Goal: Information Seeking & Learning: Learn about a topic

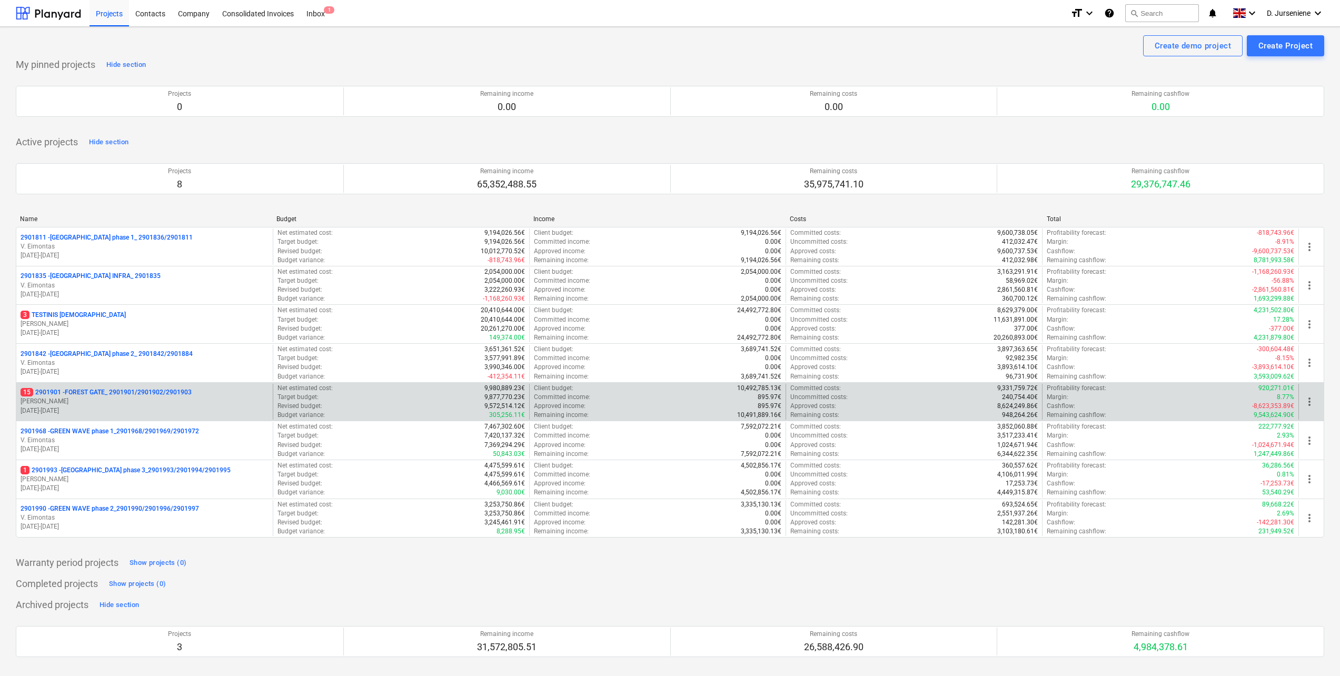
click at [110, 392] on p "15 2901901 - FOREST GATE_ 2901901/2901902/2901903" at bounding box center [106, 392] width 171 height 9
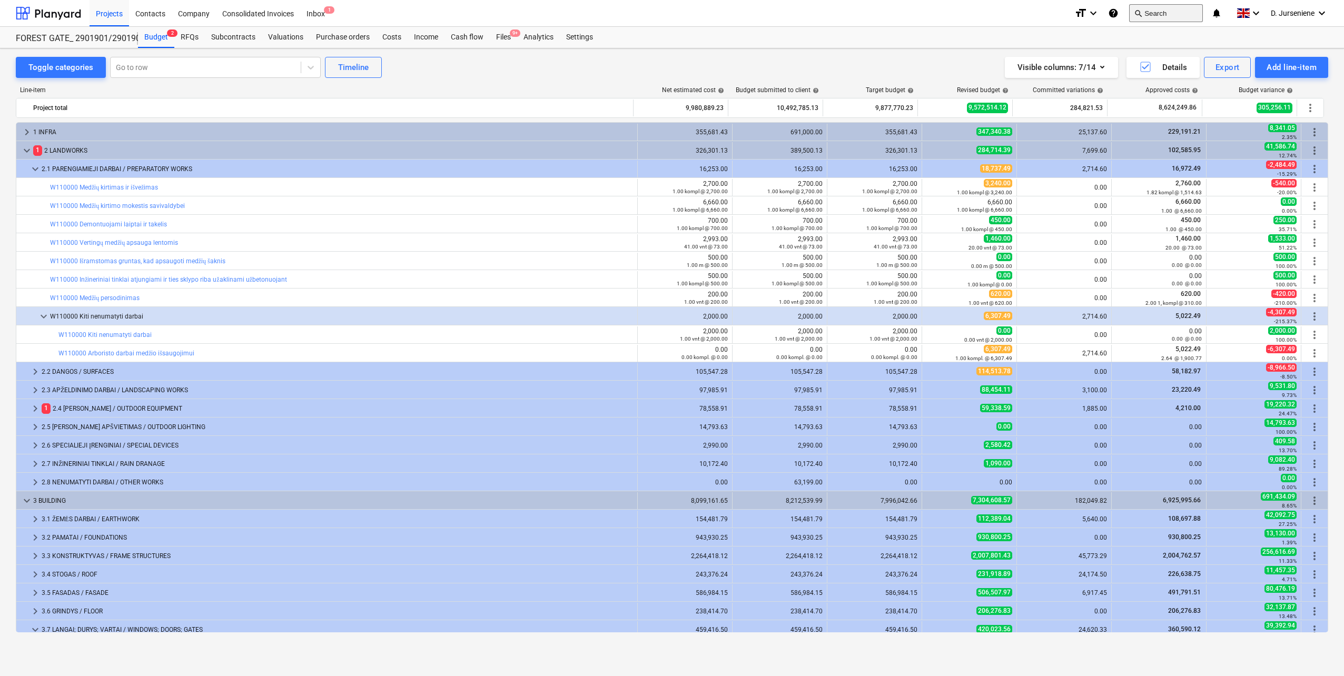
click at [1156, 13] on button "search Search" at bounding box center [1166, 13] width 74 height 18
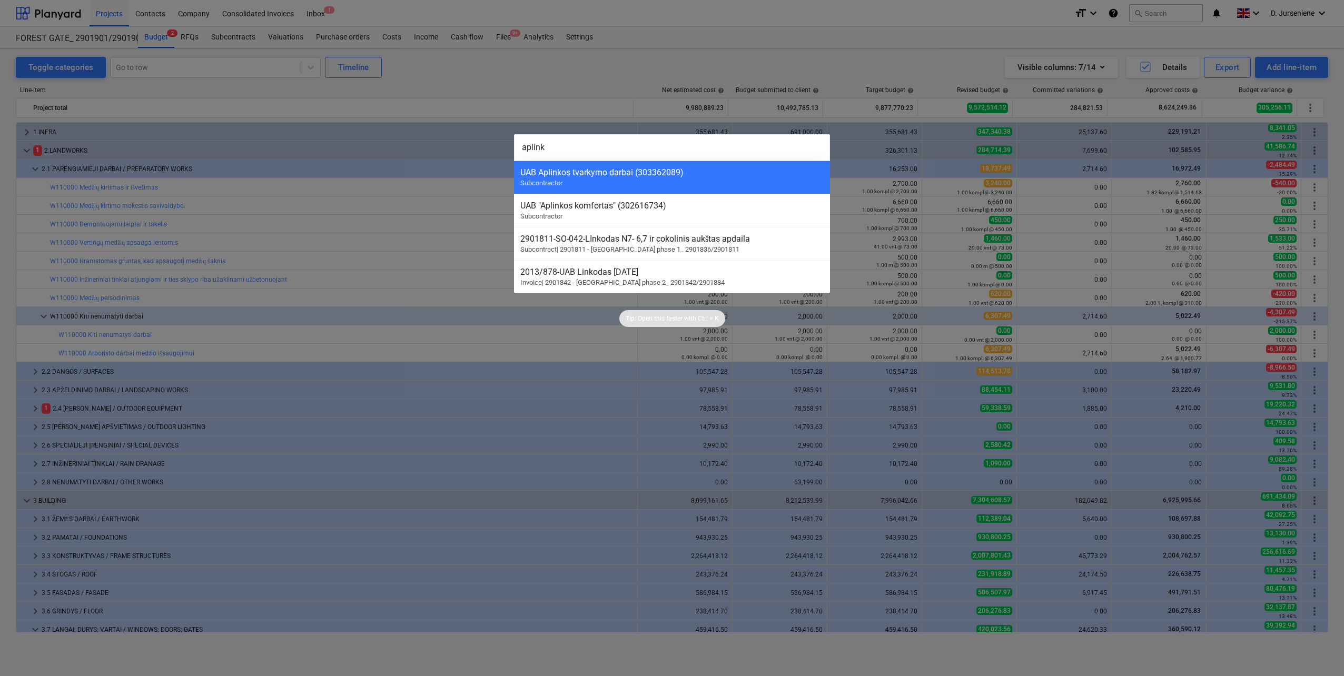
type input "aplinko"
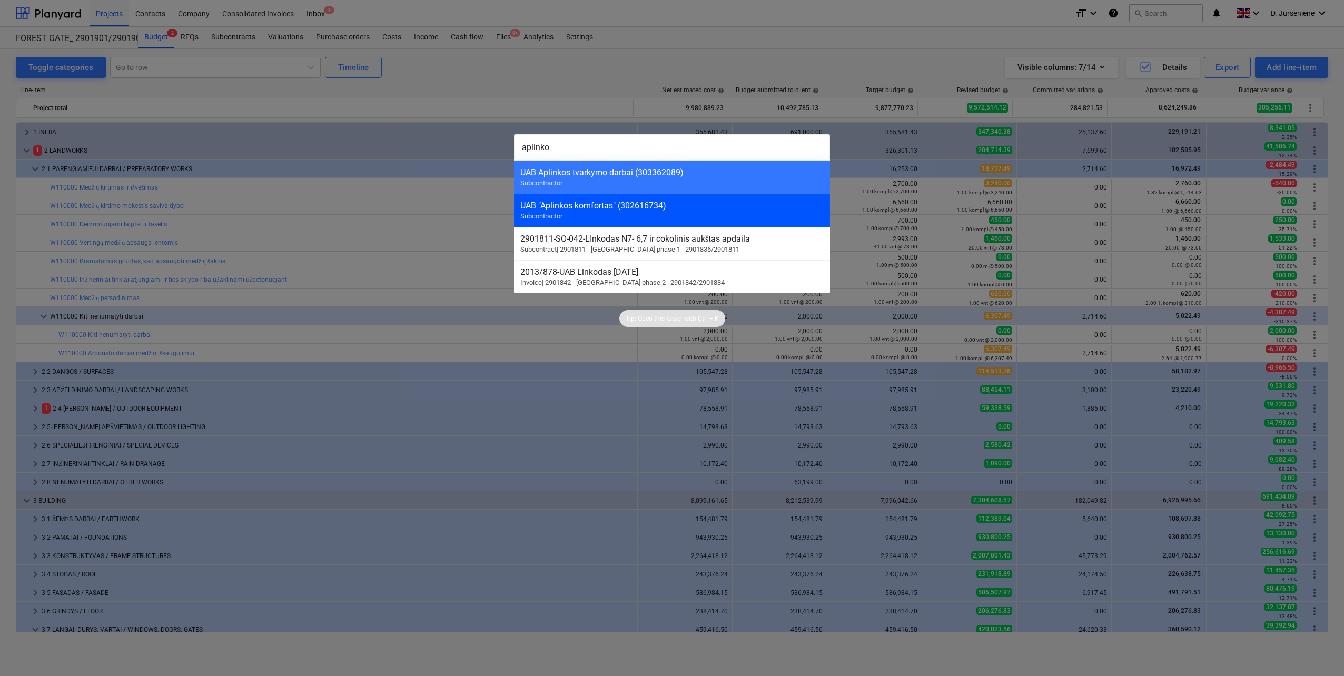
click at [669, 211] on div "UAB "Aplinkos komfortas" (302616734) Subcontractor" at bounding box center [672, 210] width 316 height 33
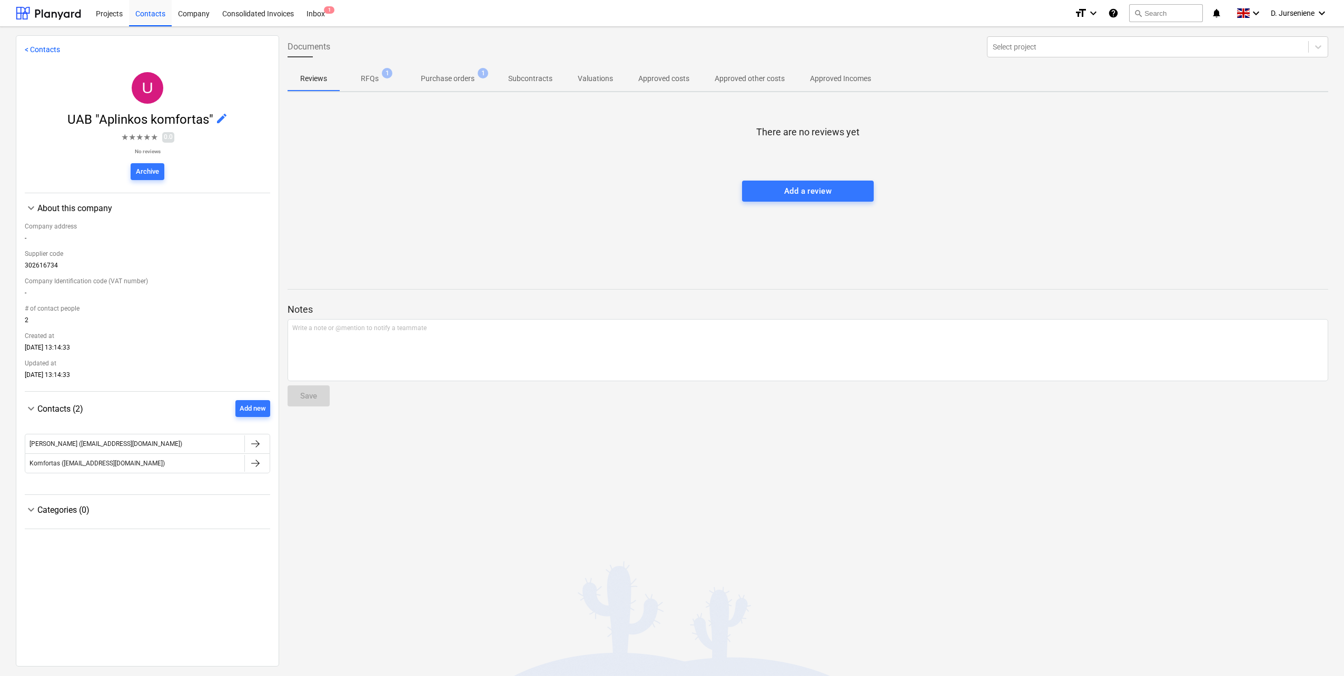
click at [367, 75] on p "RFQs" at bounding box center [370, 78] width 18 height 11
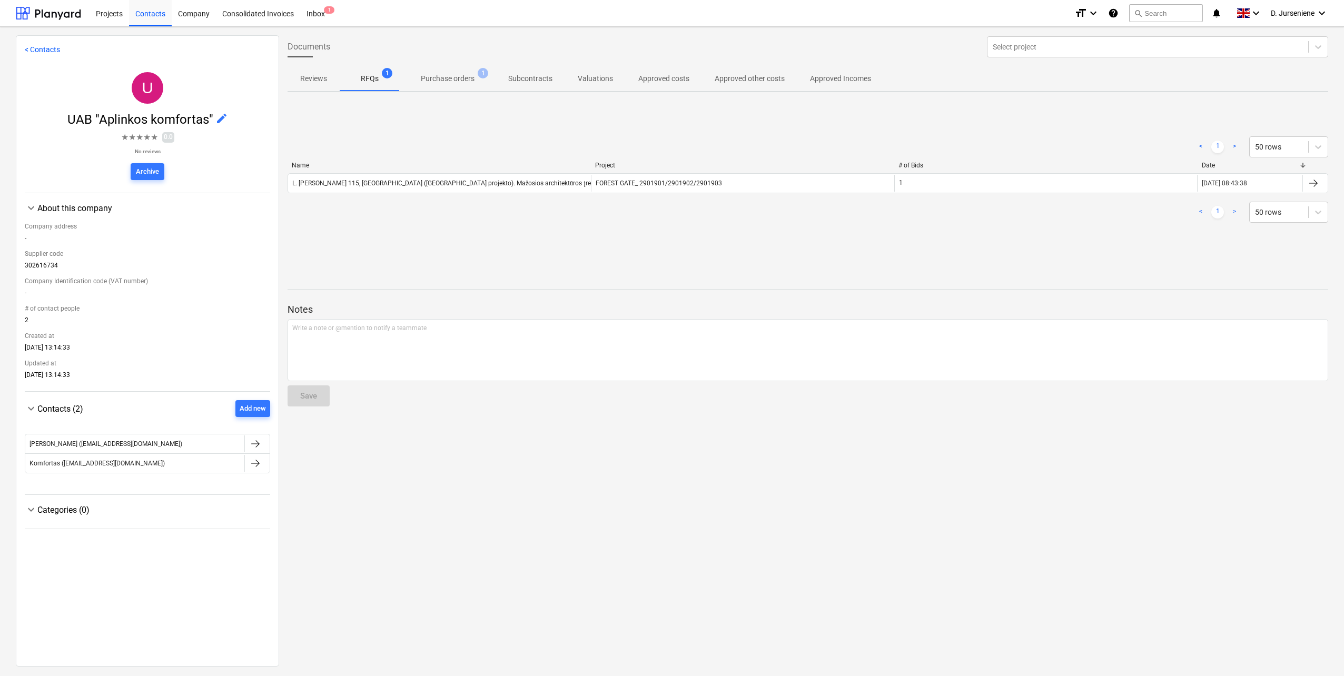
click at [435, 77] on p "Purchase orders" at bounding box center [448, 78] width 54 height 11
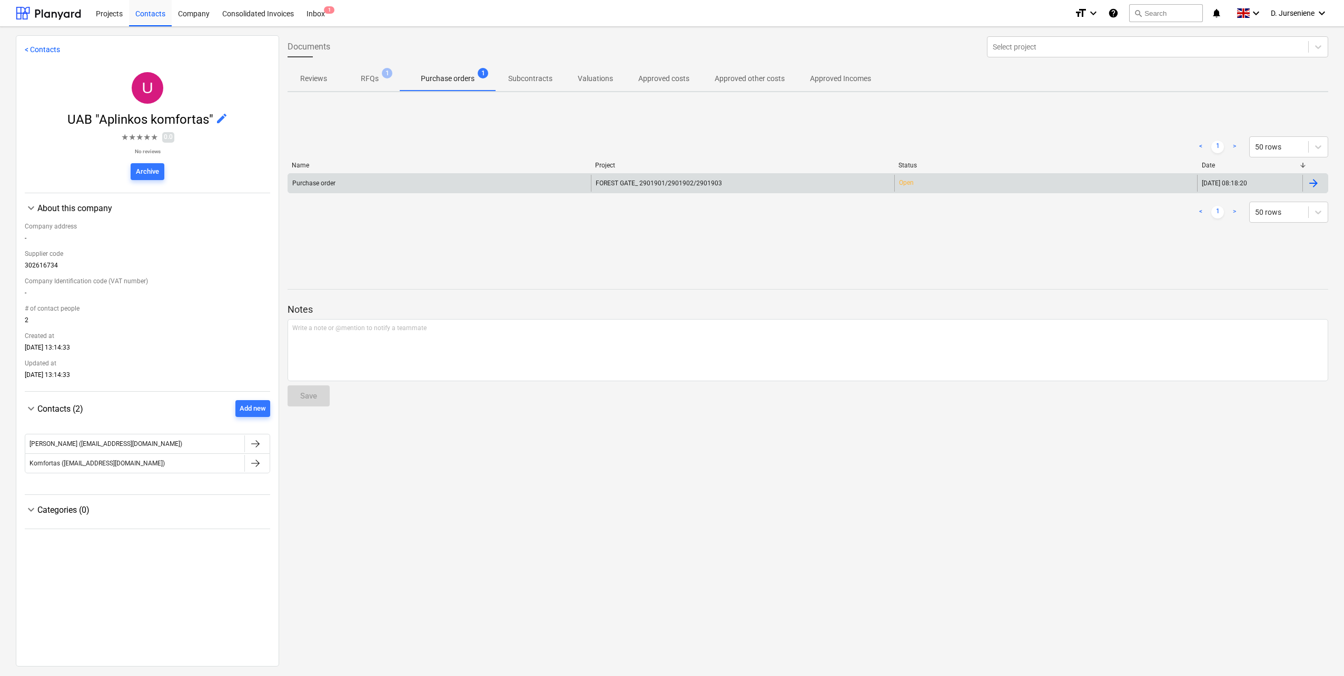
click at [1311, 181] on div at bounding box center [1313, 183] width 13 height 13
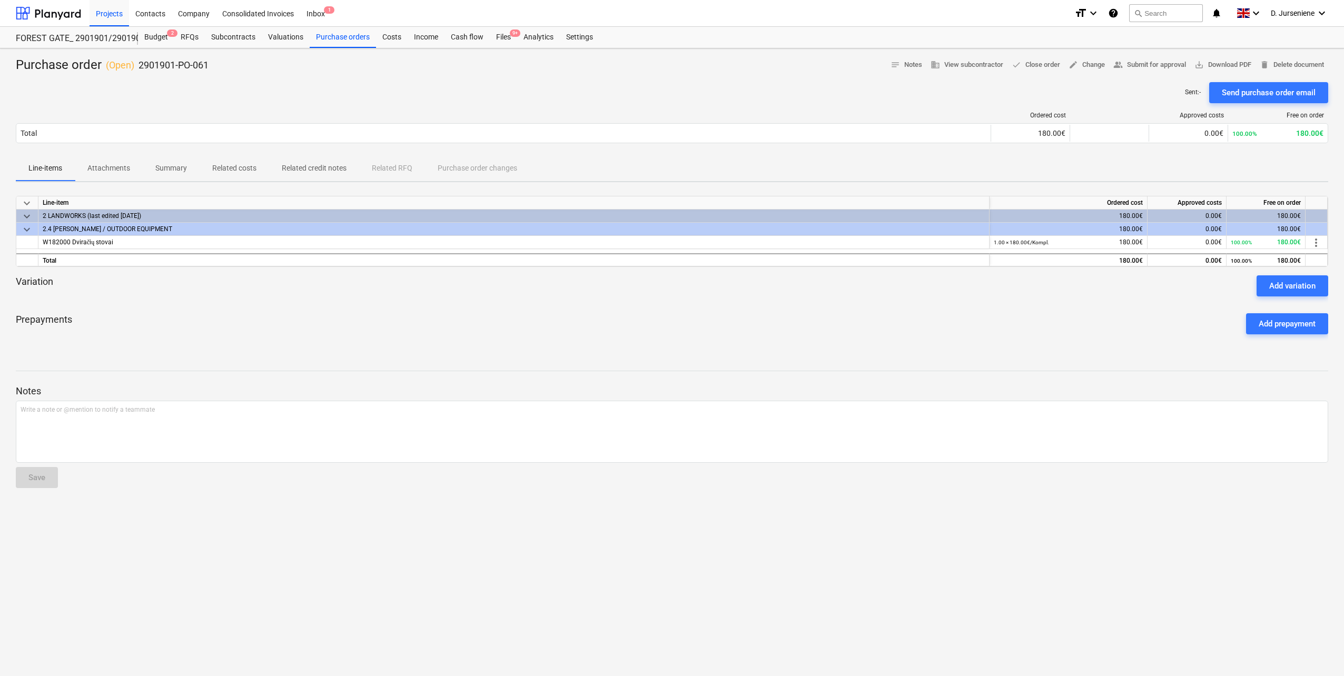
click at [100, 167] on p "Attachments" at bounding box center [108, 168] width 43 height 11
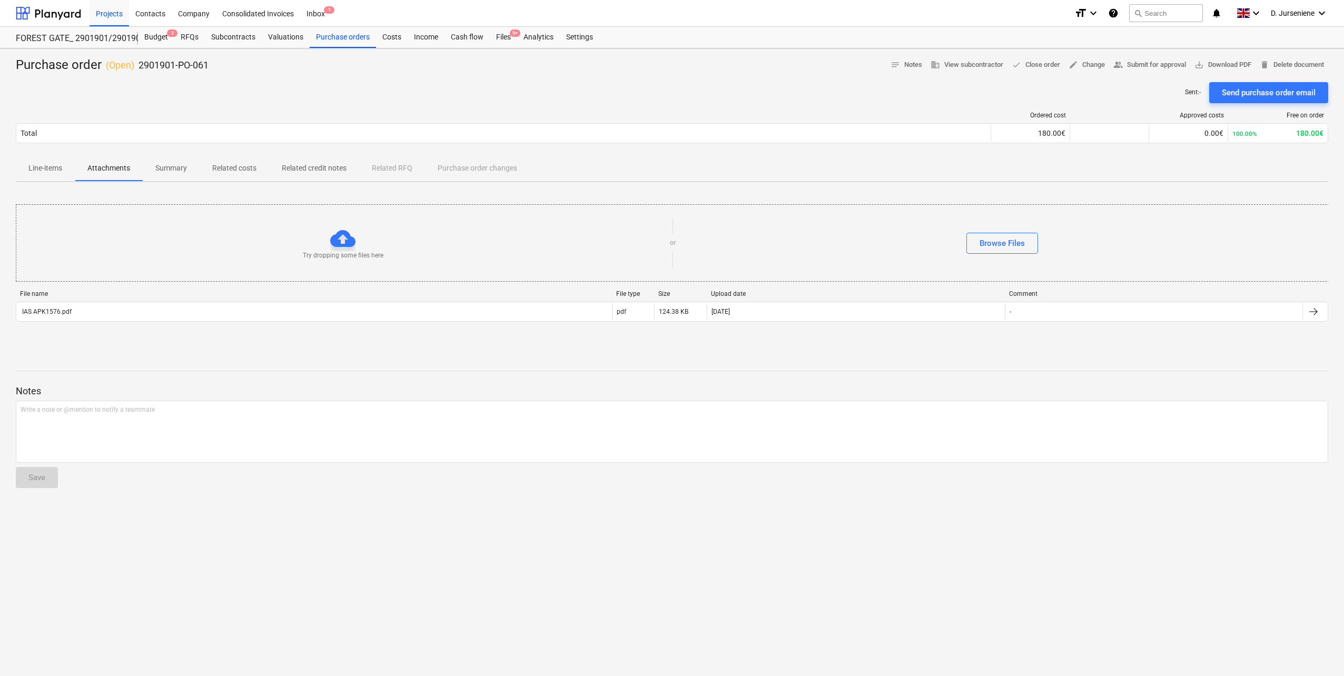
click at [176, 168] on p "Summary" at bounding box center [171, 168] width 32 height 11
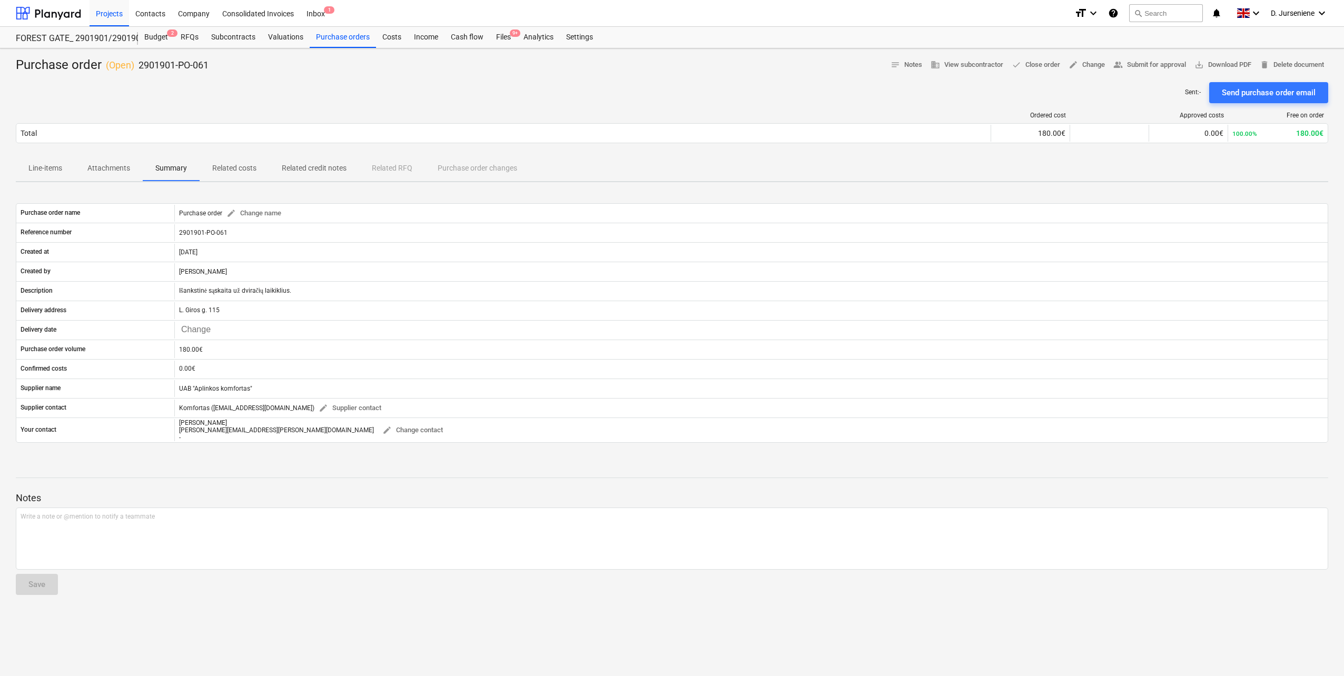
click at [247, 170] on p "Related costs" at bounding box center [234, 168] width 44 height 11
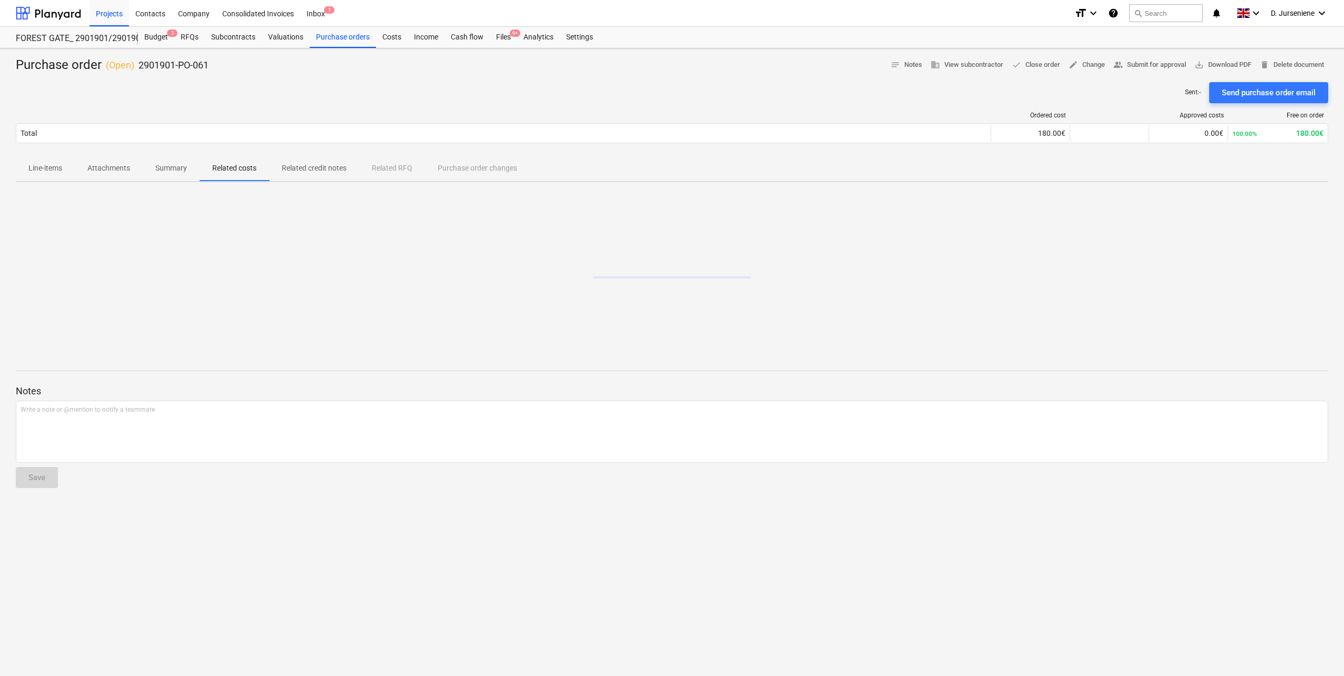
click at [319, 170] on p "Related credit notes" at bounding box center [314, 168] width 65 height 11
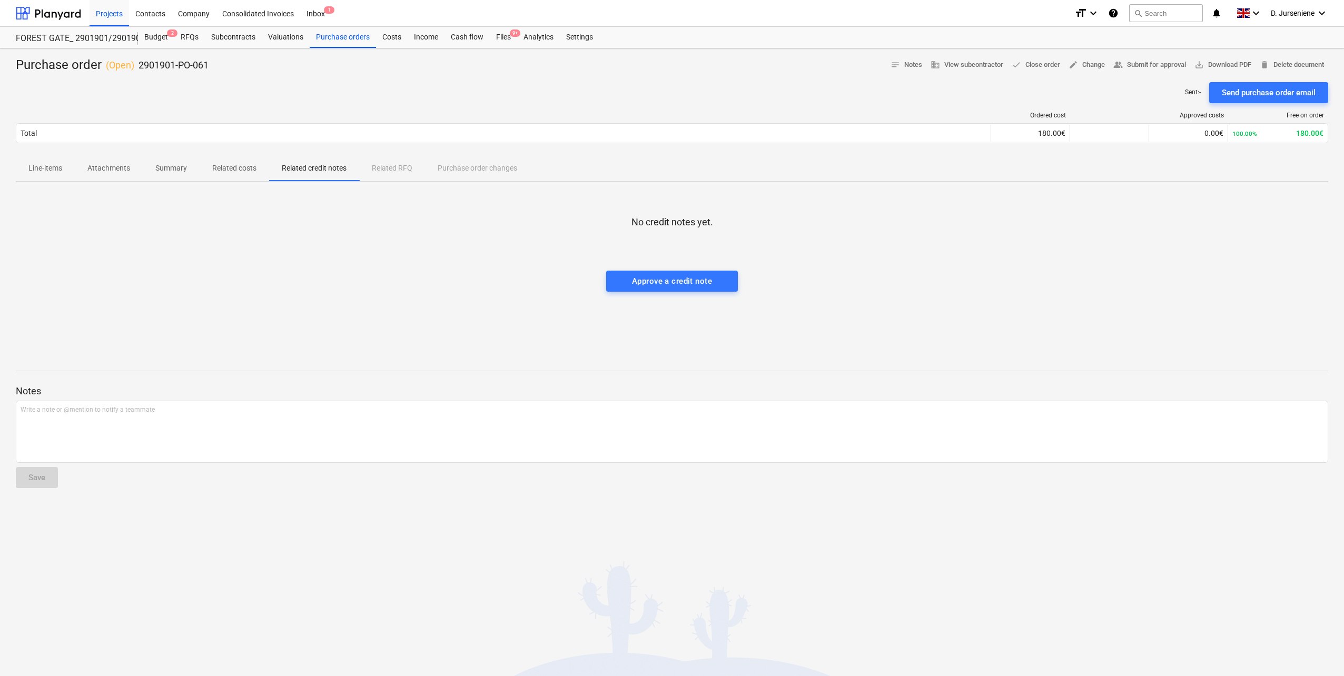
drag, startPoint x: 43, startPoint y: 165, endPoint x: 100, endPoint y: 178, distance: 58.9
click at [43, 165] on p "Line-items" at bounding box center [45, 168] width 34 height 11
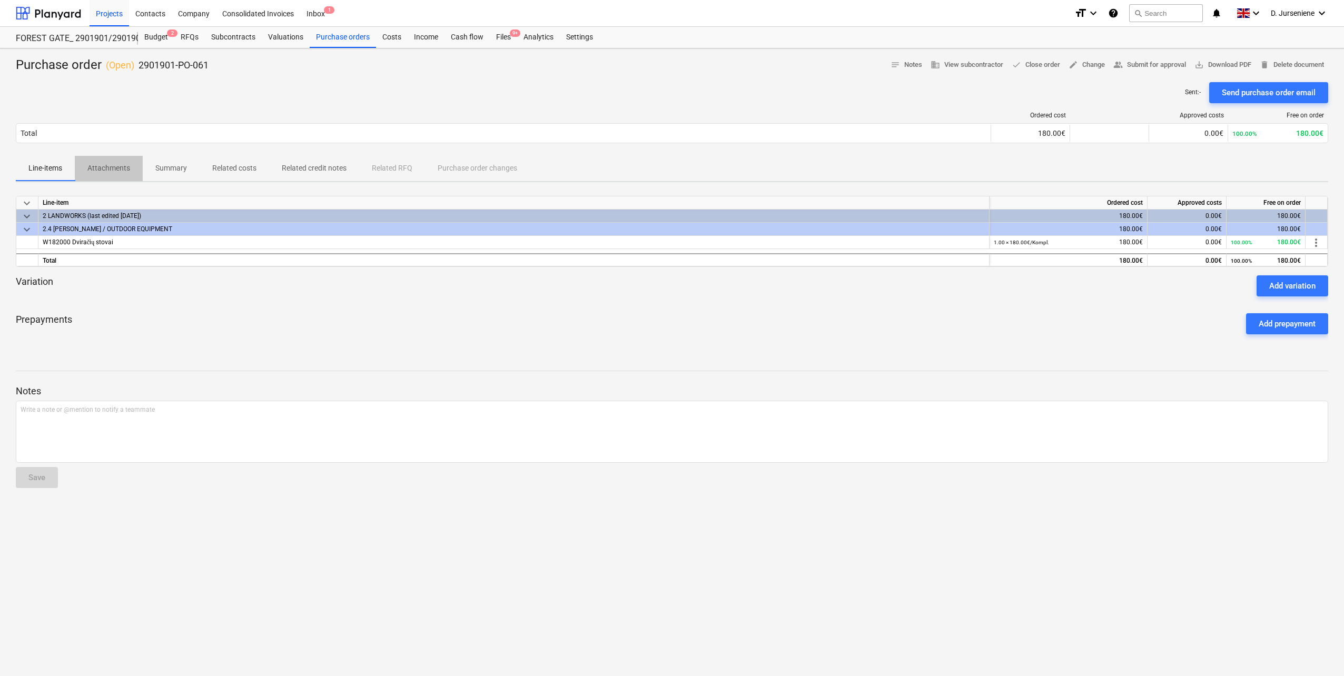
click at [98, 170] on p "Attachments" at bounding box center [108, 168] width 43 height 11
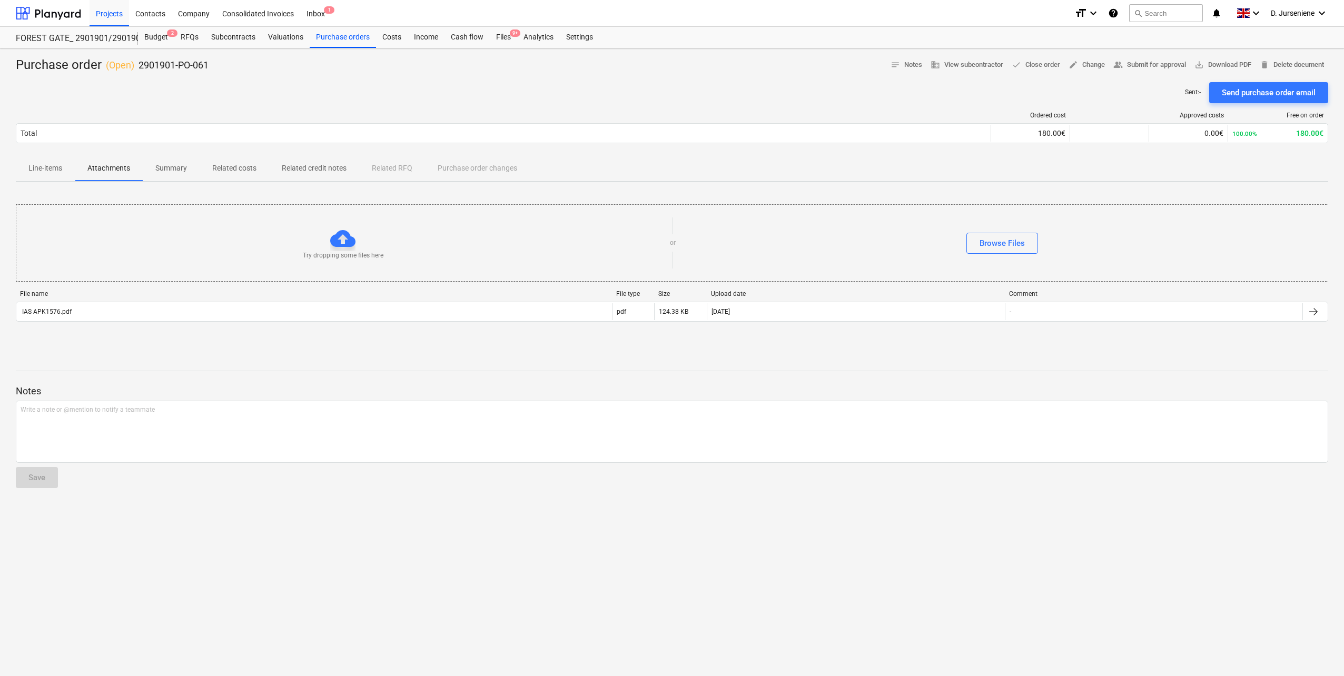
click at [174, 168] on p "Summary" at bounding box center [171, 168] width 32 height 11
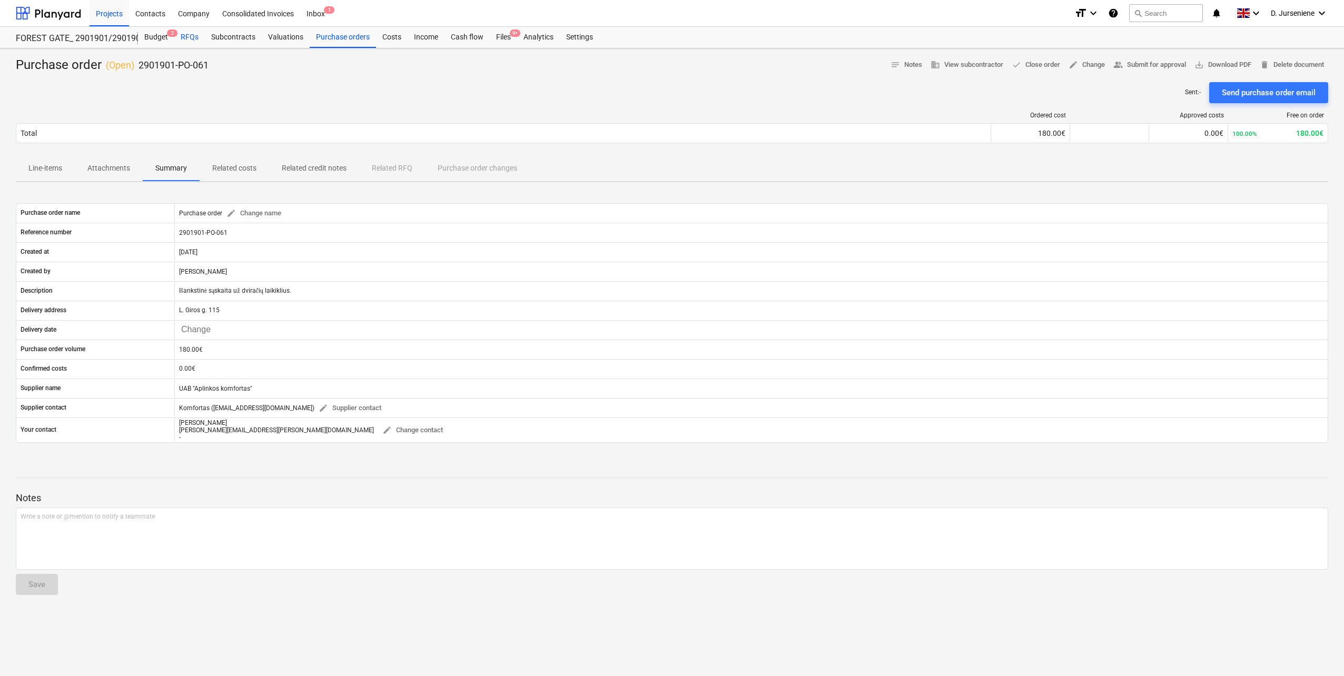
click at [191, 37] on div "RFQs" at bounding box center [189, 37] width 31 height 21
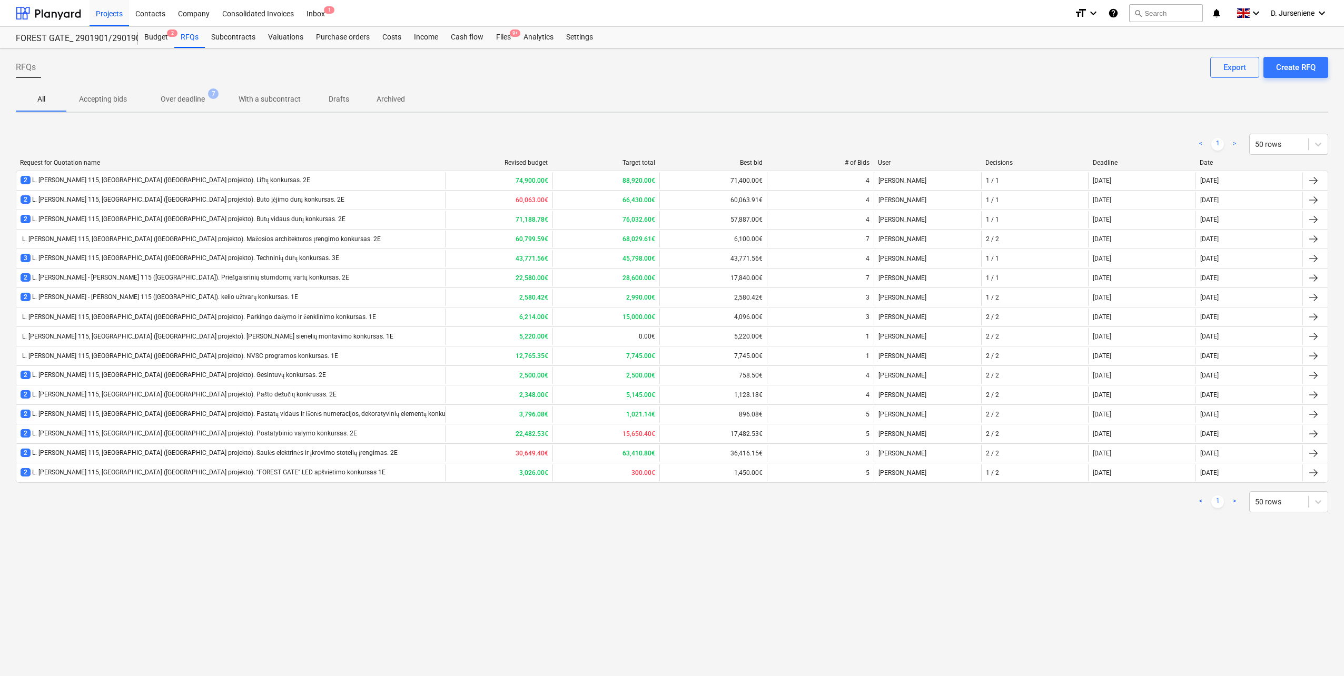
click at [121, 141] on div "< 1 > 50 rows" at bounding box center [672, 144] width 1312 height 21
click at [104, 11] on div "Projects" at bounding box center [108, 12] width 39 height 27
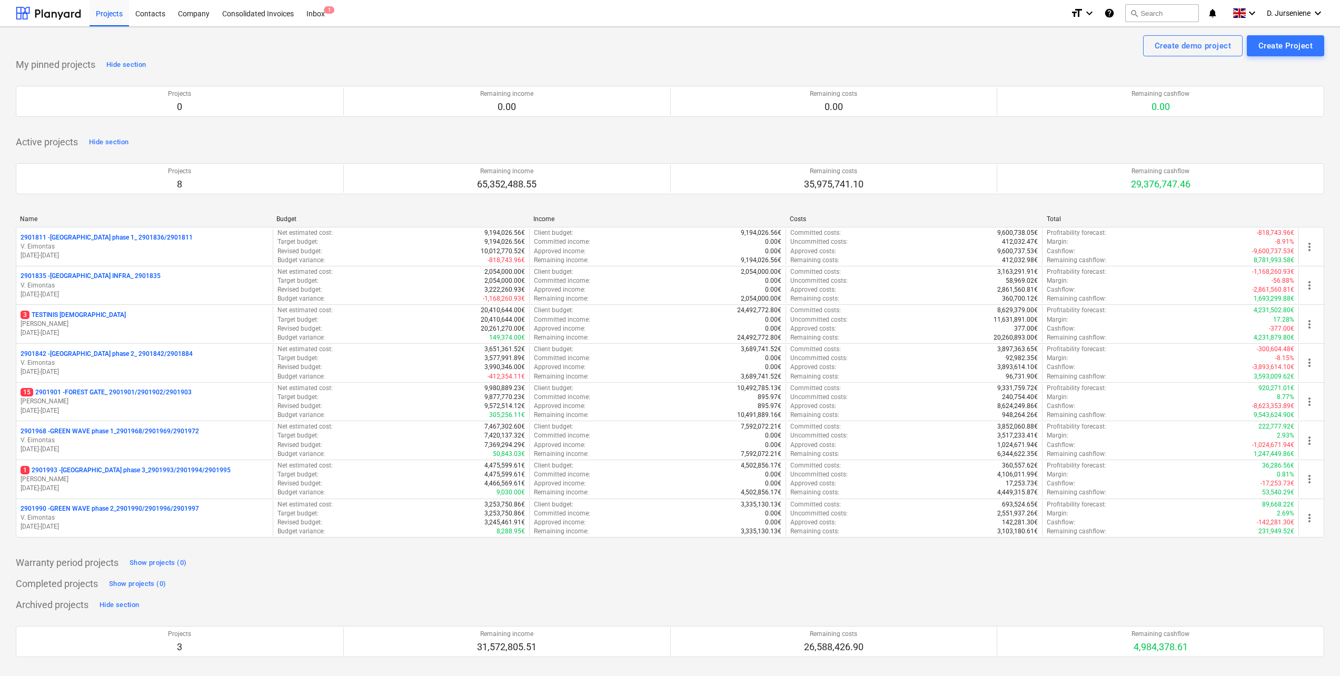
click at [123, 370] on p "[DATE] - [DATE]" at bounding box center [145, 371] width 248 height 9
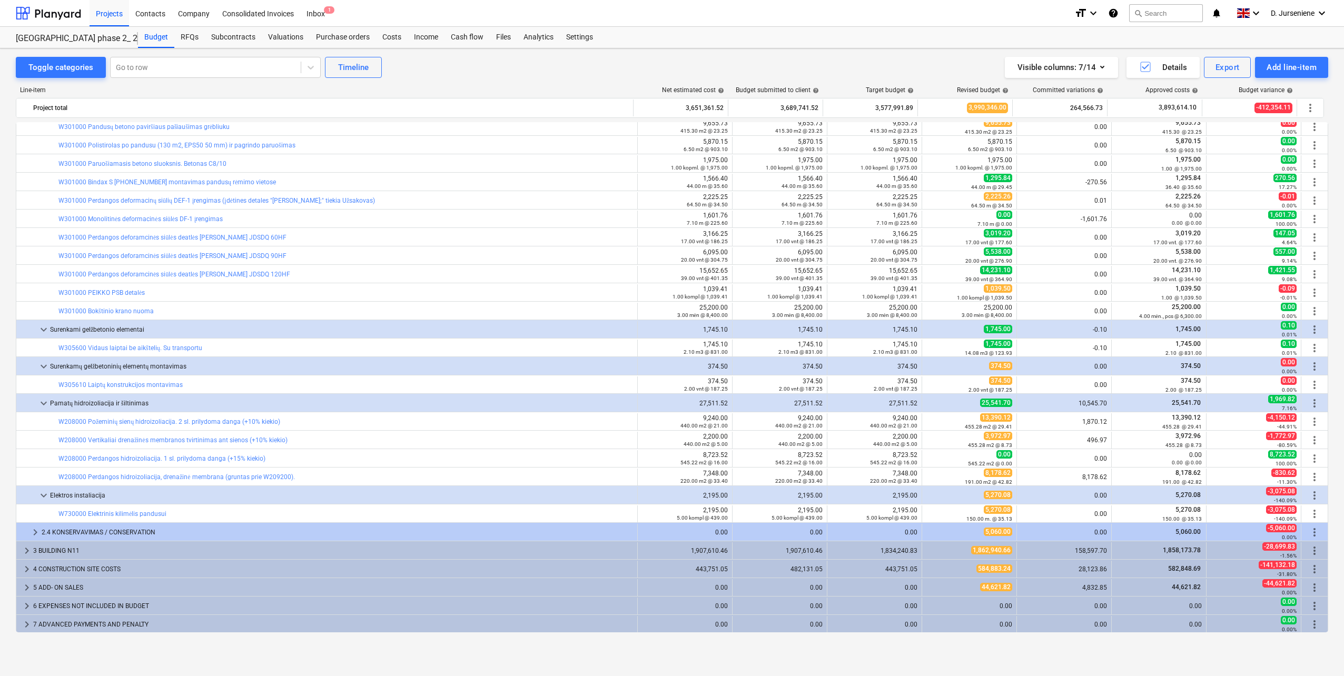
scroll to position [282, 0]
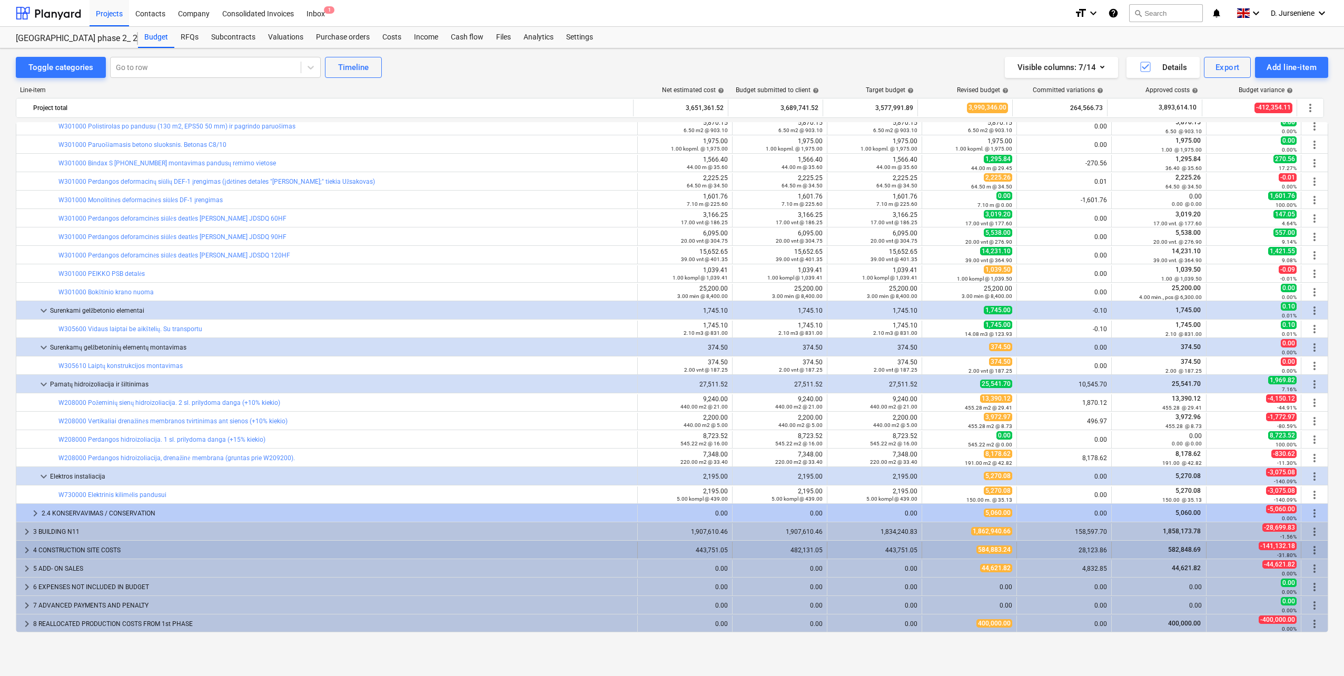
click at [108, 550] on div "4 CONSTRUCTION SITE COSTS" at bounding box center [333, 550] width 600 height 17
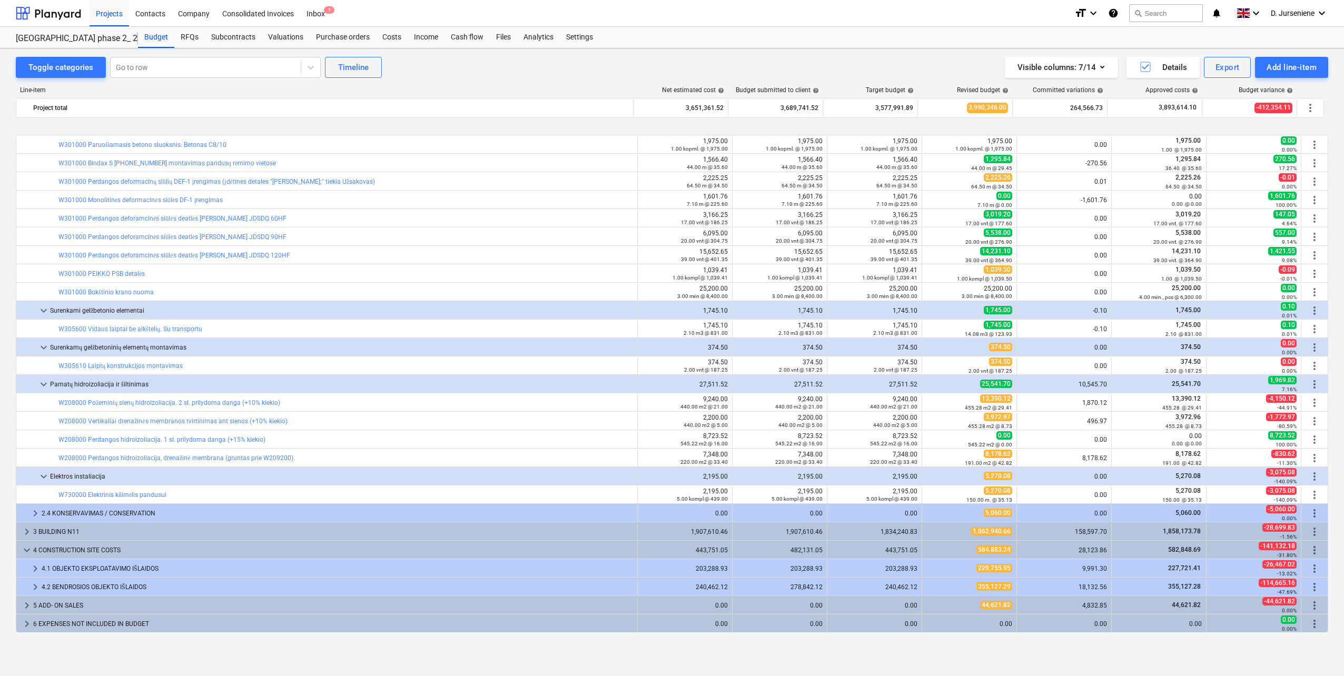
scroll to position [319, 0]
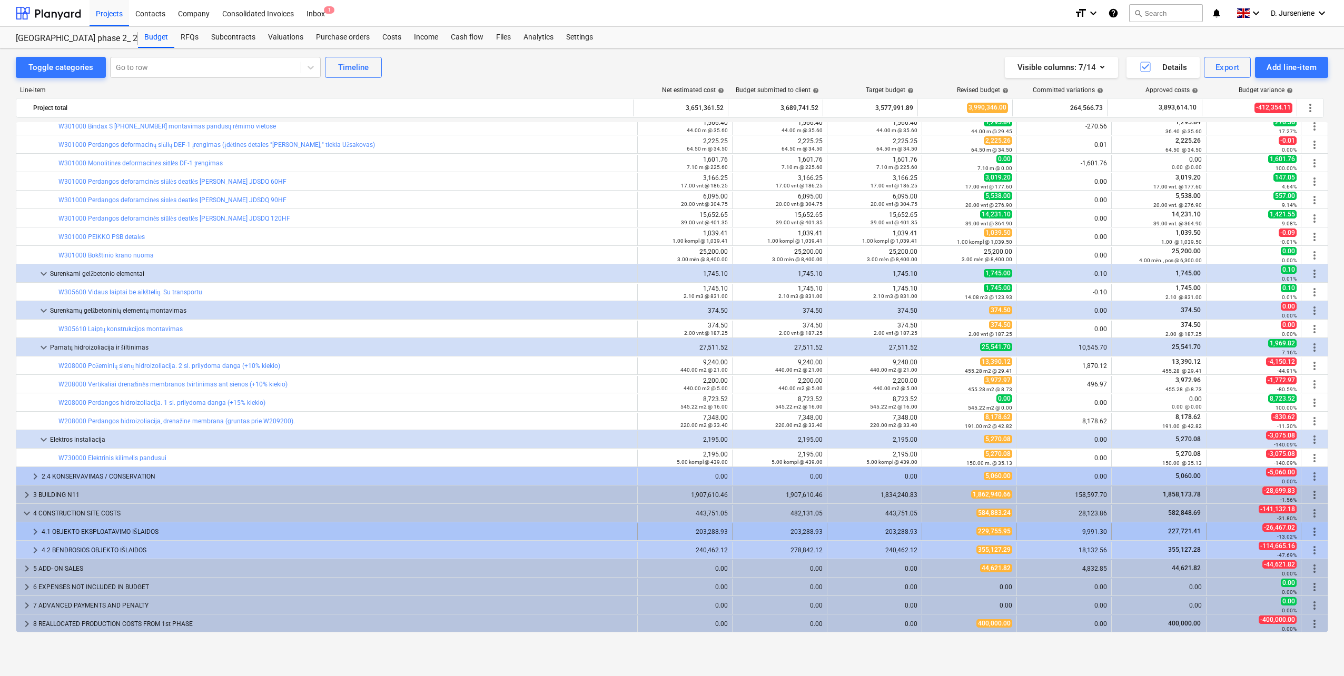
click at [34, 533] on span "keyboard_arrow_right" at bounding box center [35, 531] width 13 height 13
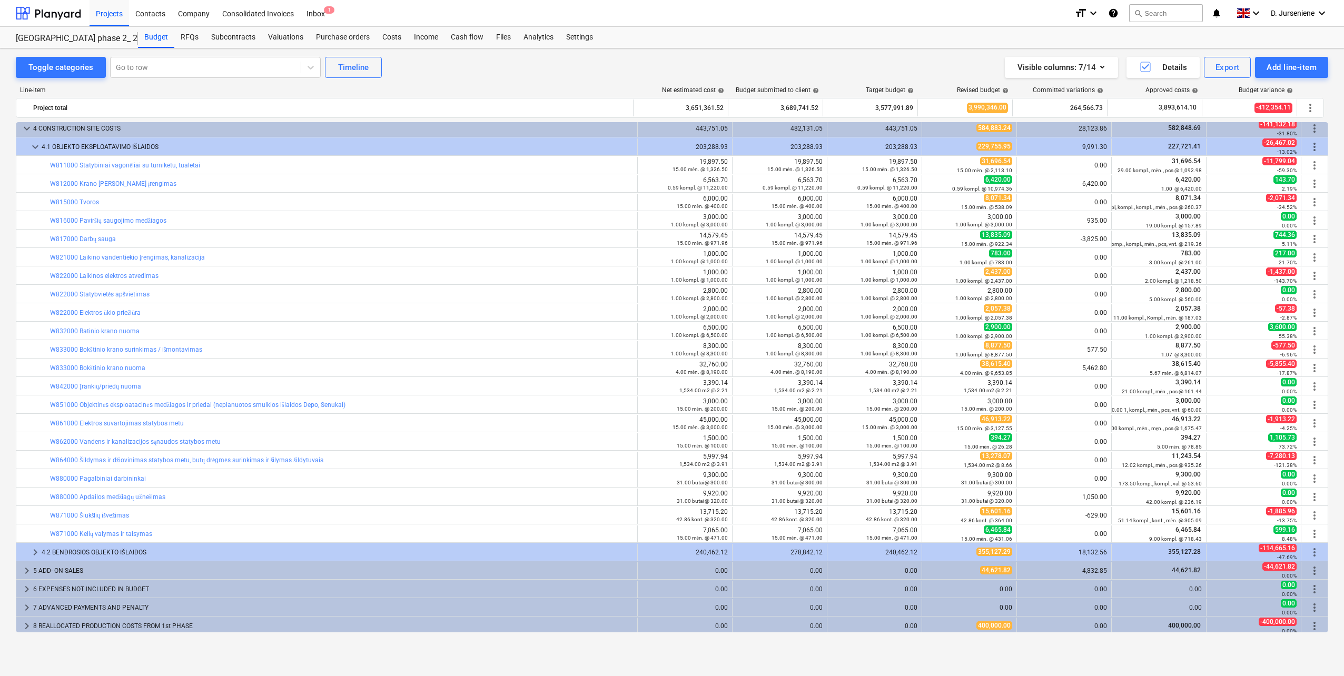
scroll to position [706, 0]
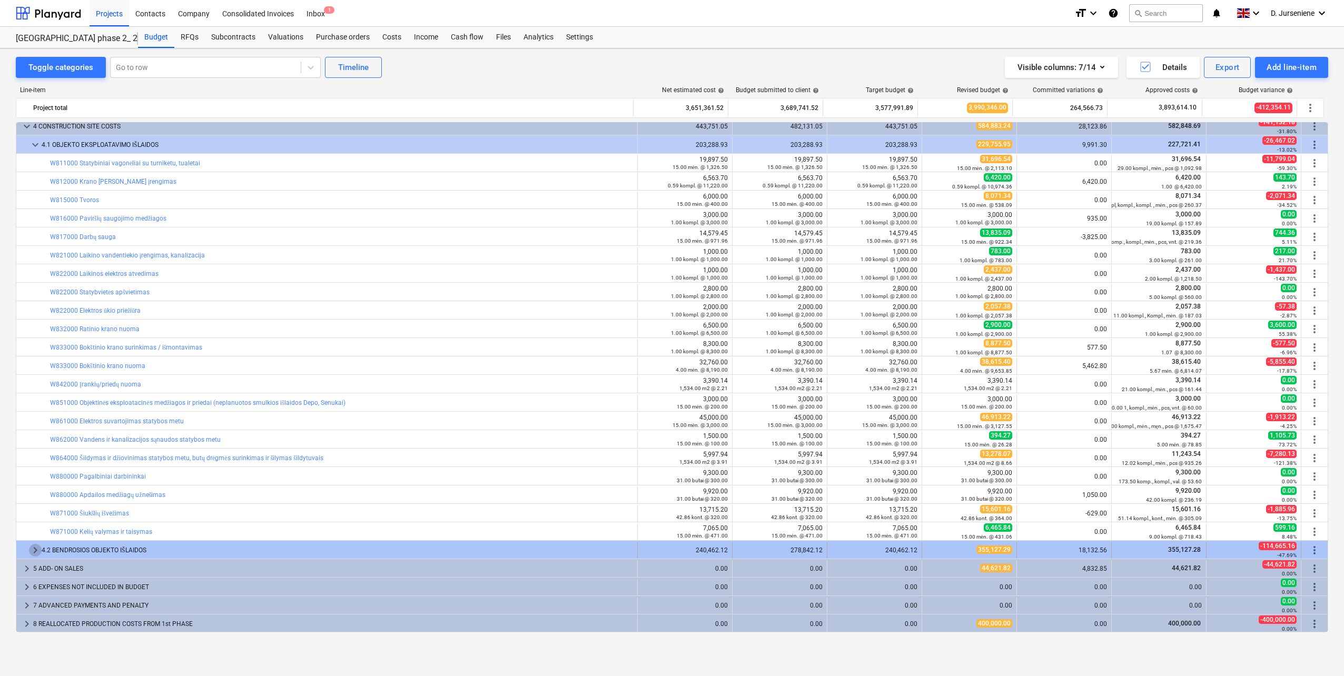
click at [35, 550] on span "keyboard_arrow_right" at bounding box center [35, 550] width 13 height 13
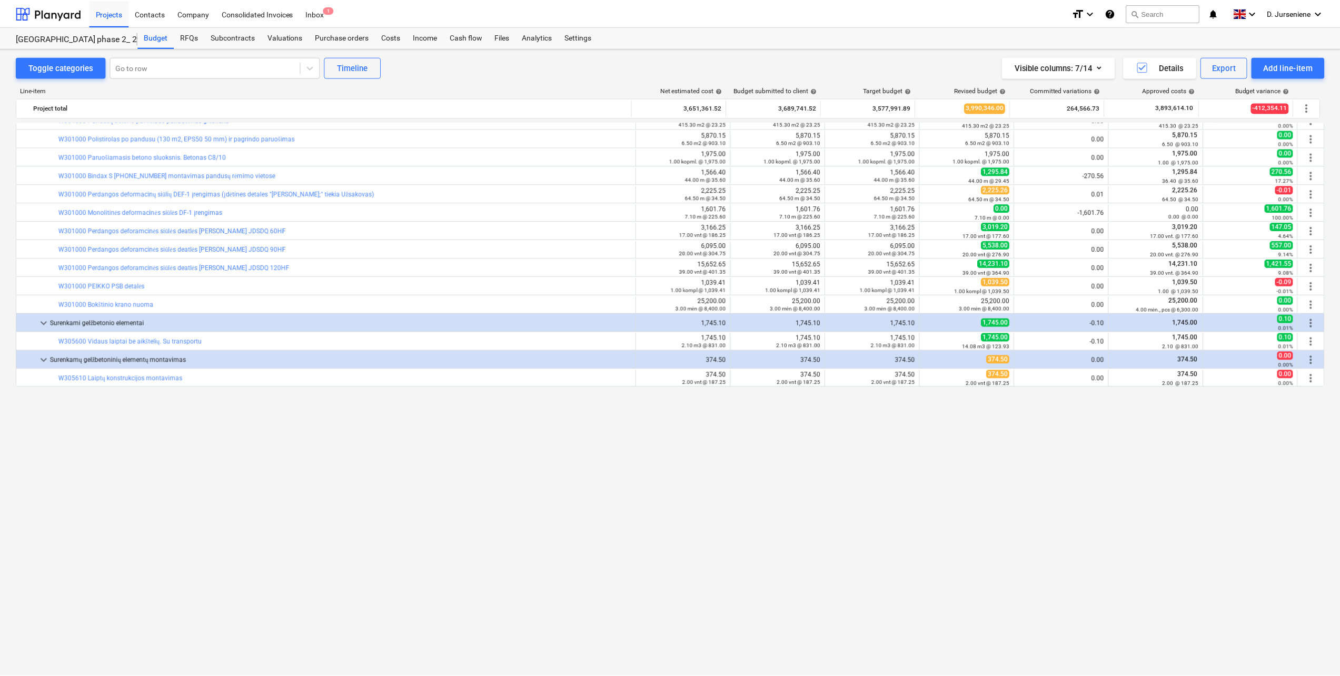
scroll to position [0, 0]
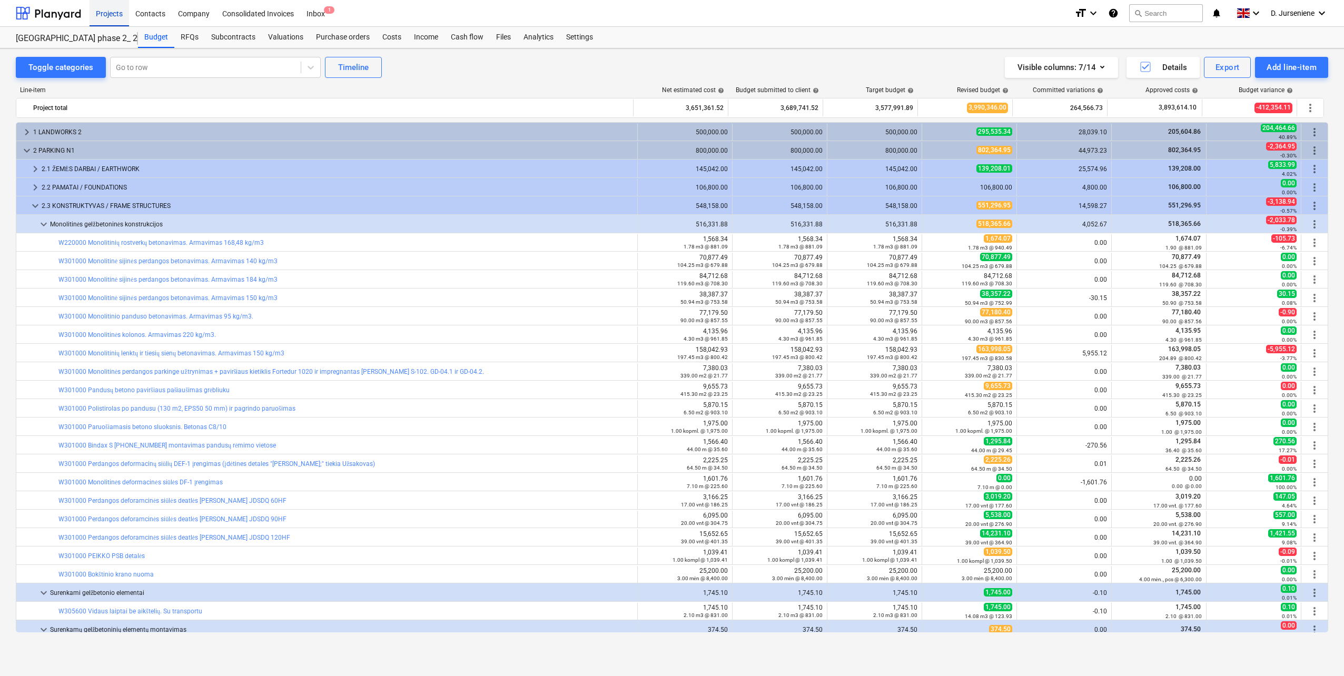
click at [112, 13] on div "Projects" at bounding box center [108, 12] width 39 height 27
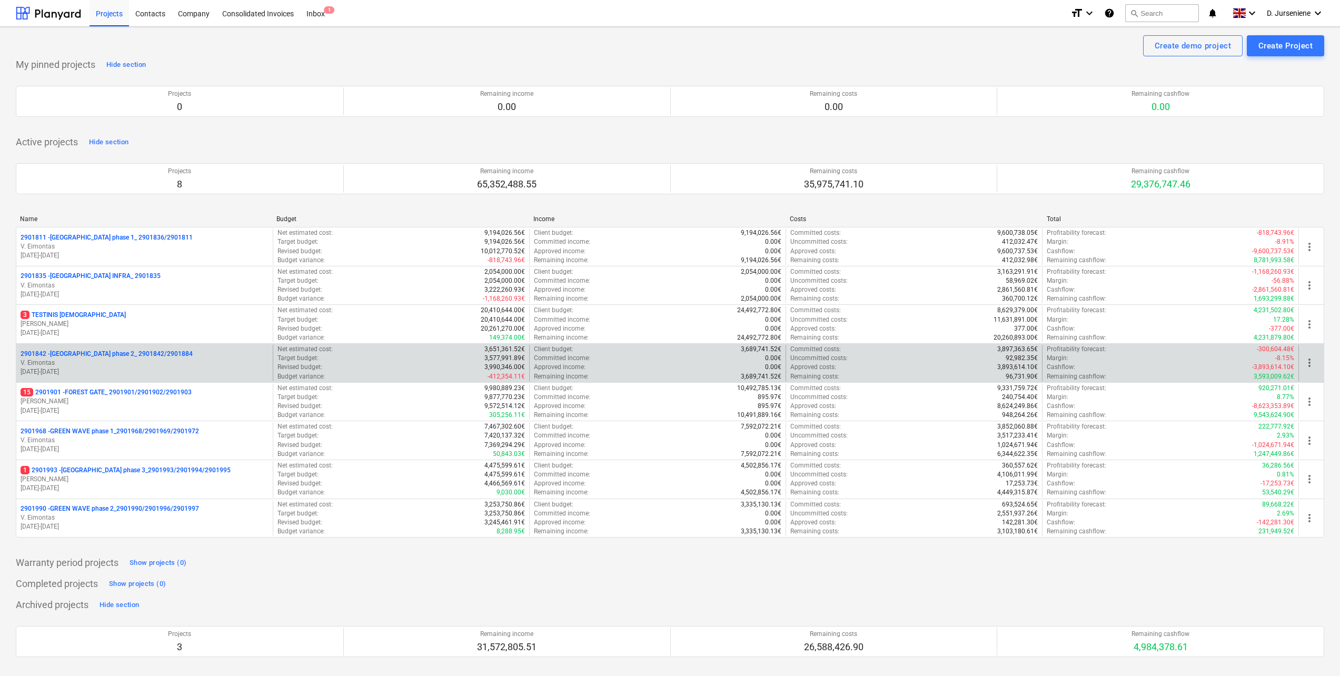
click at [92, 351] on p "2901842 - [GEOGRAPHIC_DATA] phase 2_ 2901842/2901884" at bounding box center [107, 354] width 172 height 9
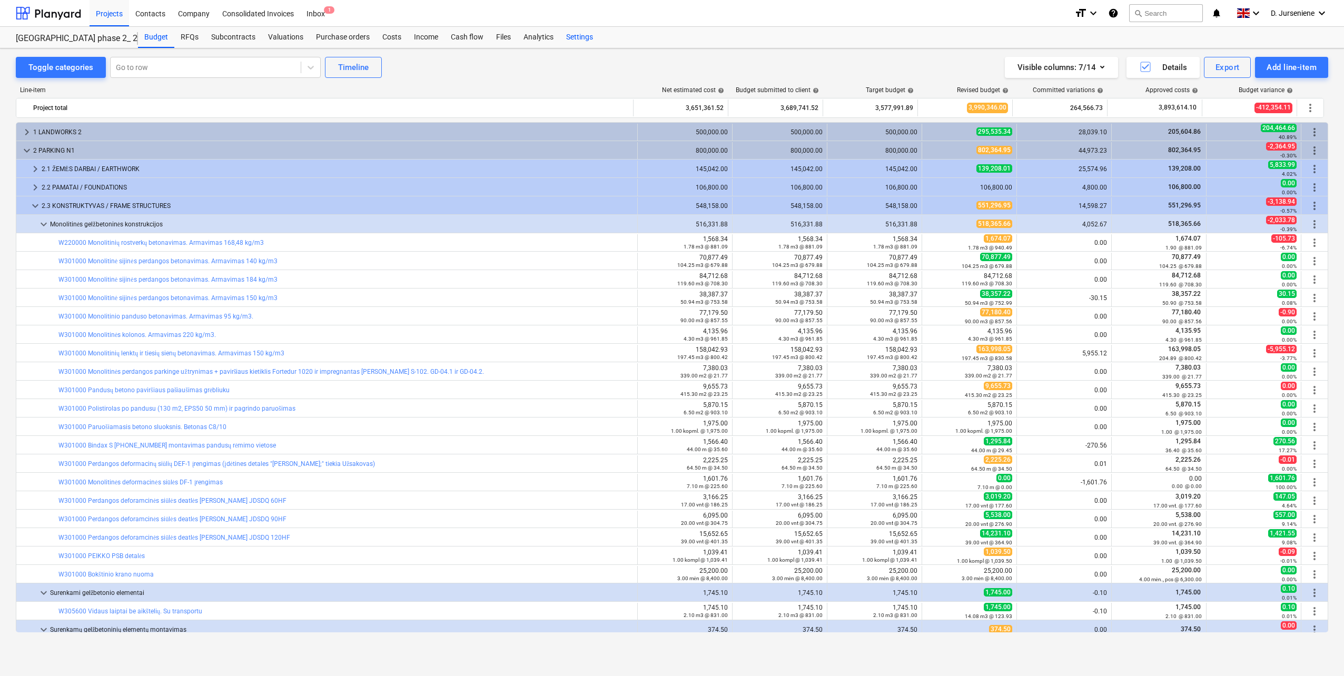
click at [575, 38] on div "Settings" at bounding box center [579, 37] width 39 height 21
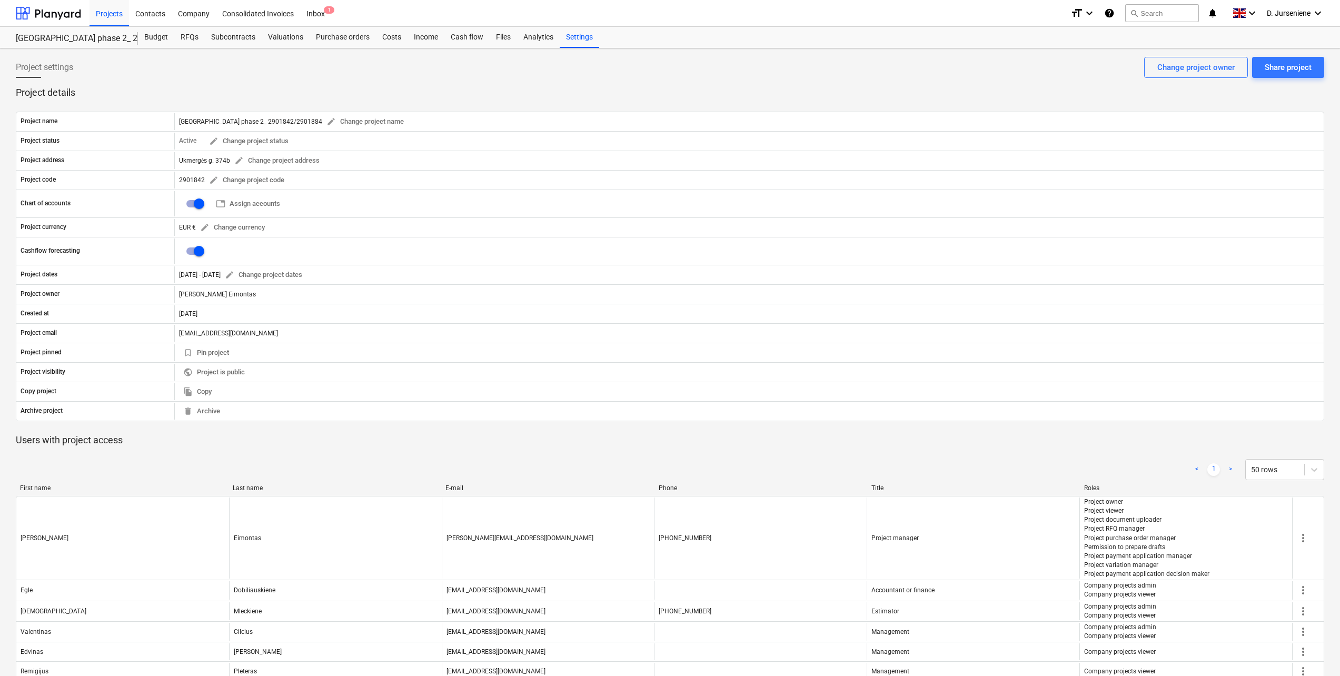
click at [191, 73] on div "Project settings Share project Change project owner" at bounding box center [670, 71] width 1308 height 29
click at [536, 39] on div "Analytics" at bounding box center [538, 37] width 43 height 21
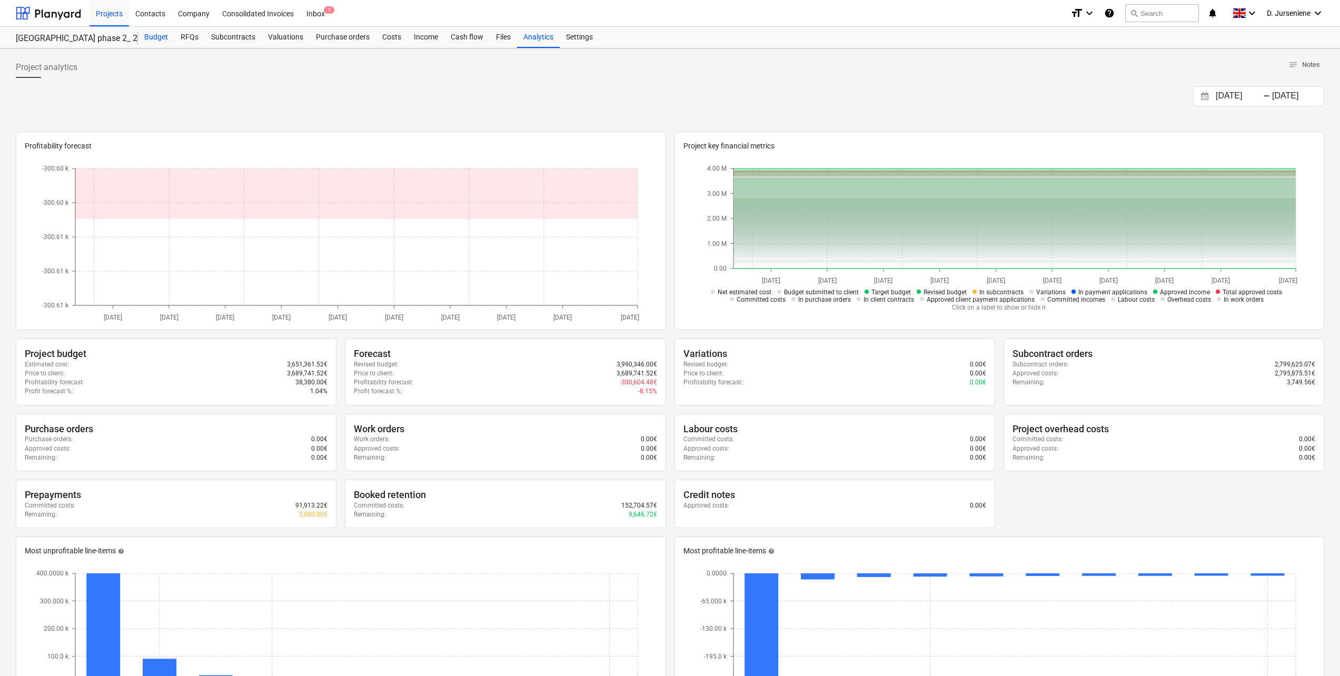
click at [155, 34] on div "Budget" at bounding box center [156, 37] width 36 height 21
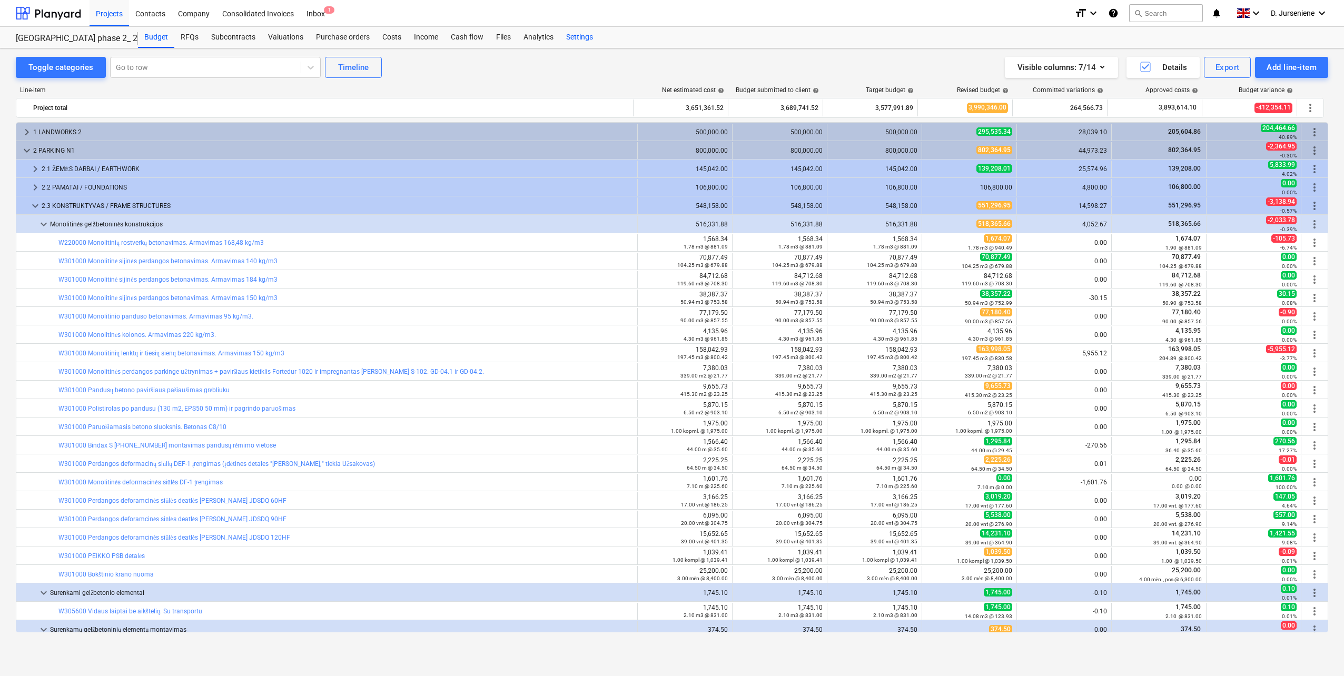
click at [582, 38] on div "Settings" at bounding box center [579, 37] width 39 height 21
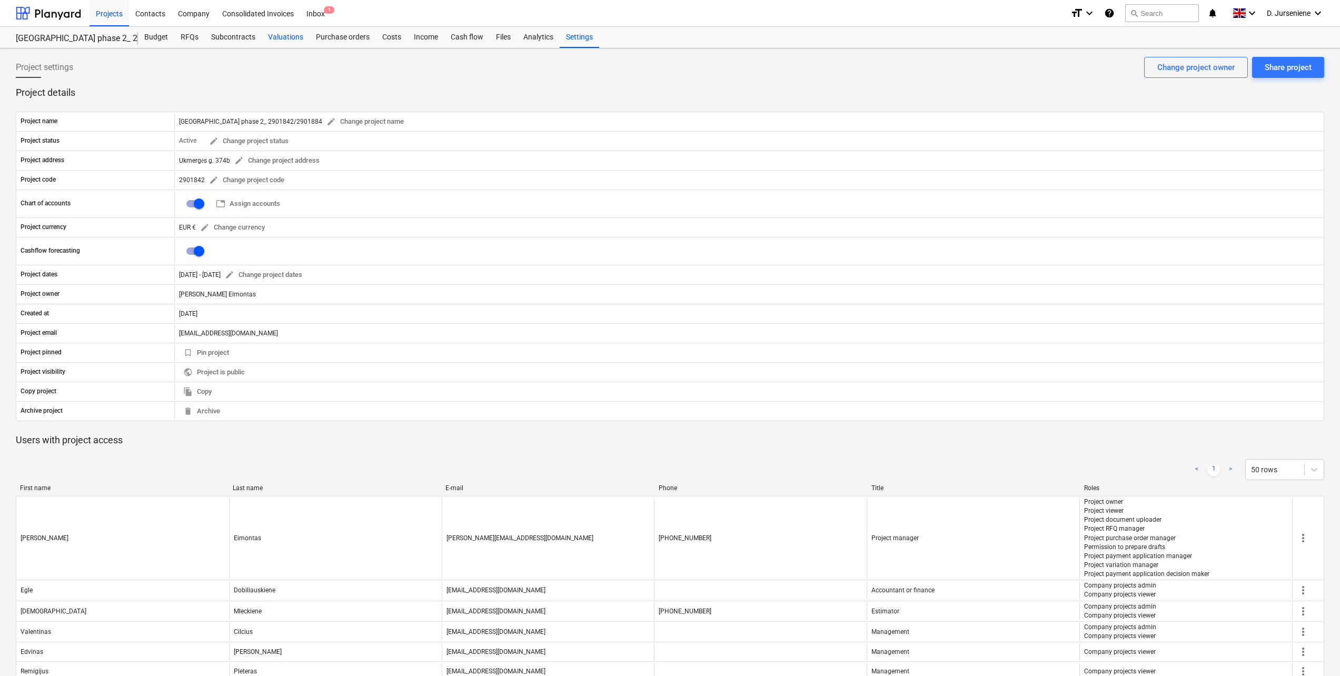
click at [290, 37] on div "Valuations" at bounding box center [286, 37] width 48 height 21
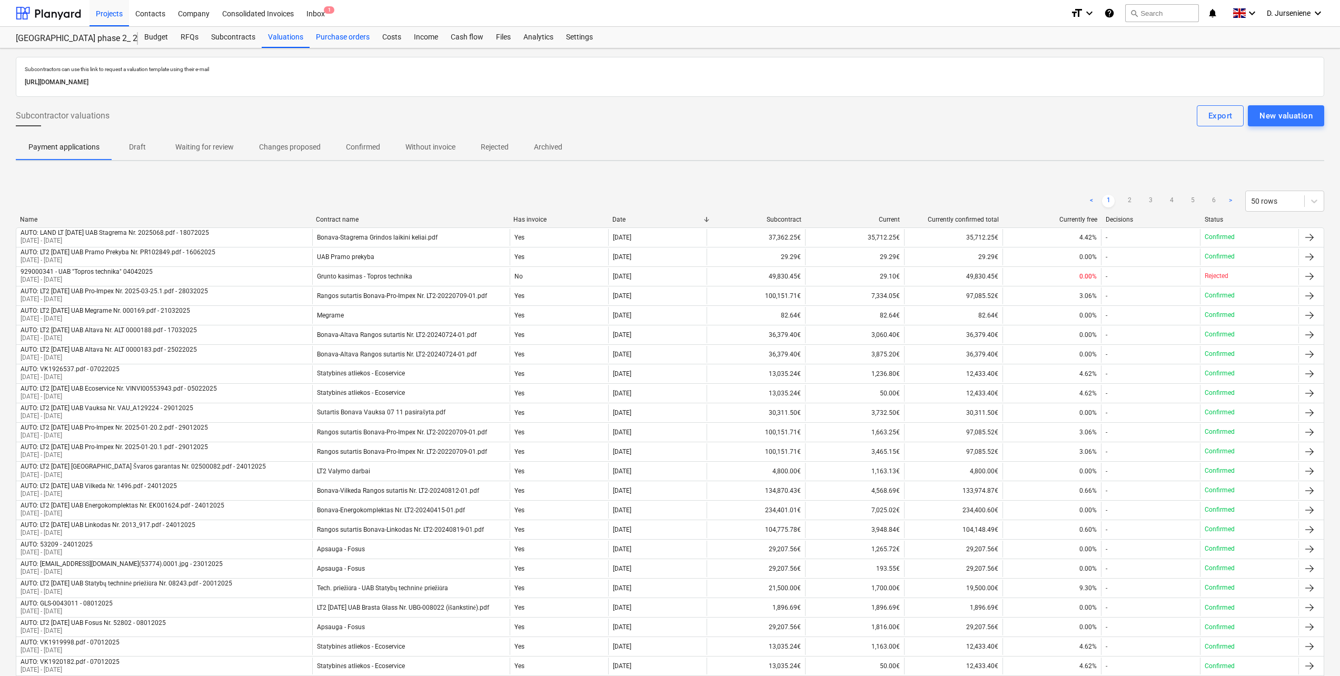
click at [331, 37] on div "Purchase orders" at bounding box center [343, 37] width 66 height 21
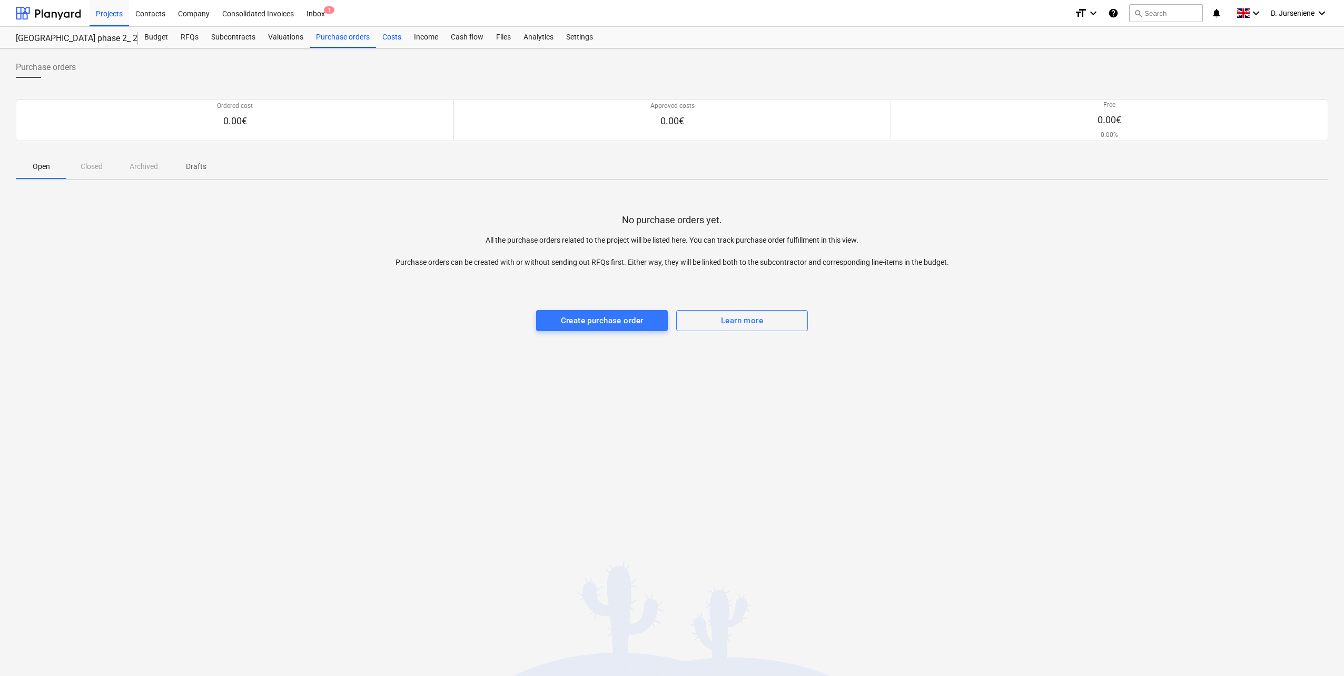
click at [393, 38] on div "Costs" at bounding box center [392, 37] width 32 height 21
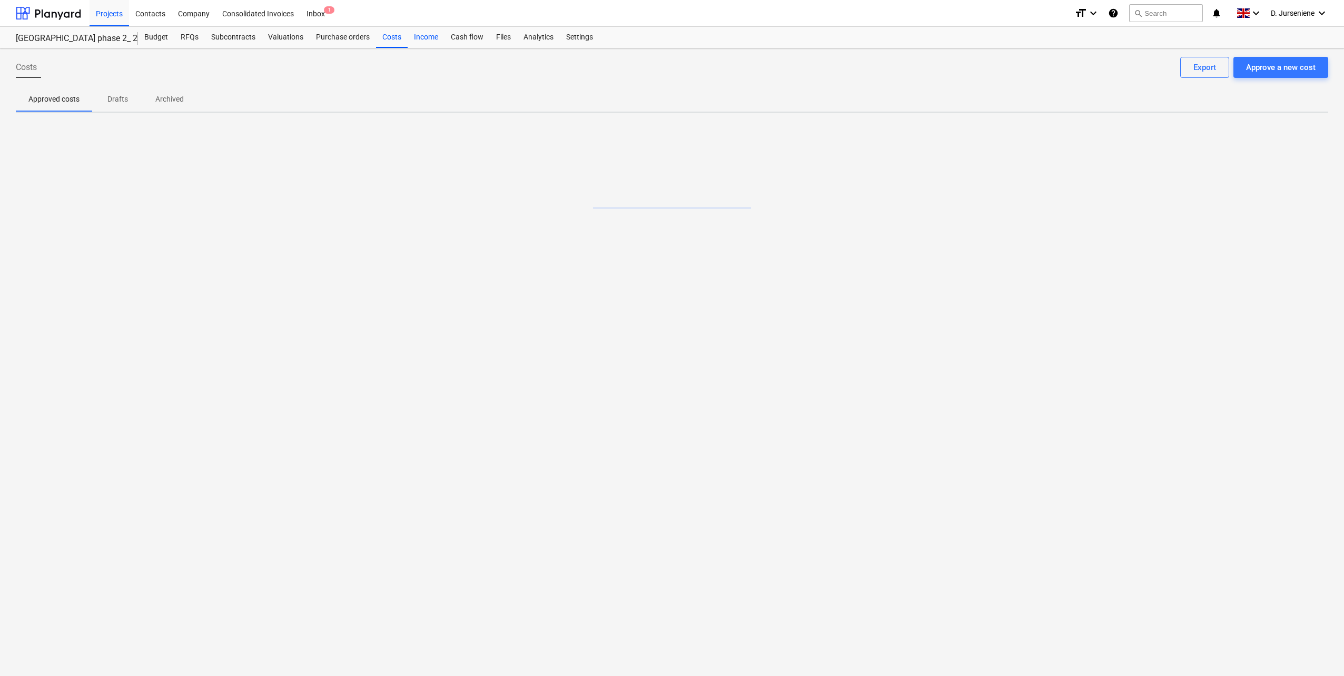
click at [428, 39] on div "Income" at bounding box center [425, 37] width 37 height 21
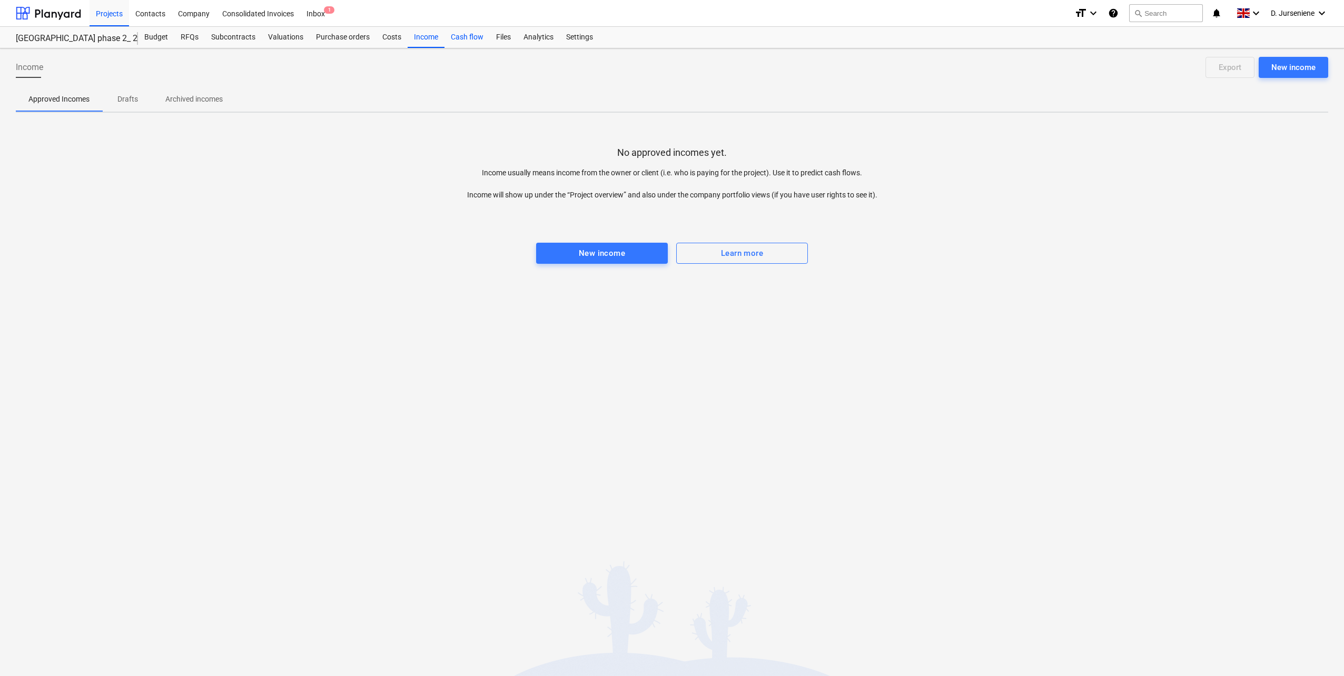
click at [460, 39] on div "Cash flow" at bounding box center [466, 37] width 45 height 21
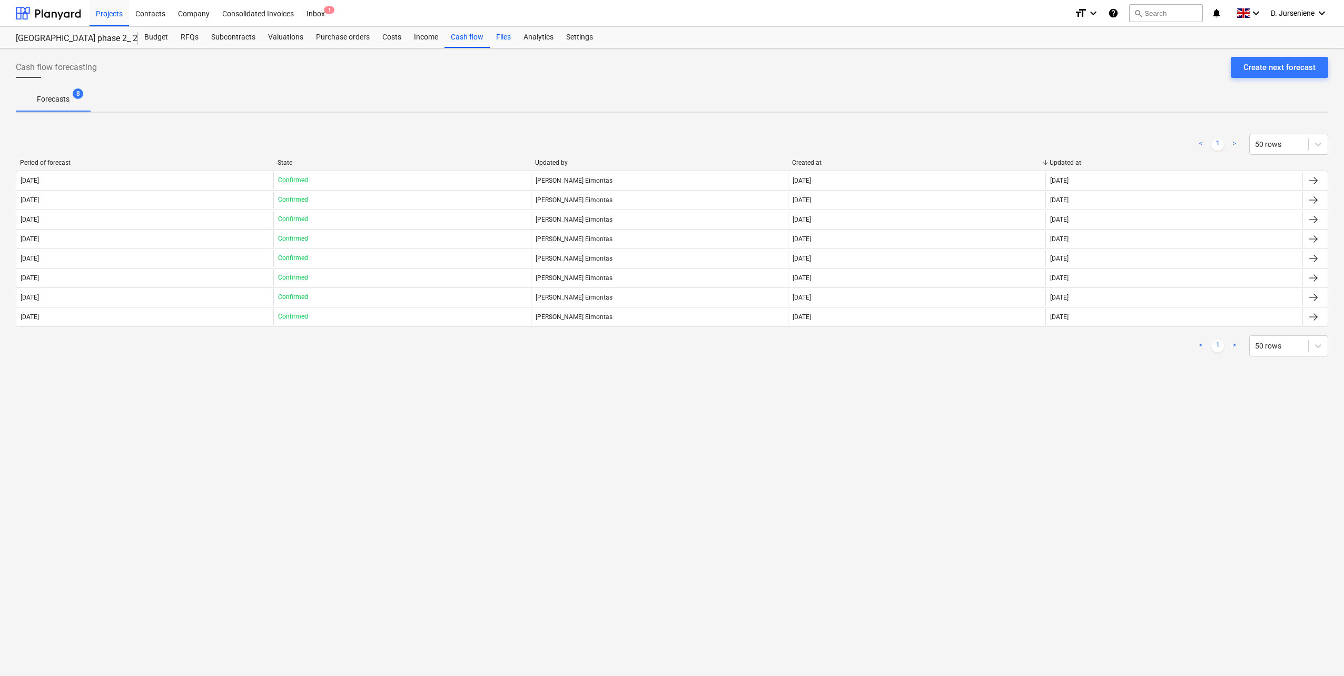
click at [502, 41] on div "Files" at bounding box center [503, 37] width 27 height 21
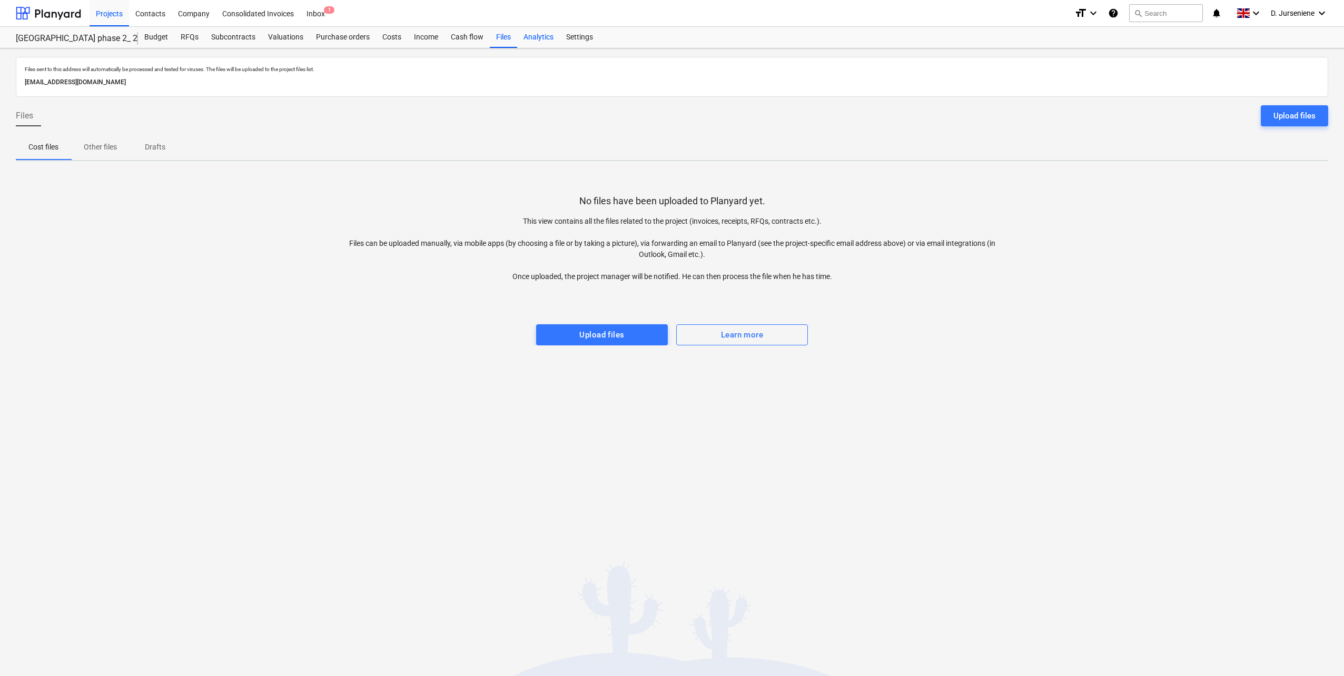
drag, startPoint x: 535, startPoint y: 42, endPoint x: 548, endPoint y: 41, distance: 13.2
click at [536, 42] on div "Analytics" at bounding box center [538, 37] width 43 height 21
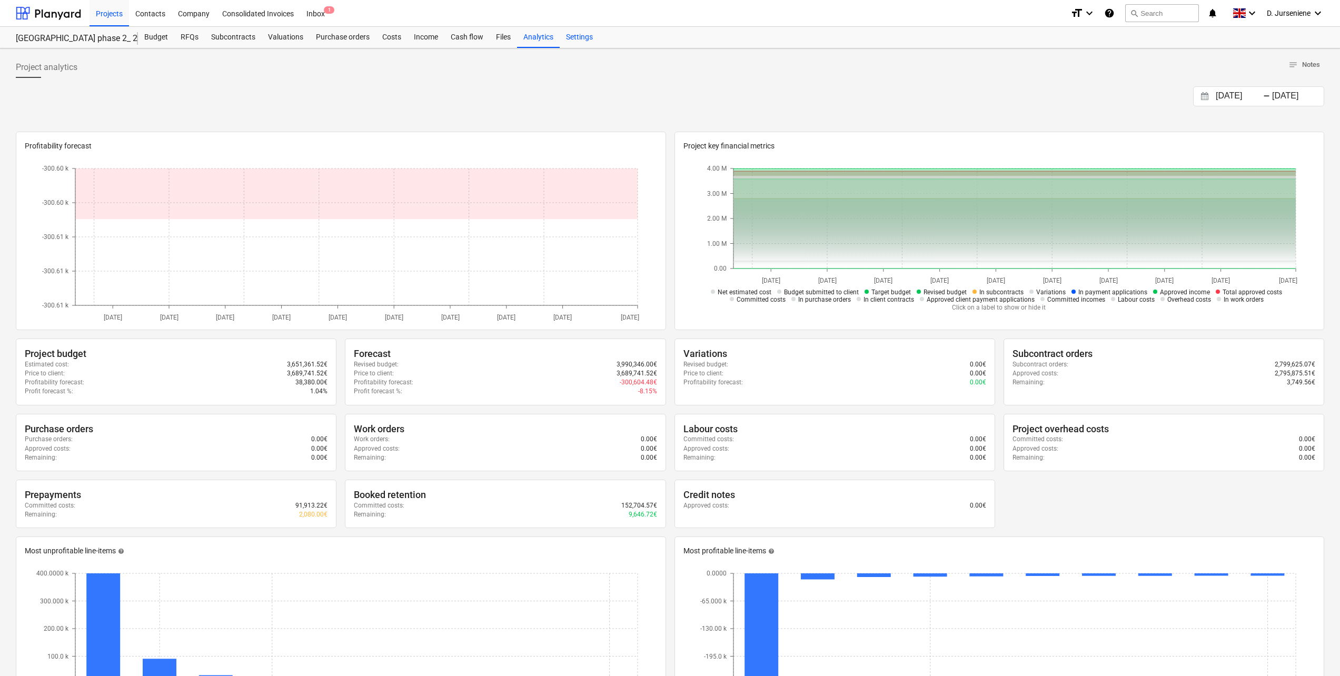
click at [592, 40] on div "Settings" at bounding box center [579, 37] width 39 height 21
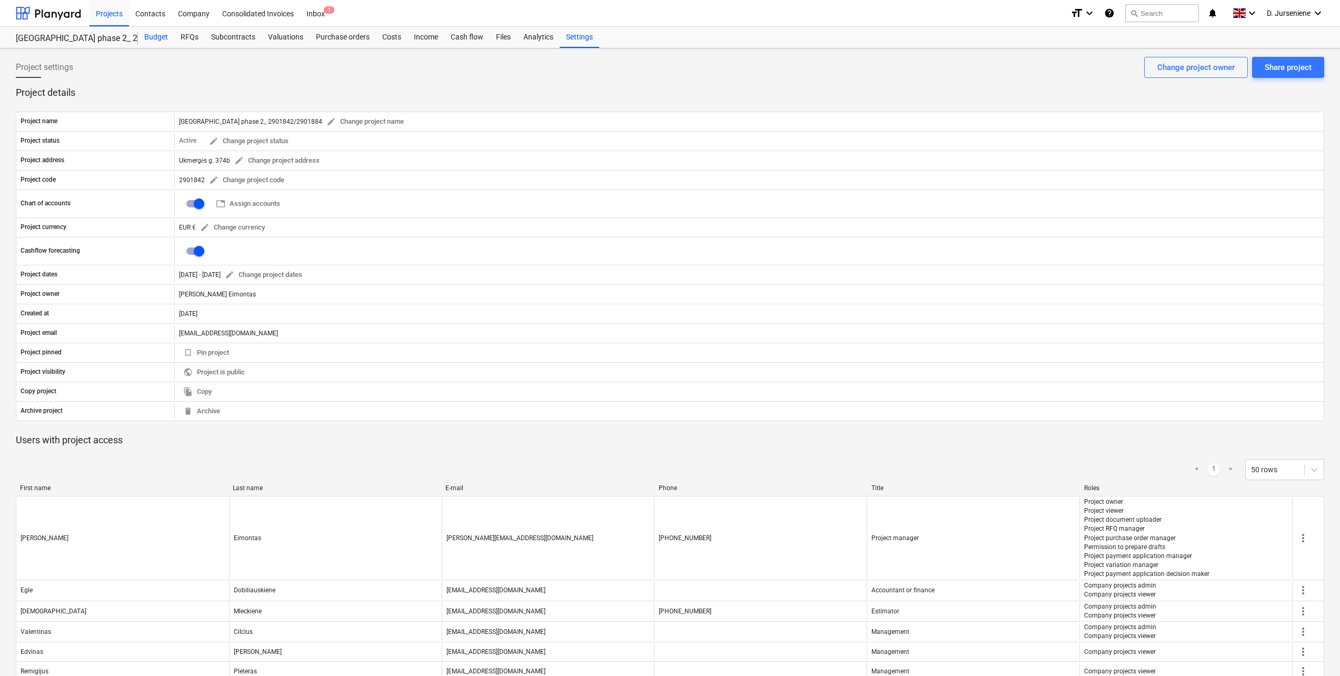
click at [157, 37] on div "Budget" at bounding box center [156, 37] width 36 height 21
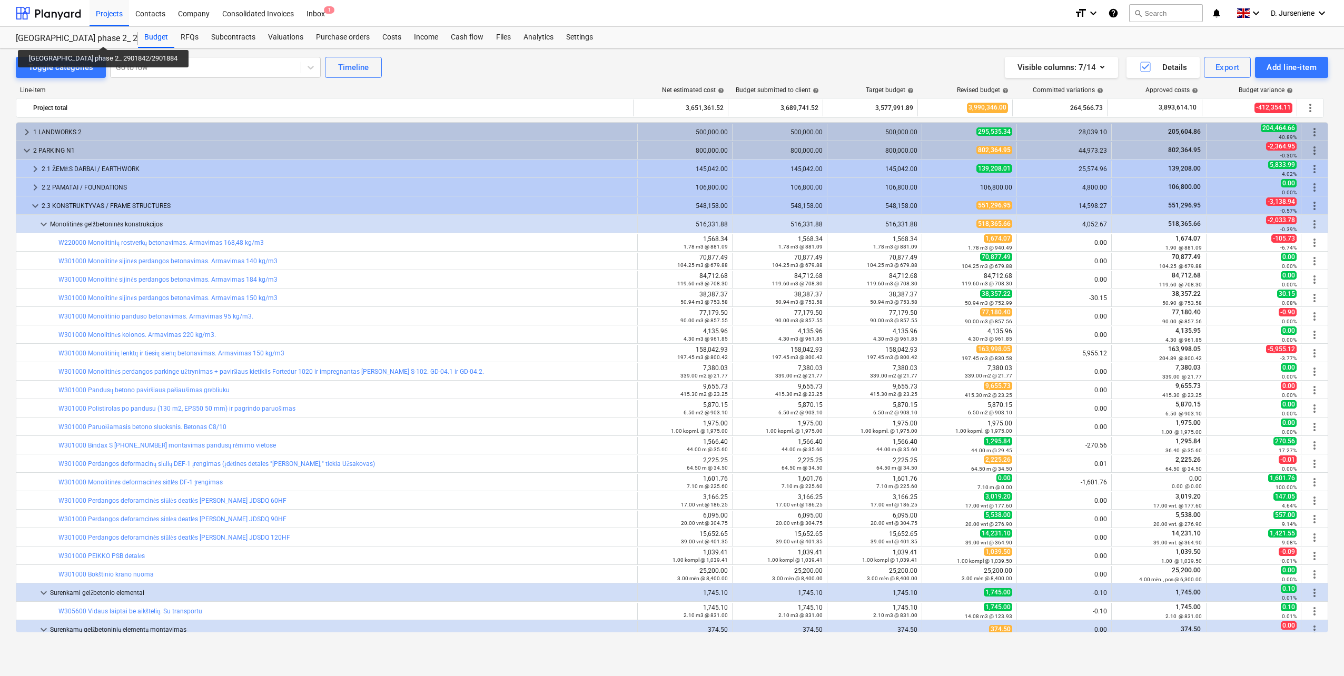
click at [92, 37] on div "[GEOGRAPHIC_DATA] phase 2_ 2901842/2901884" at bounding box center [71, 38] width 110 height 11
click at [106, 5] on div "Projects" at bounding box center [108, 12] width 39 height 27
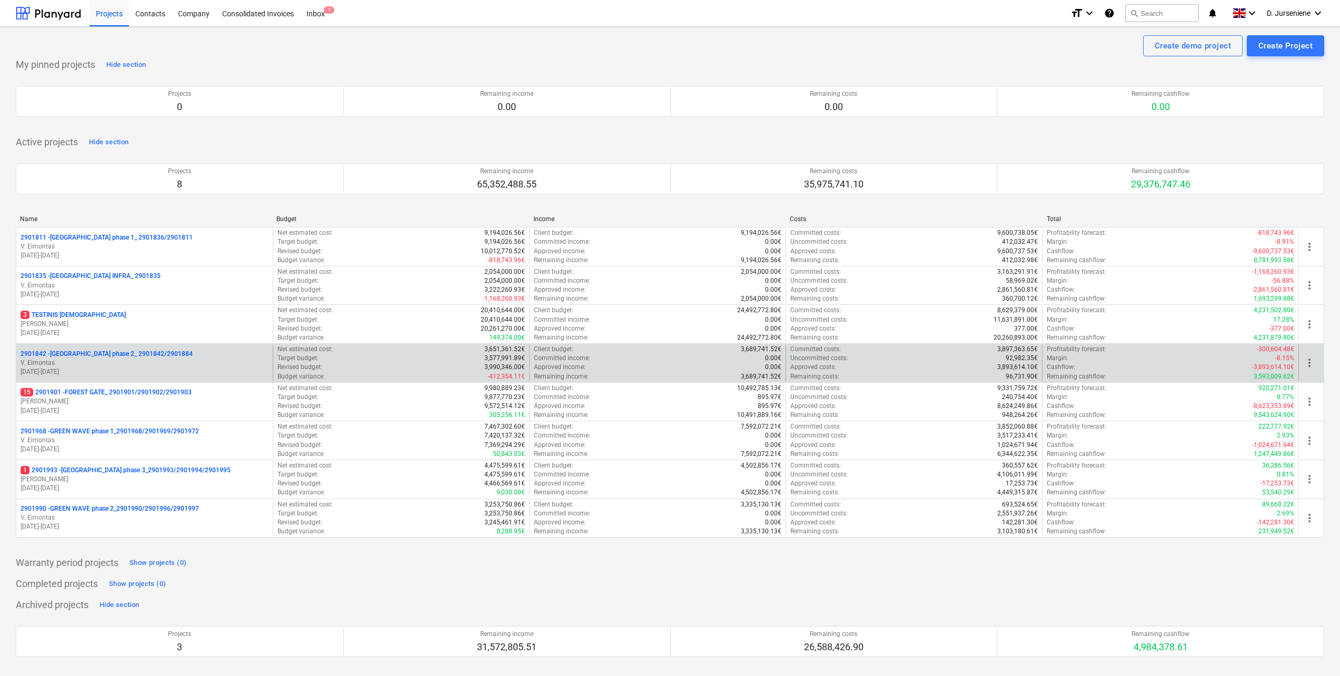
click at [134, 353] on p "2901842 - [GEOGRAPHIC_DATA] phase 2_ 2901842/2901884" at bounding box center [107, 354] width 172 height 9
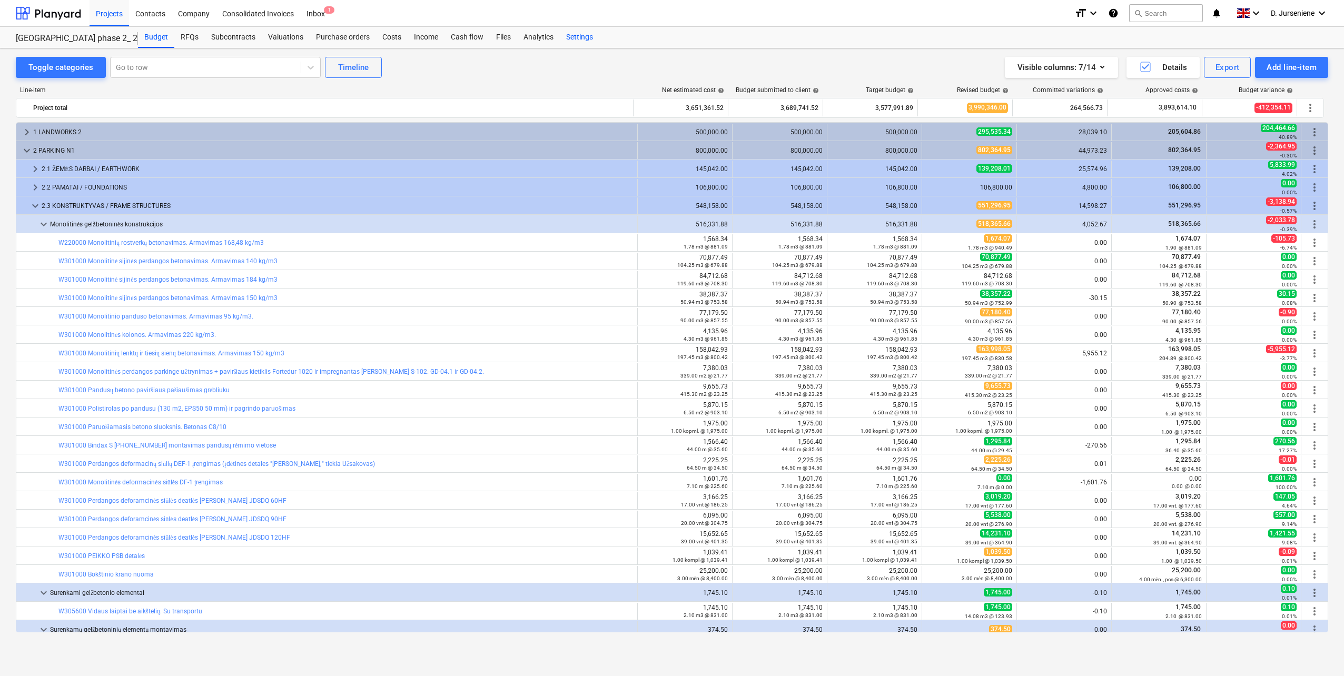
click at [591, 35] on div "Settings" at bounding box center [579, 37] width 39 height 21
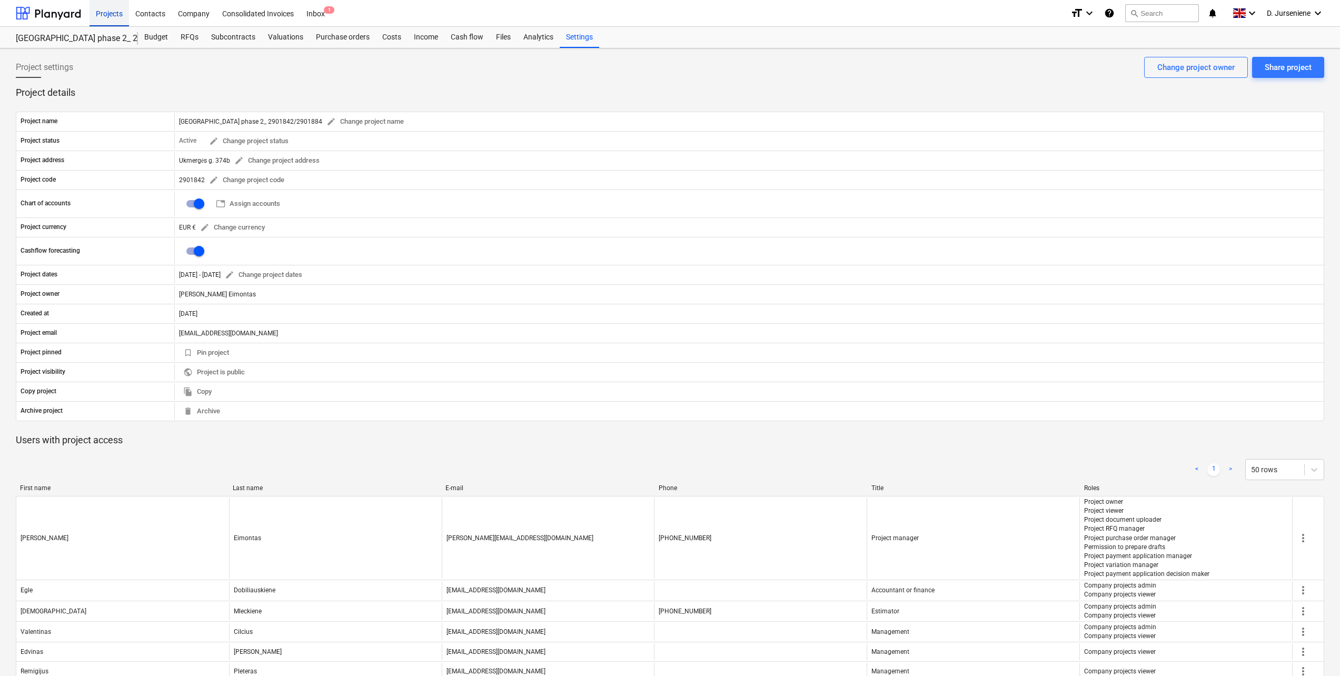
click at [113, 13] on div "Projects" at bounding box center [108, 12] width 39 height 27
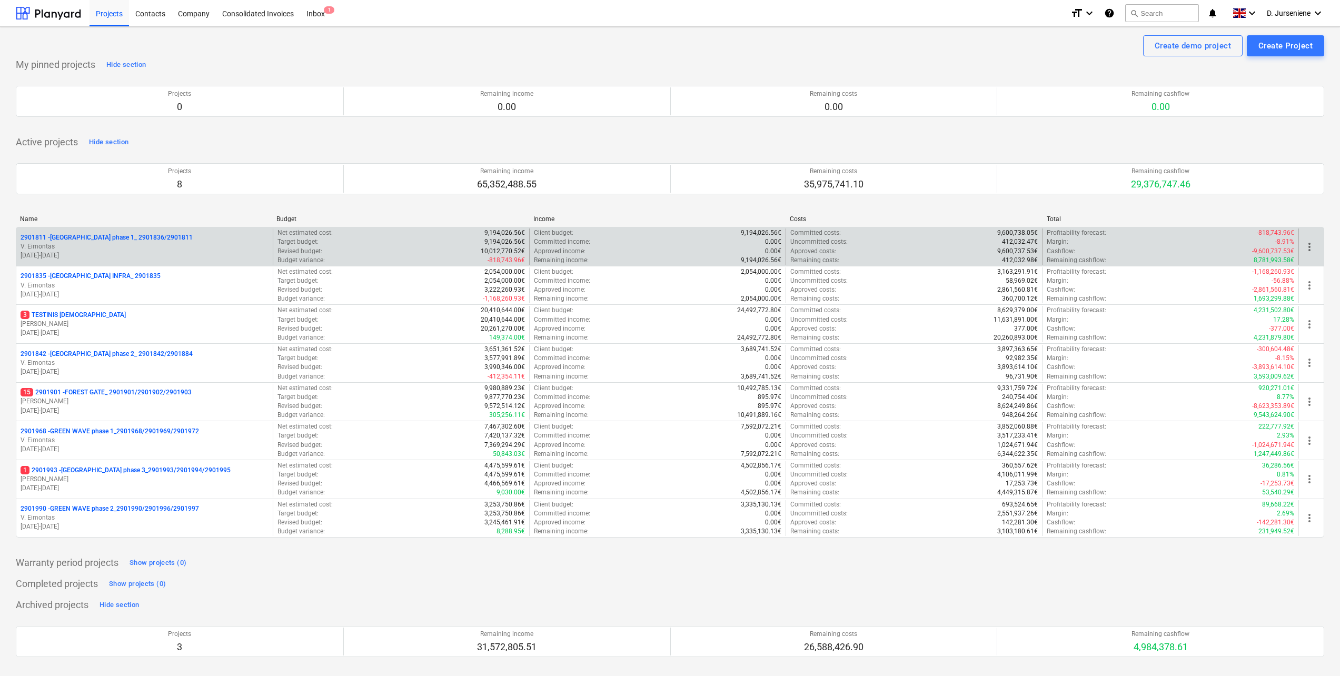
drag, startPoint x: 117, startPoint y: 236, endPoint x: 118, endPoint y: 228, distance: 7.4
click at [118, 228] on div "2901811 - [GEOGRAPHIC_DATA] phase 1_ 2901836/2901811 V. [GEOGRAPHIC_DATA] [DATE…" at bounding box center [144, 246] width 256 height 36
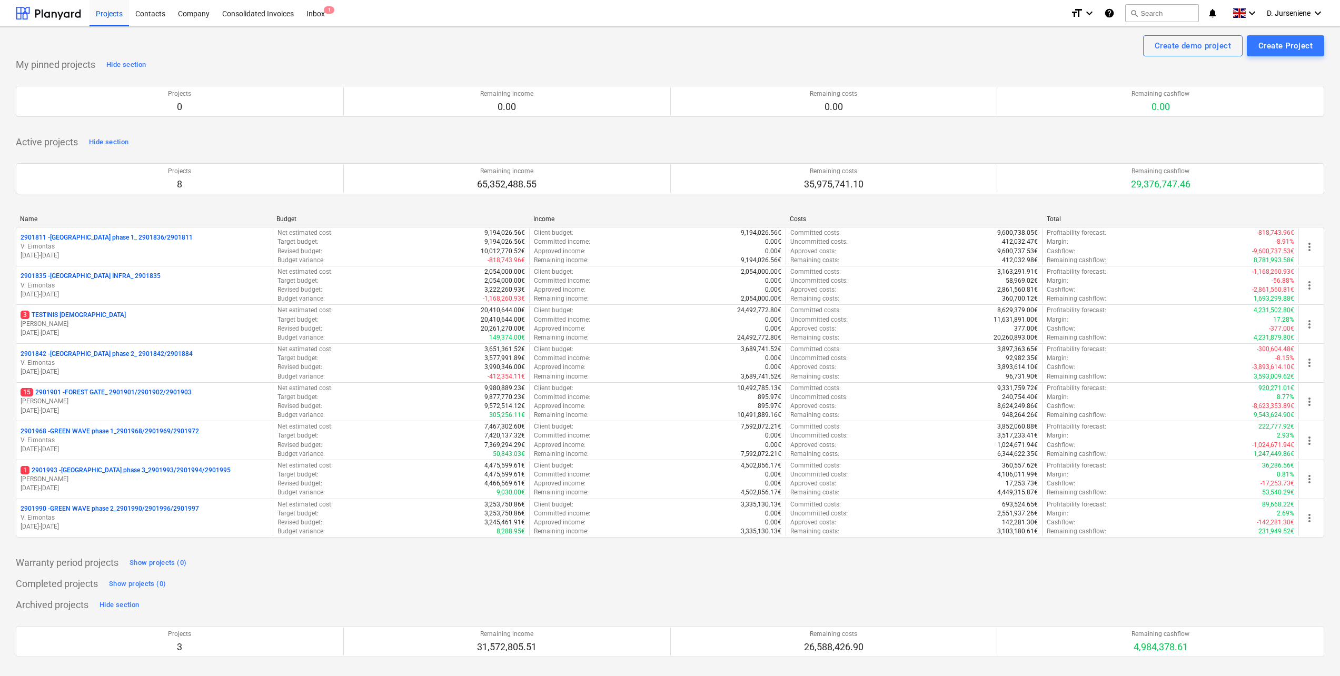
click at [133, 243] on p "V. Eimontas" at bounding box center [145, 246] width 248 height 9
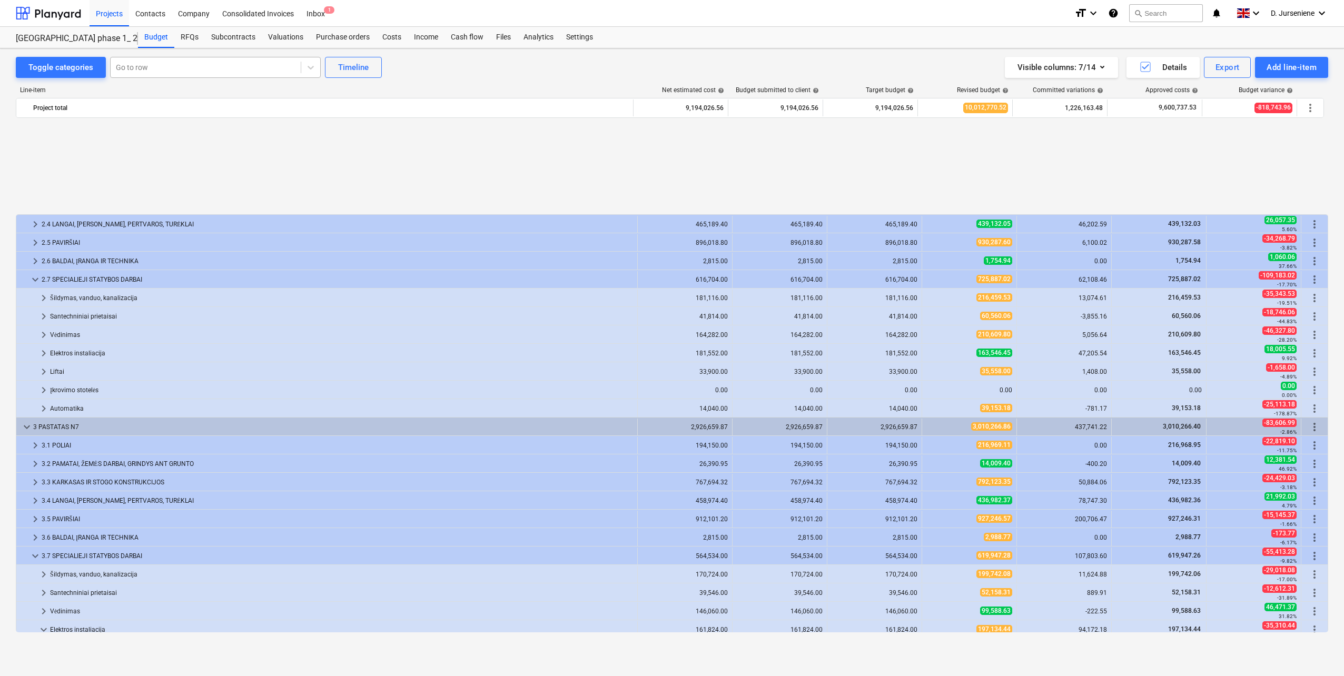
scroll to position [474, 0]
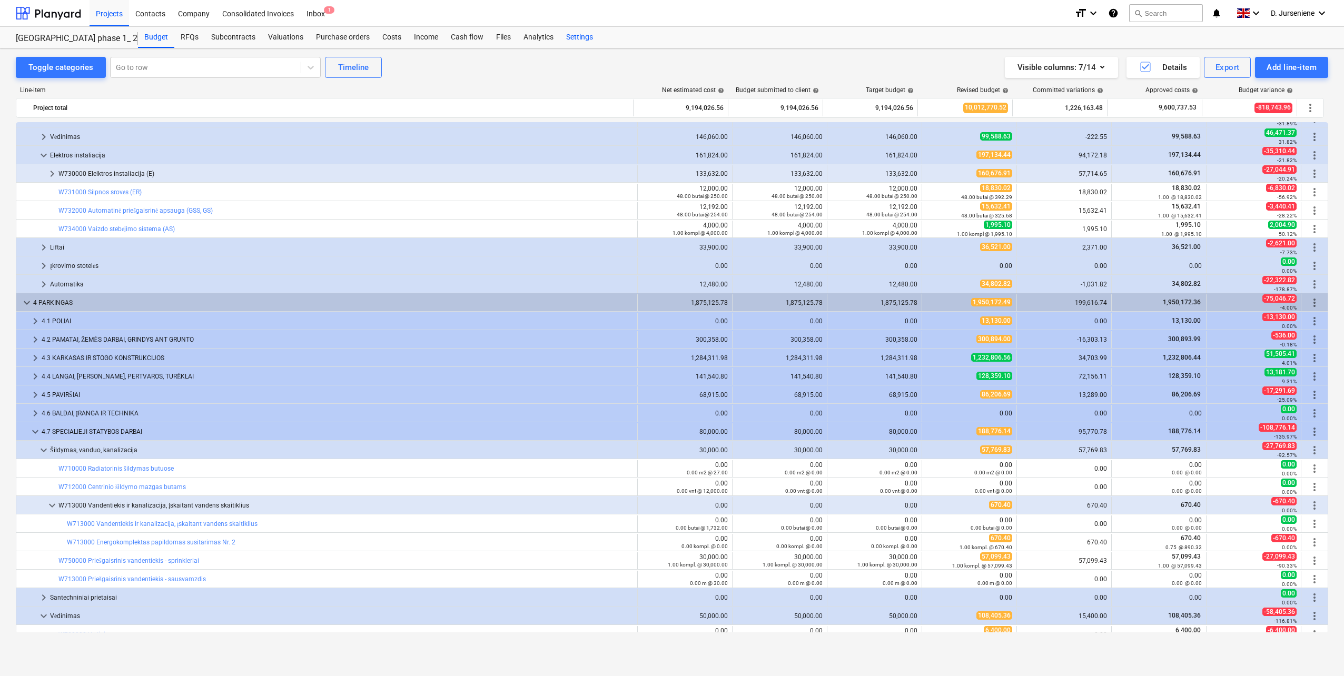
click at [579, 32] on div "Settings" at bounding box center [579, 37] width 39 height 21
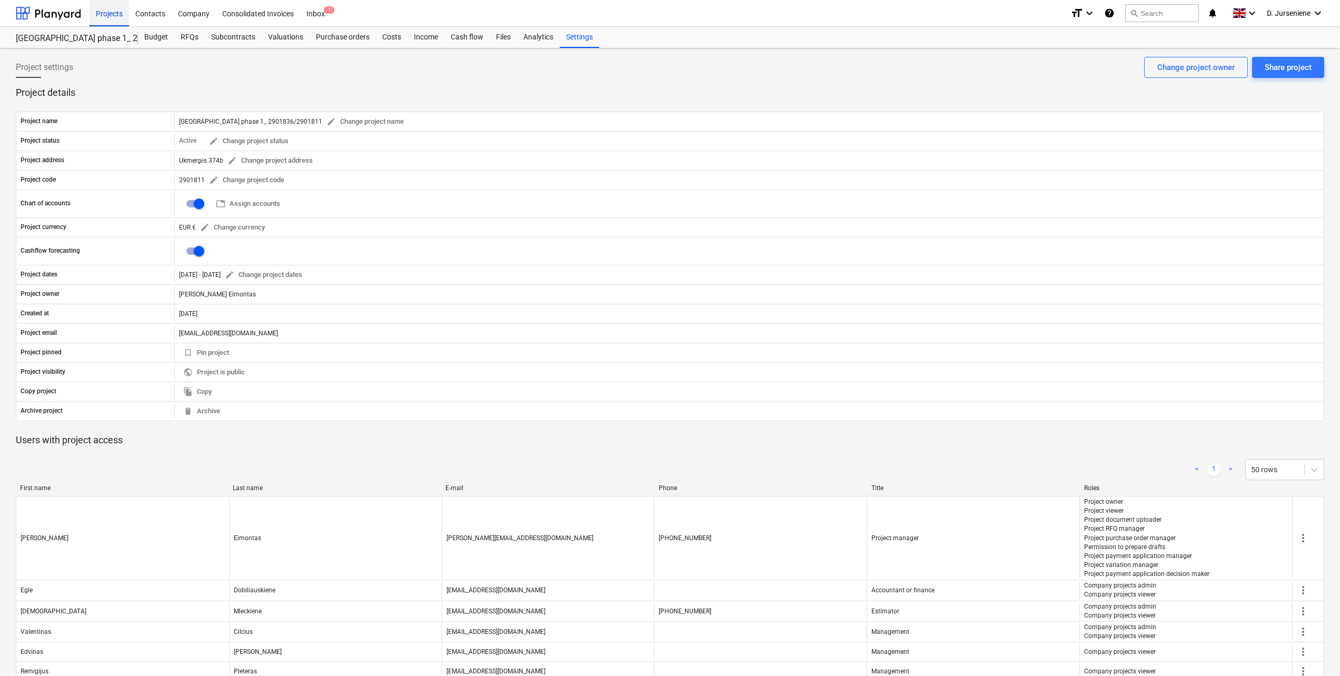
click at [113, 15] on div "Projects" at bounding box center [108, 12] width 39 height 27
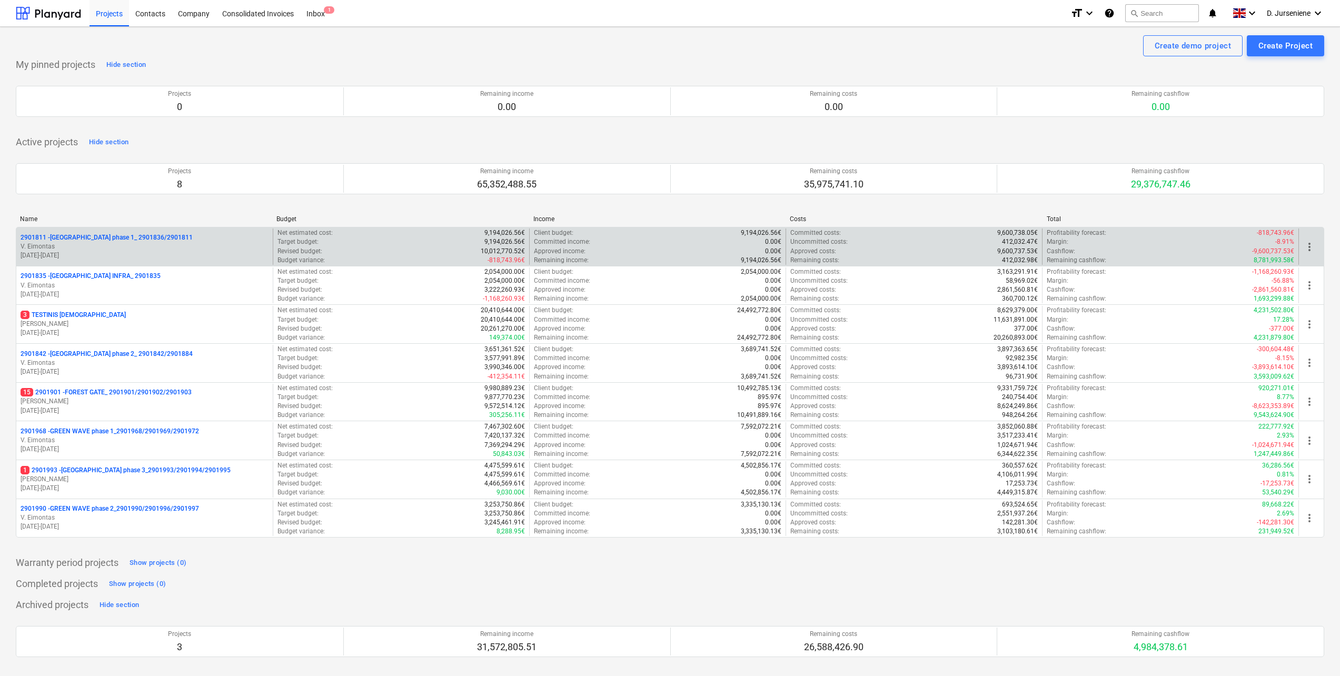
click at [112, 251] on p "[DATE] - [DATE]" at bounding box center [145, 255] width 248 height 9
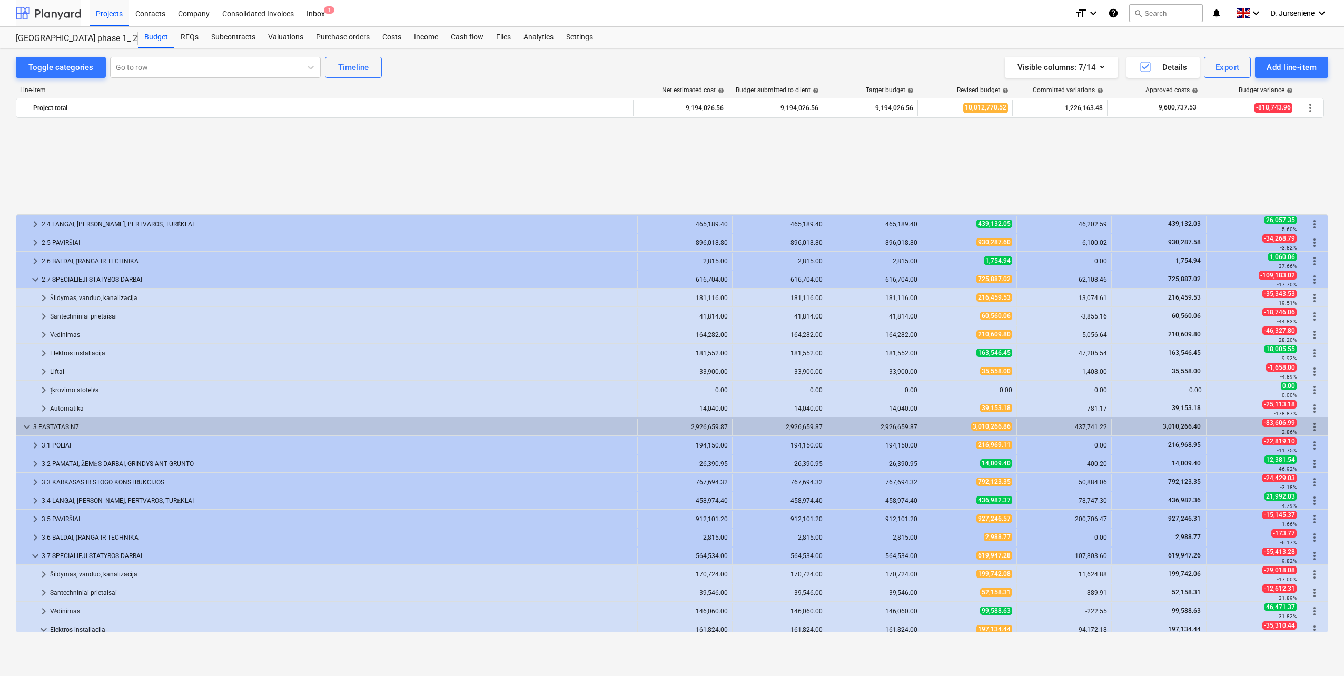
scroll to position [474, 0]
click at [575, 39] on div "Settings" at bounding box center [579, 37] width 39 height 21
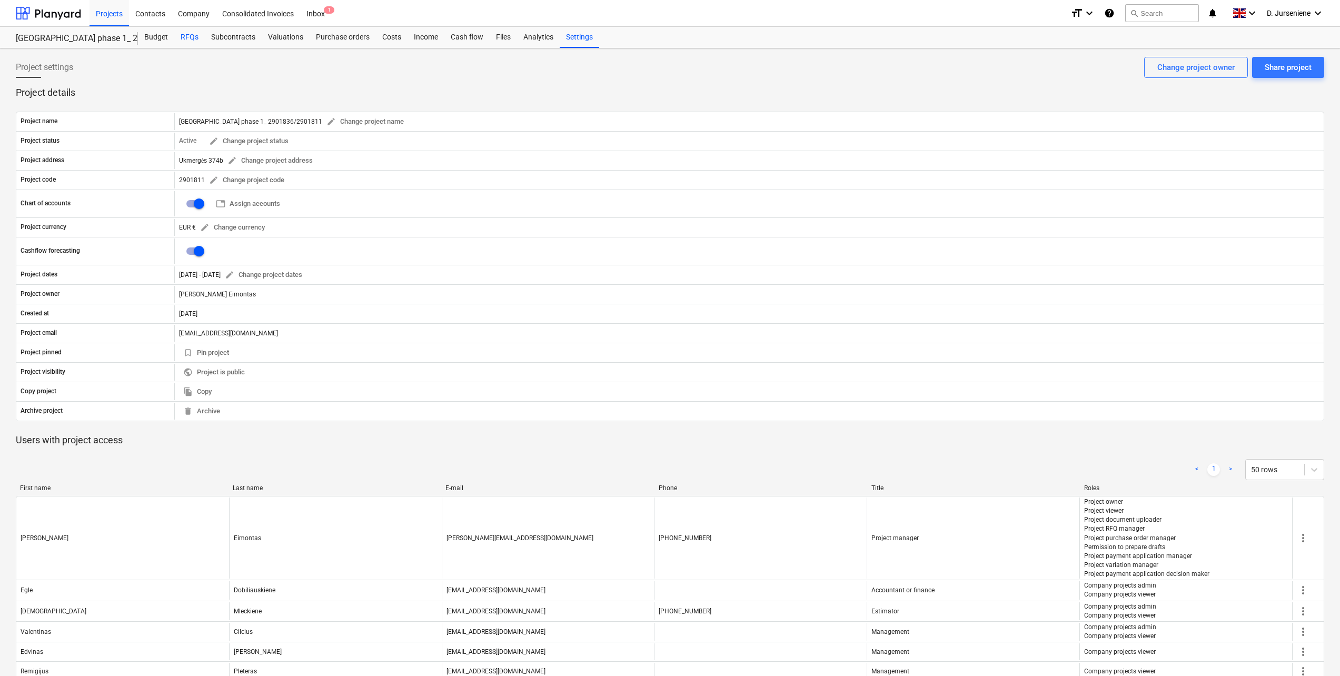
drag, startPoint x: 179, startPoint y: 39, endPoint x: 187, endPoint y: 37, distance: 8.8
click at [180, 39] on div "RFQs" at bounding box center [189, 37] width 31 height 21
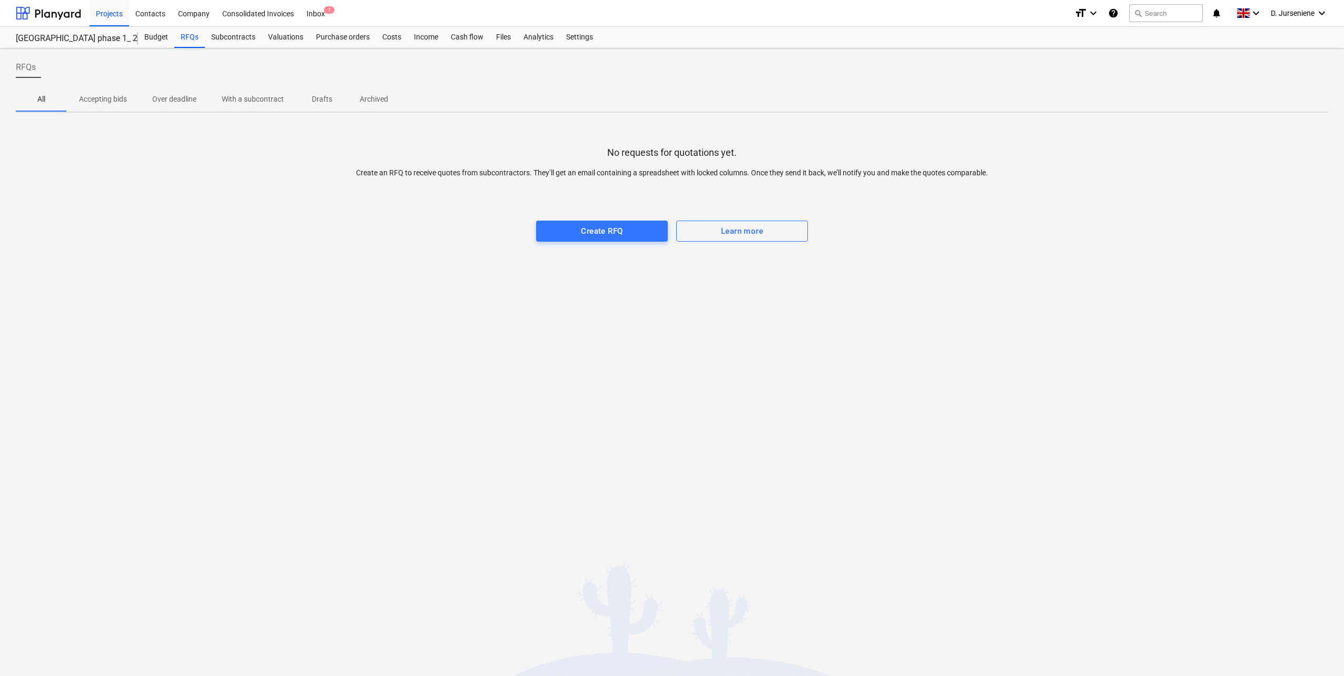
click at [122, 102] on p "Accepting bids" at bounding box center [103, 99] width 48 height 11
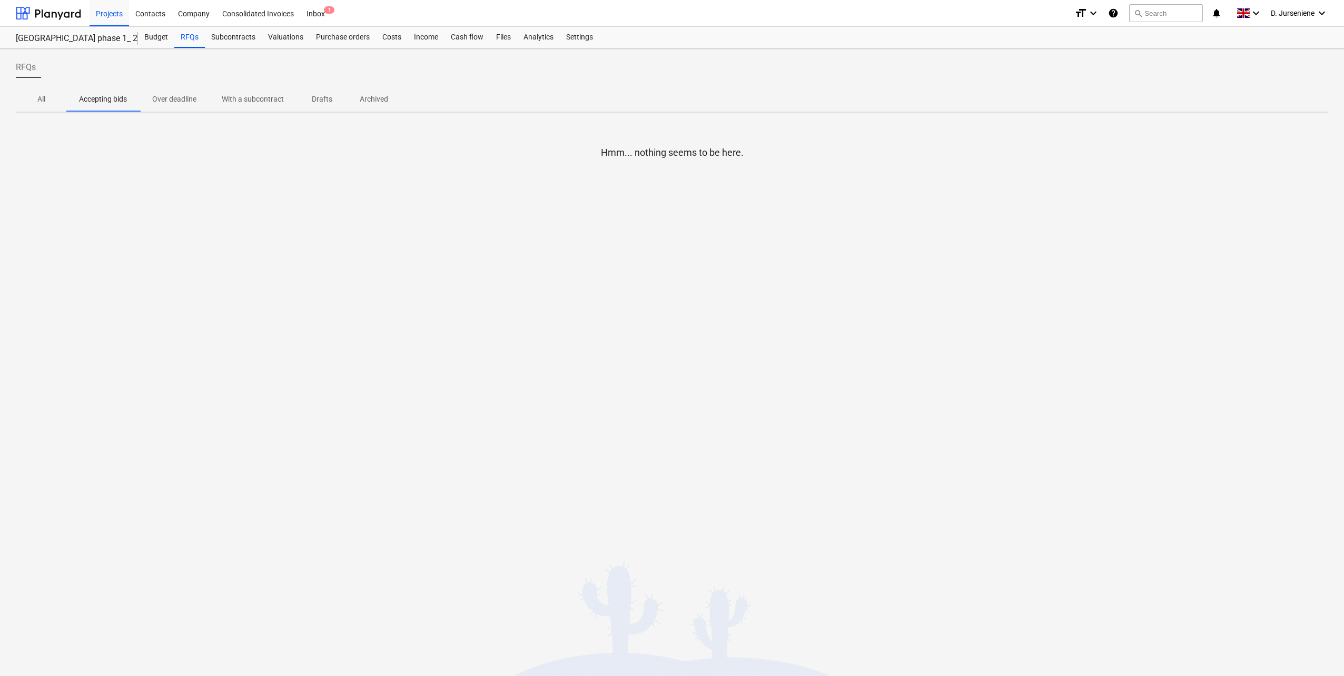
click at [171, 100] on p "Over deadline" at bounding box center [174, 99] width 44 height 11
click at [240, 100] on p "With a subcontract" at bounding box center [253, 99] width 62 height 11
drag, startPoint x: 326, startPoint y: 104, endPoint x: 357, endPoint y: 102, distance: 31.7
click at [326, 104] on p "Drafts" at bounding box center [321, 99] width 25 height 11
click at [375, 101] on p "Archived" at bounding box center [374, 99] width 28 height 11
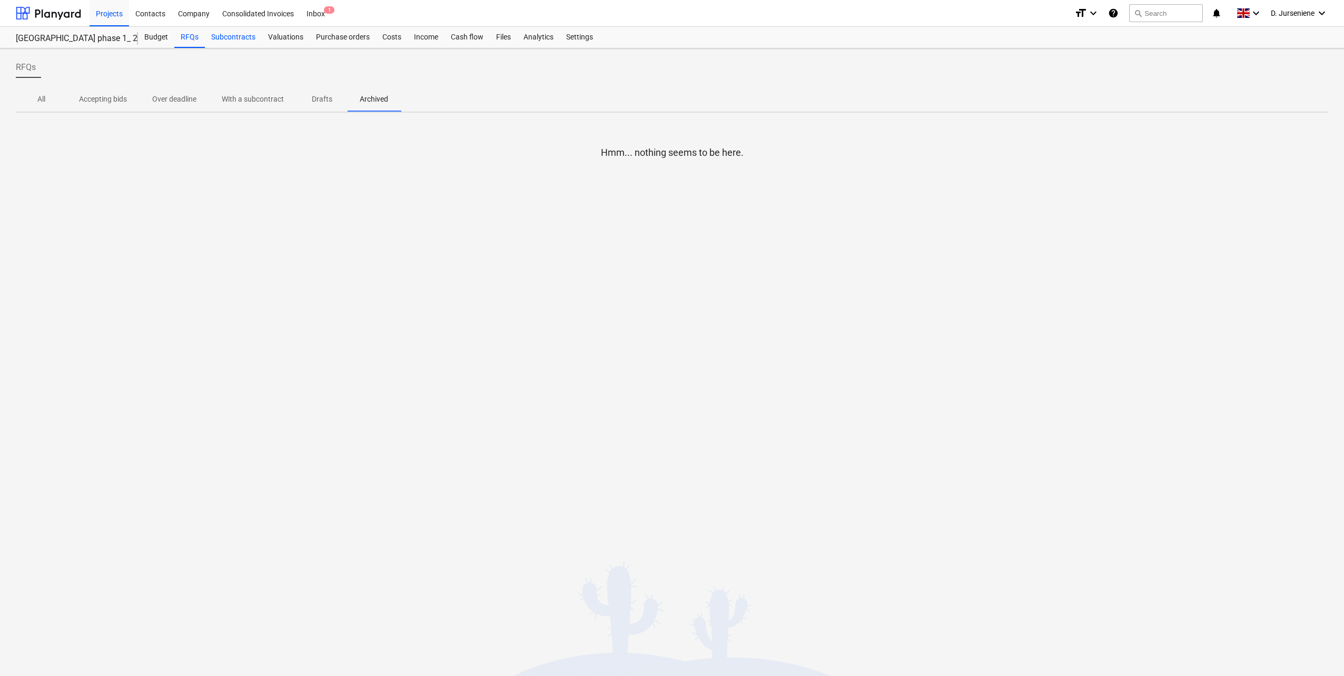
click at [231, 34] on div "Subcontracts" at bounding box center [233, 37] width 57 height 21
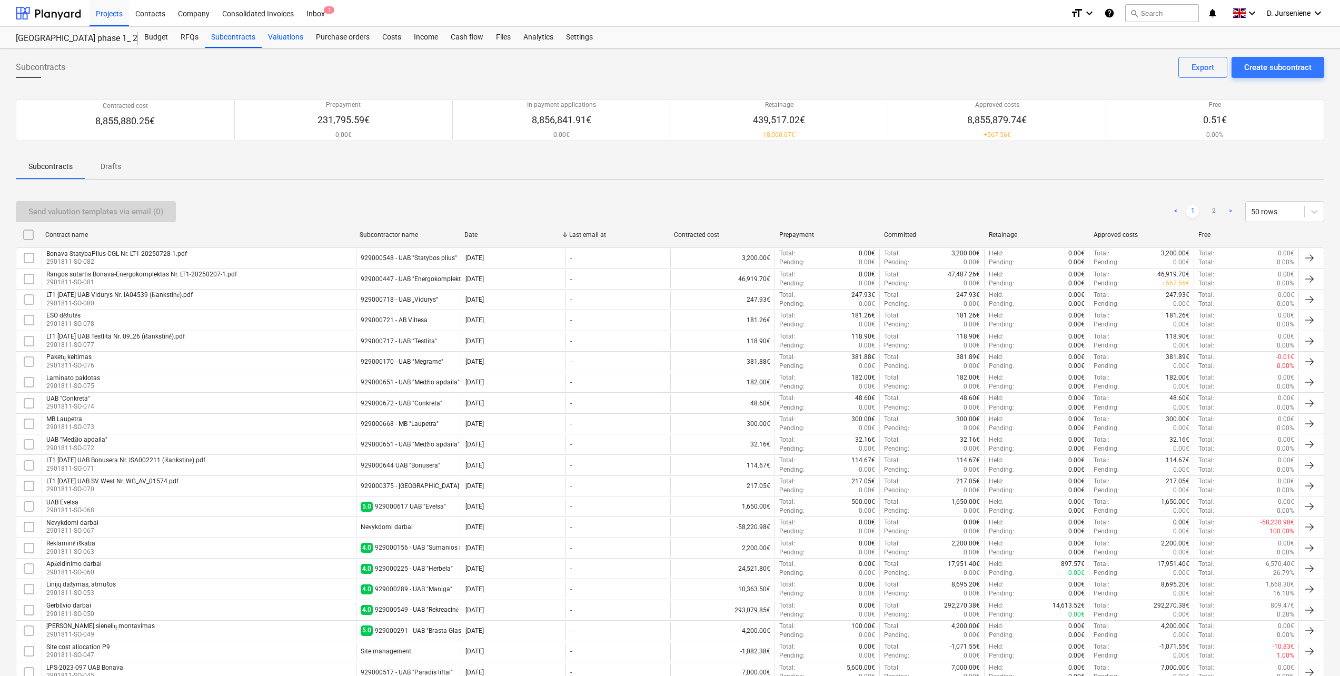
click at [281, 38] on div "Valuations" at bounding box center [286, 37] width 48 height 21
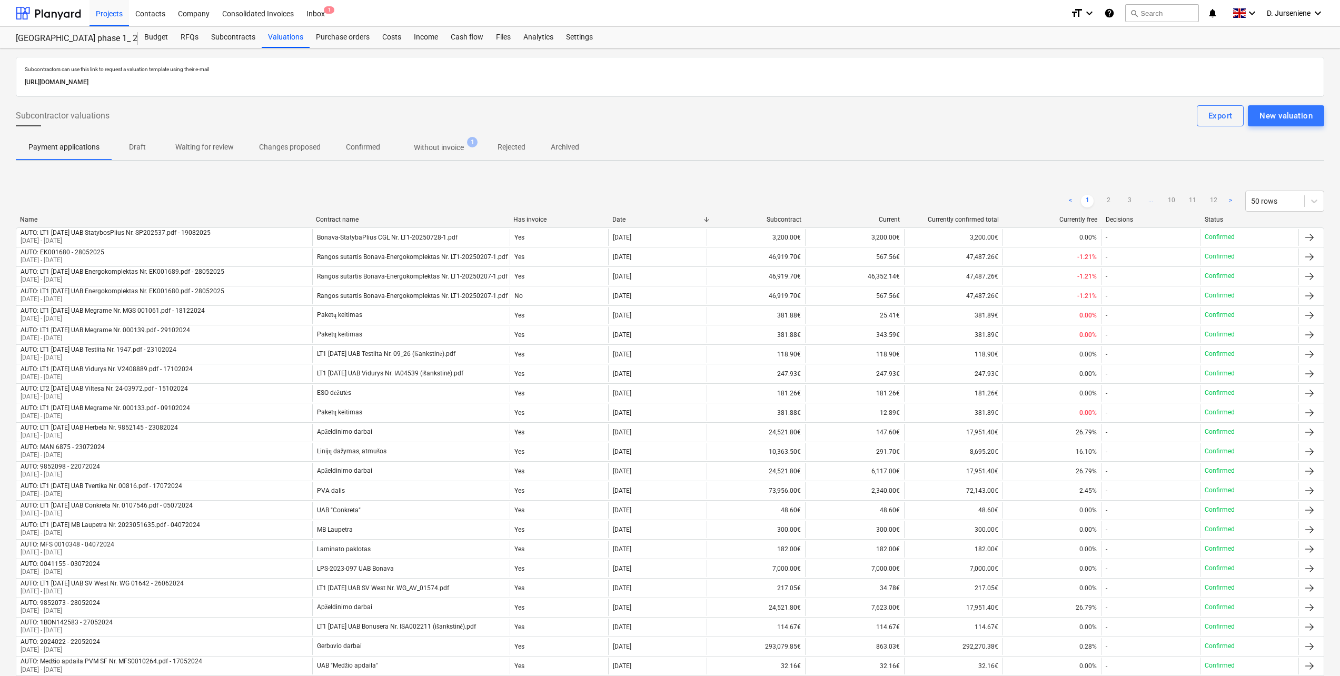
click at [562, 149] on p "Archived" at bounding box center [565, 147] width 28 height 11
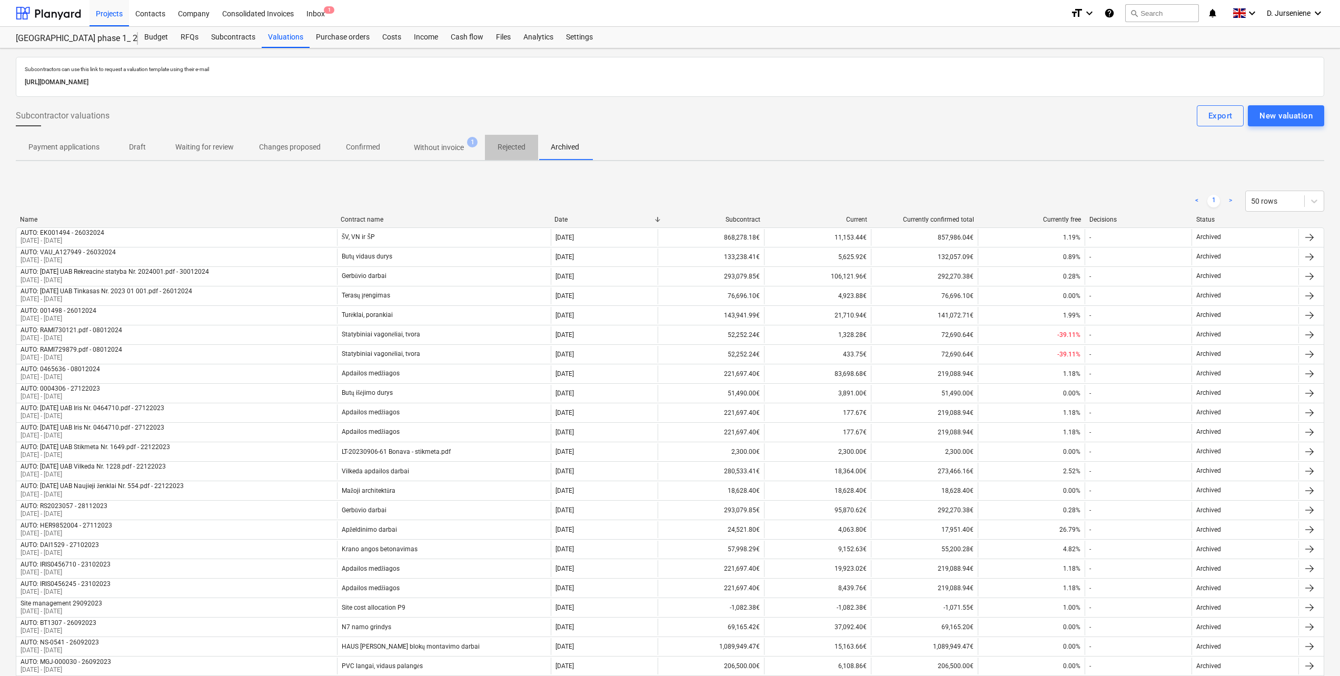
click at [512, 146] on p "Rejected" at bounding box center [512, 147] width 28 height 11
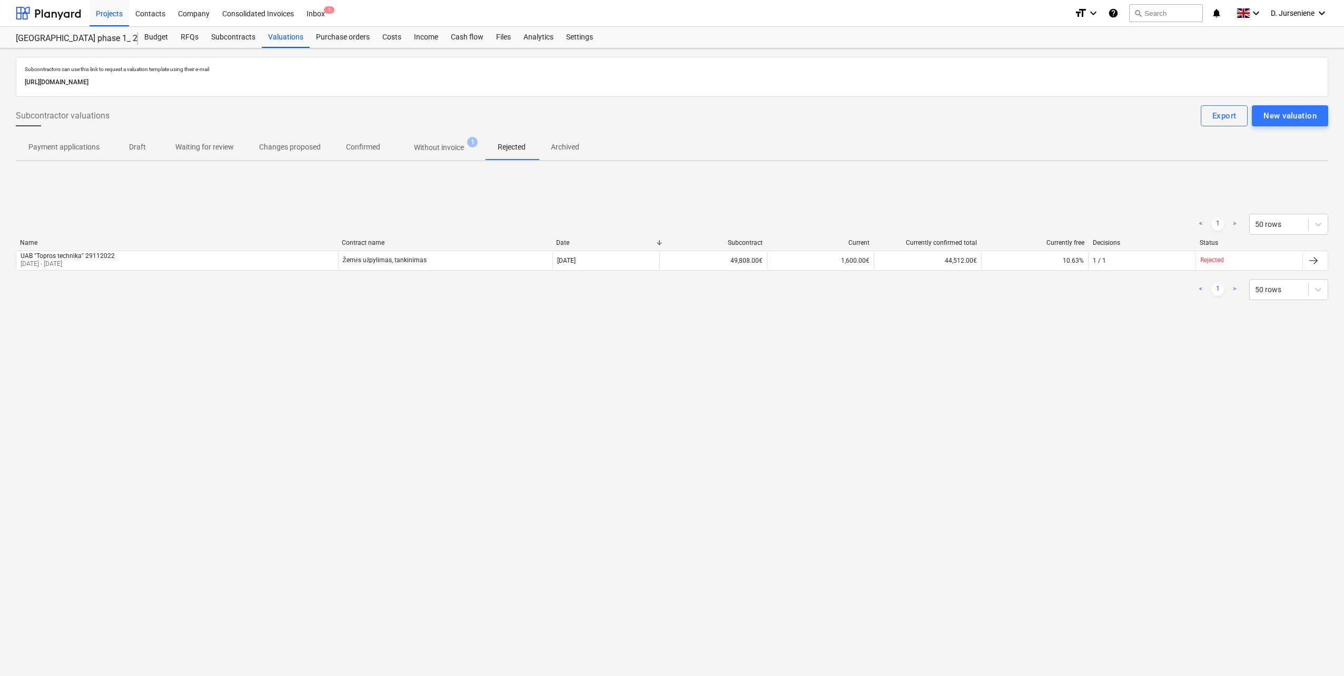
click at [455, 147] on p "Without invoice" at bounding box center [439, 147] width 50 height 11
click at [373, 151] on p "Confirmed" at bounding box center [363, 147] width 34 height 11
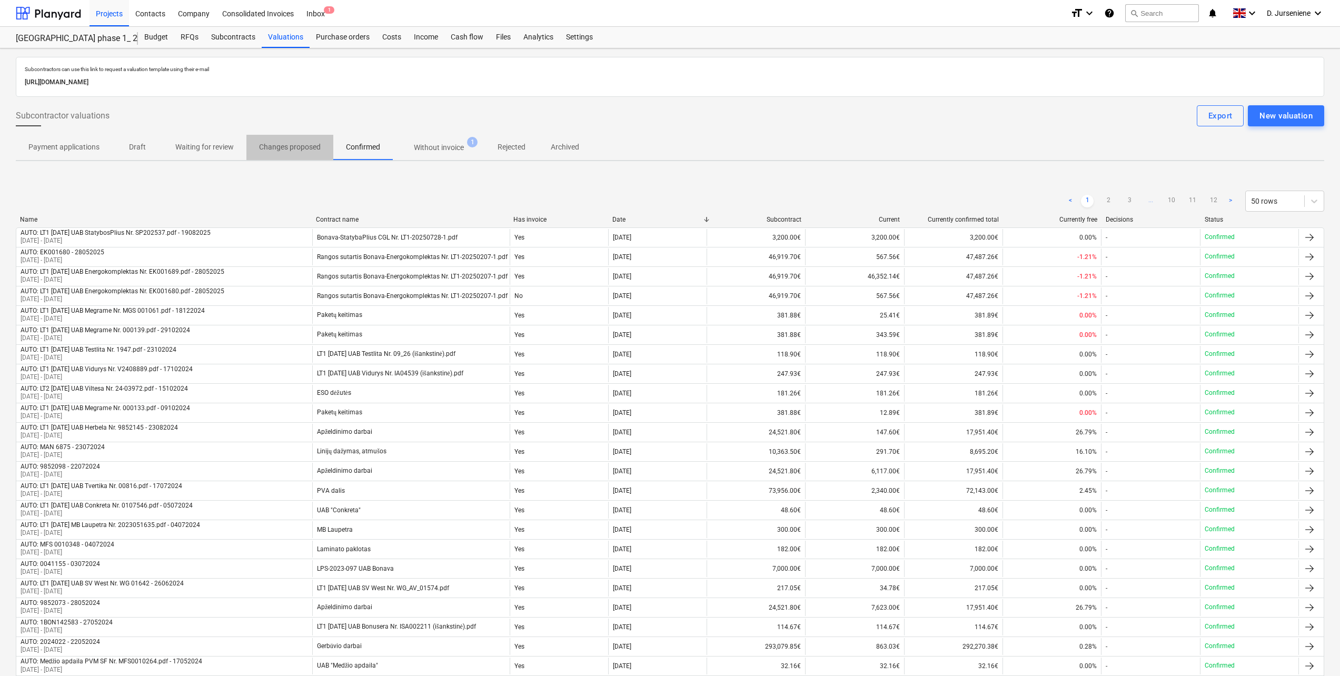
click at [304, 149] on p "Changes proposed" at bounding box center [290, 147] width 62 height 11
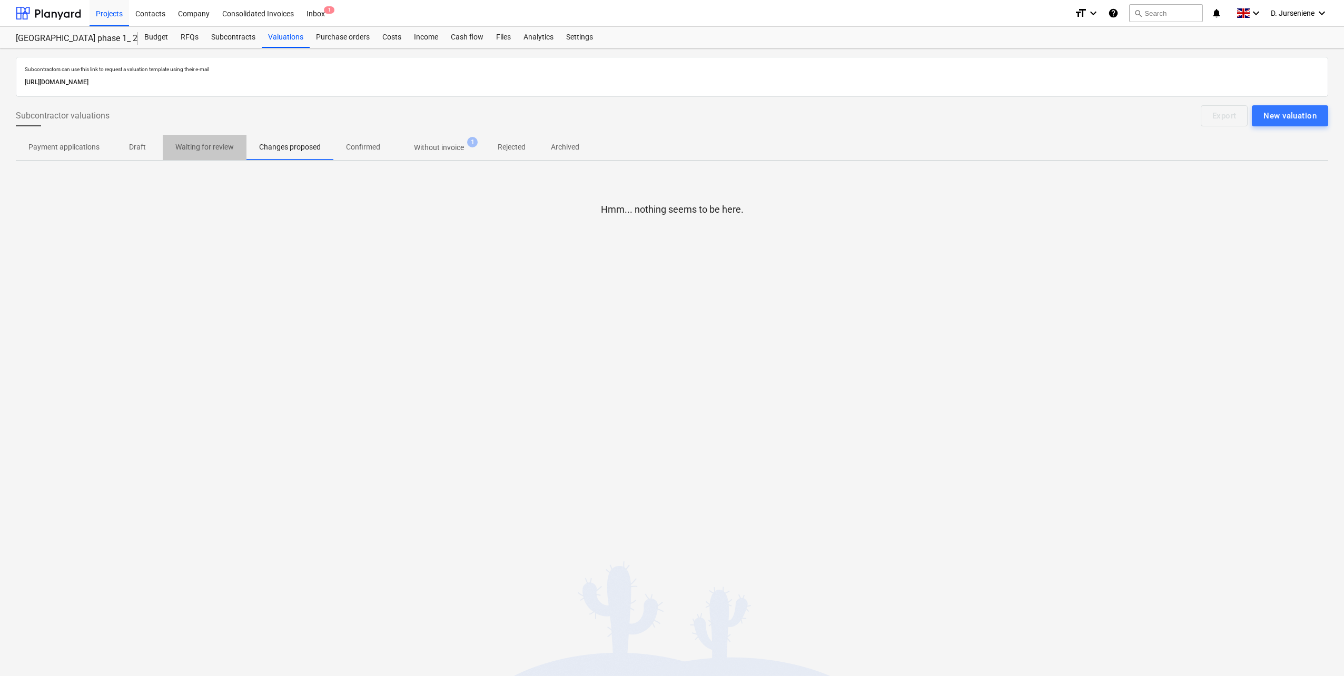
click at [205, 150] on p "Waiting for review" at bounding box center [204, 147] width 58 height 11
click at [134, 149] on p "Draft" at bounding box center [137, 147] width 25 height 11
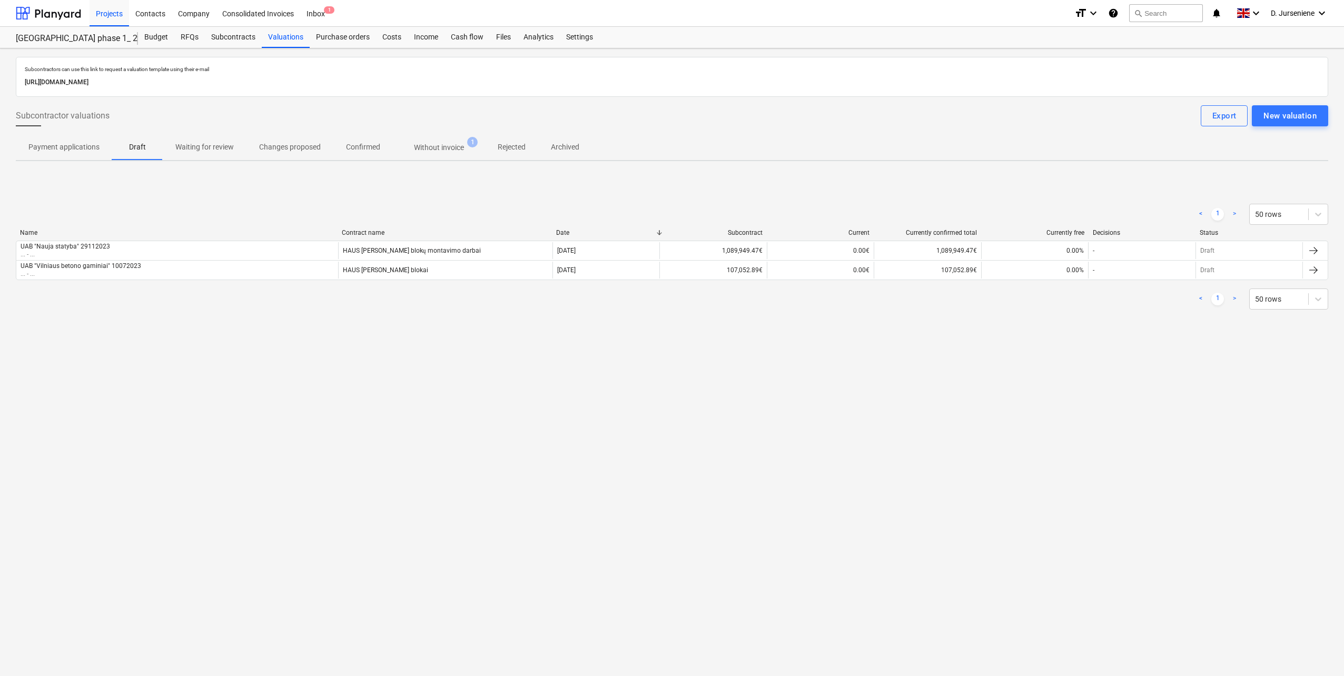
click at [65, 151] on p "Payment applications" at bounding box center [63, 147] width 71 height 11
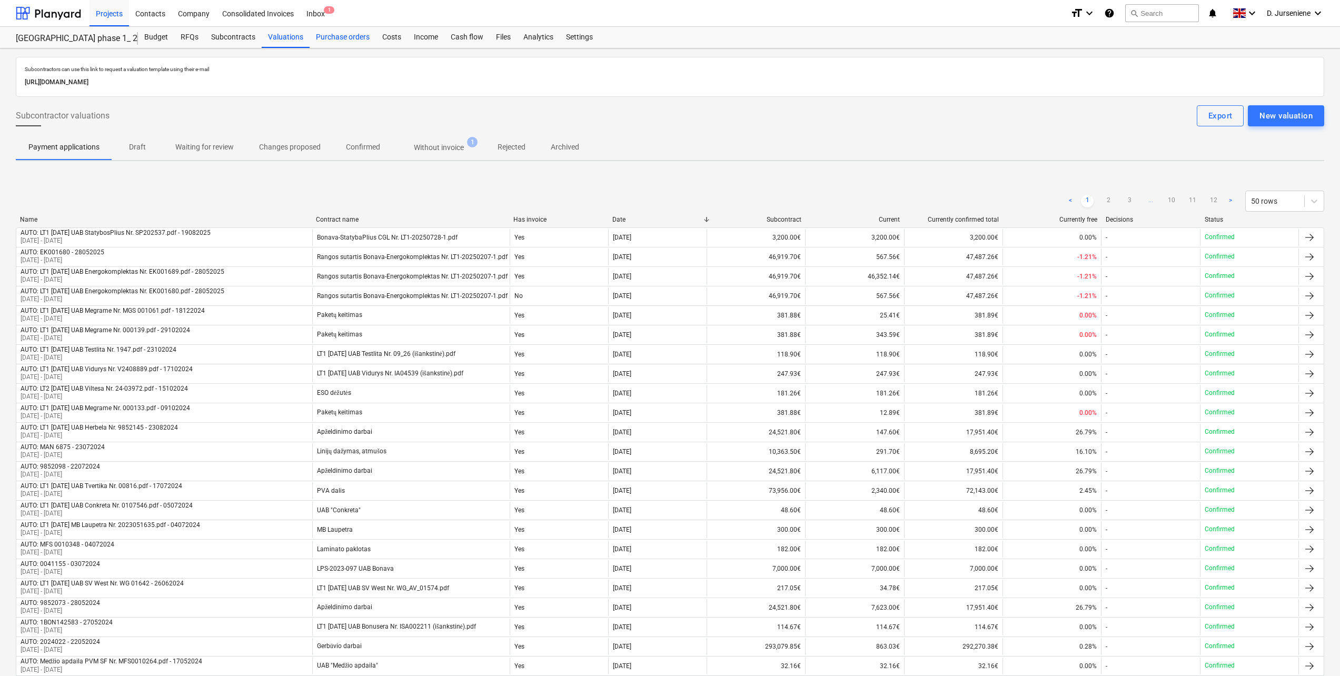
click at [339, 39] on div "Purchase orders" at bounding box center [343, 37] width 66 height 21
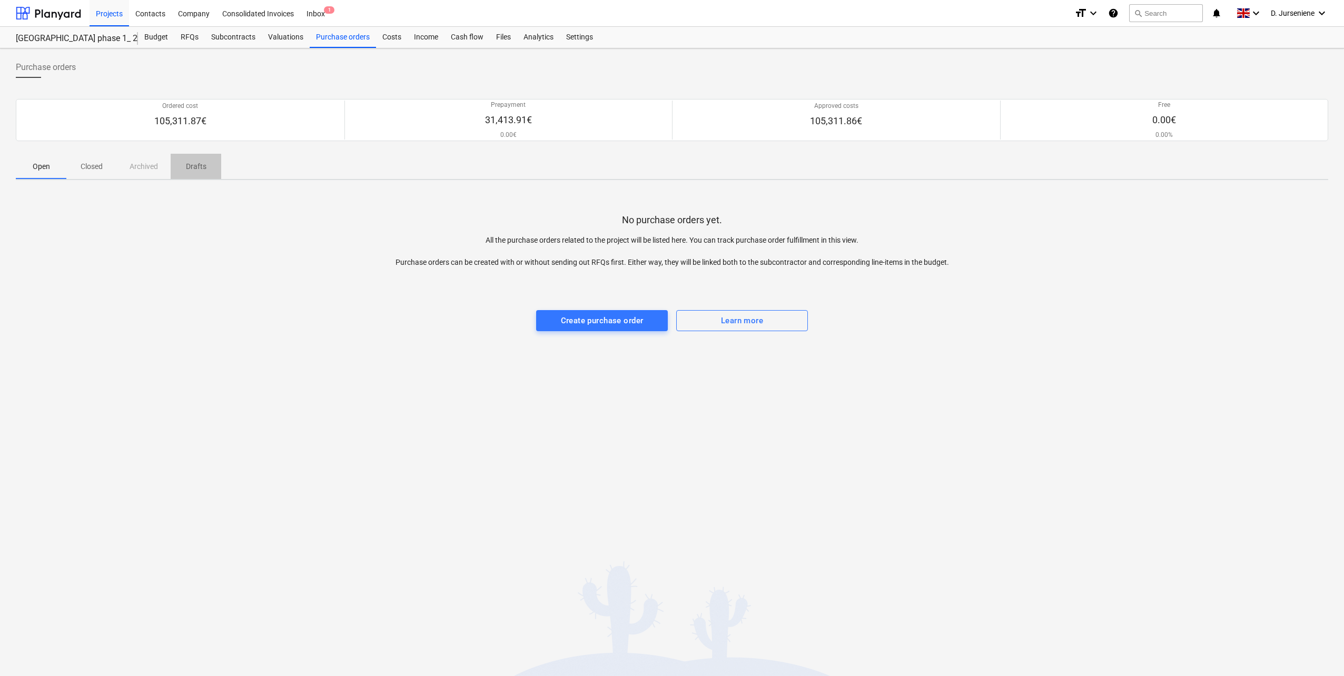
drag, startPoint x: 189, startPoint y: 170, endPoint x: 124, endPoint y: 166, distance: 64.8
click at [188, 170] on p "Drafts" at bounding box center [195, 166] width 25 height 11
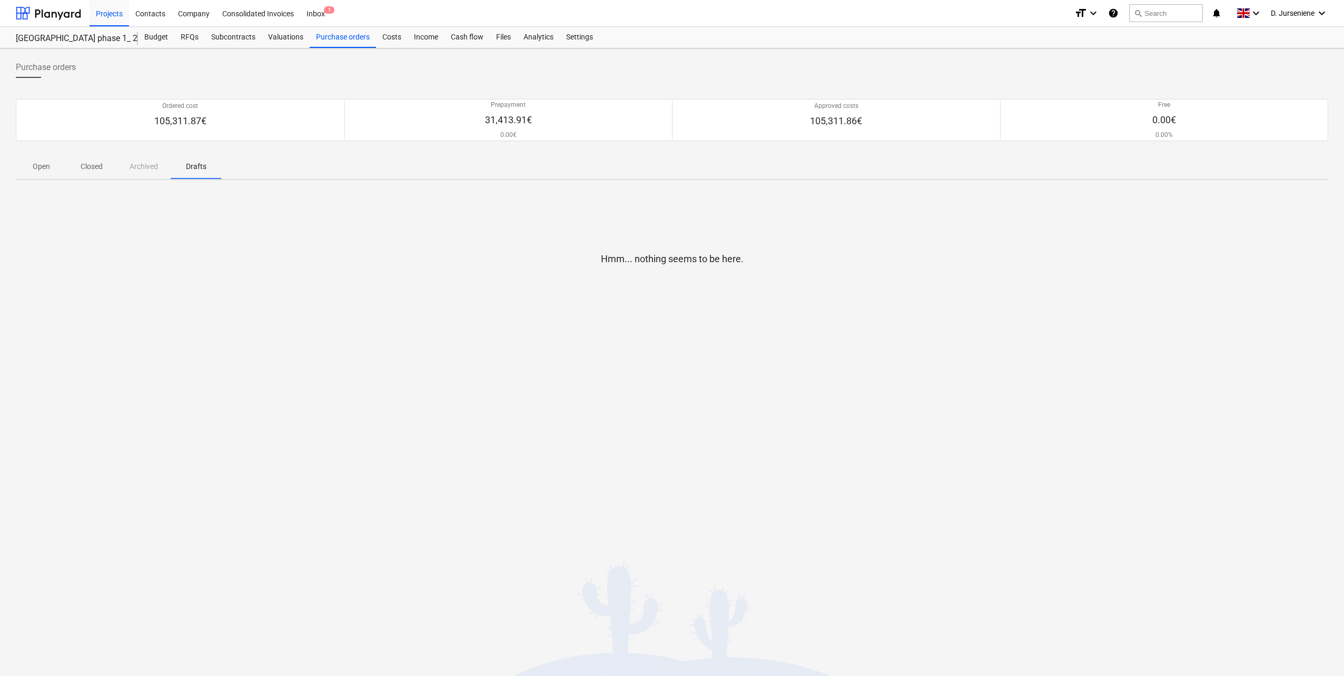
drag, startPoint x: 95, startPoint y: 171, endPoint x: 54, endPoint y: 164, distance: 41.7
click at [95, 171] on p "Closed" at bounding box center [91, 166] width 25 height 11
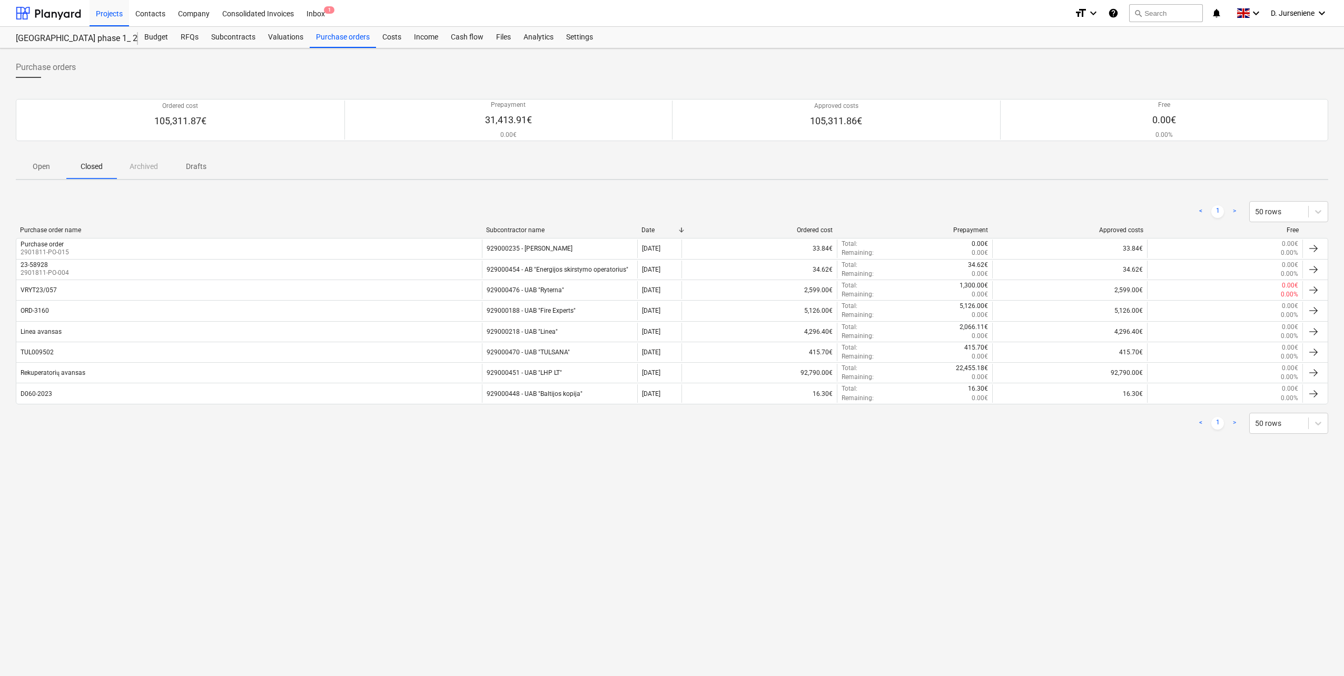
click at [41, 171] on p "Open" at bounding box center [40, 166] width 25 height 11
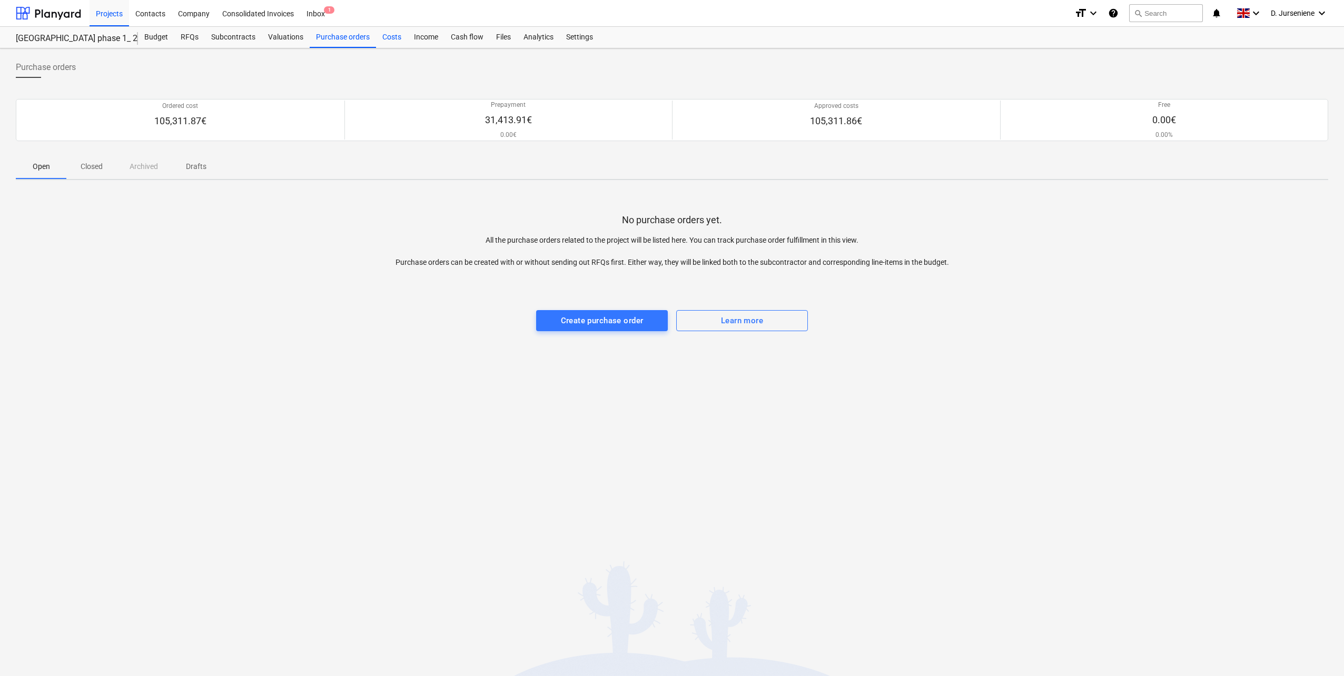
click at [394, 40] on div "Costs" at bounding box center [392, 37] width 32 height 21
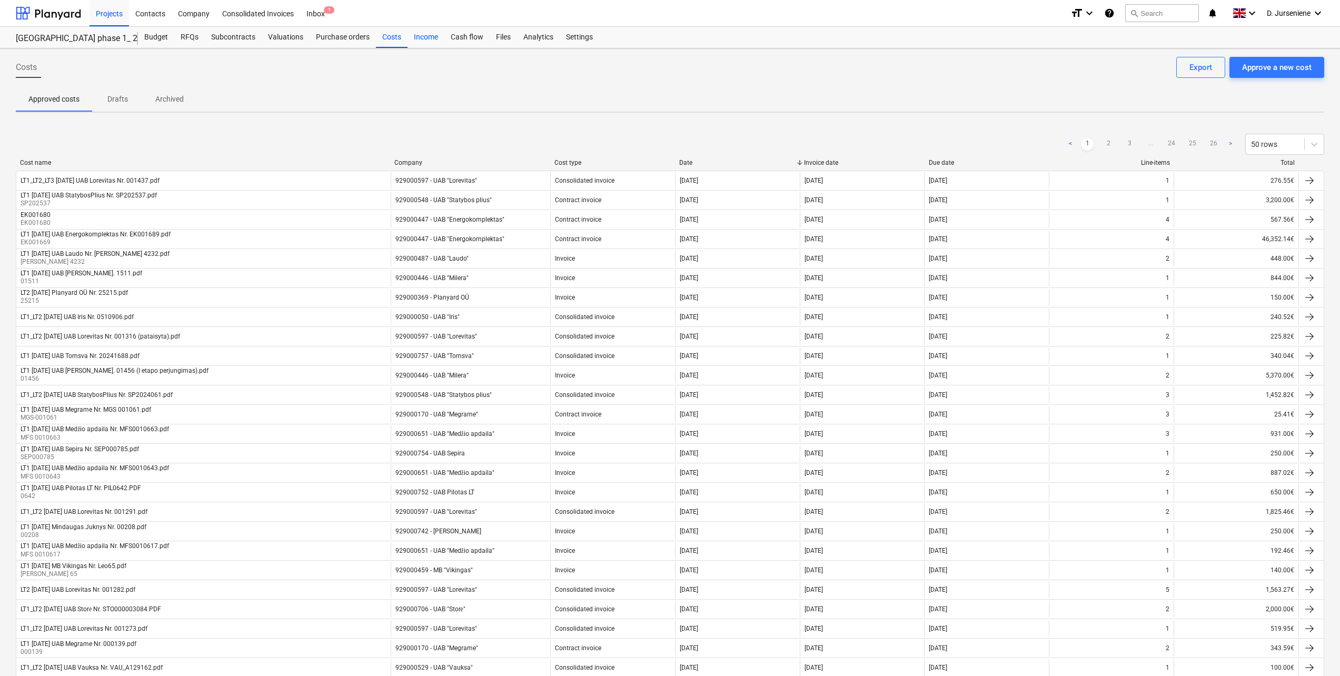
click at [427, 41] on div "Income" at bounding box center [425, 37] width 37 height 21
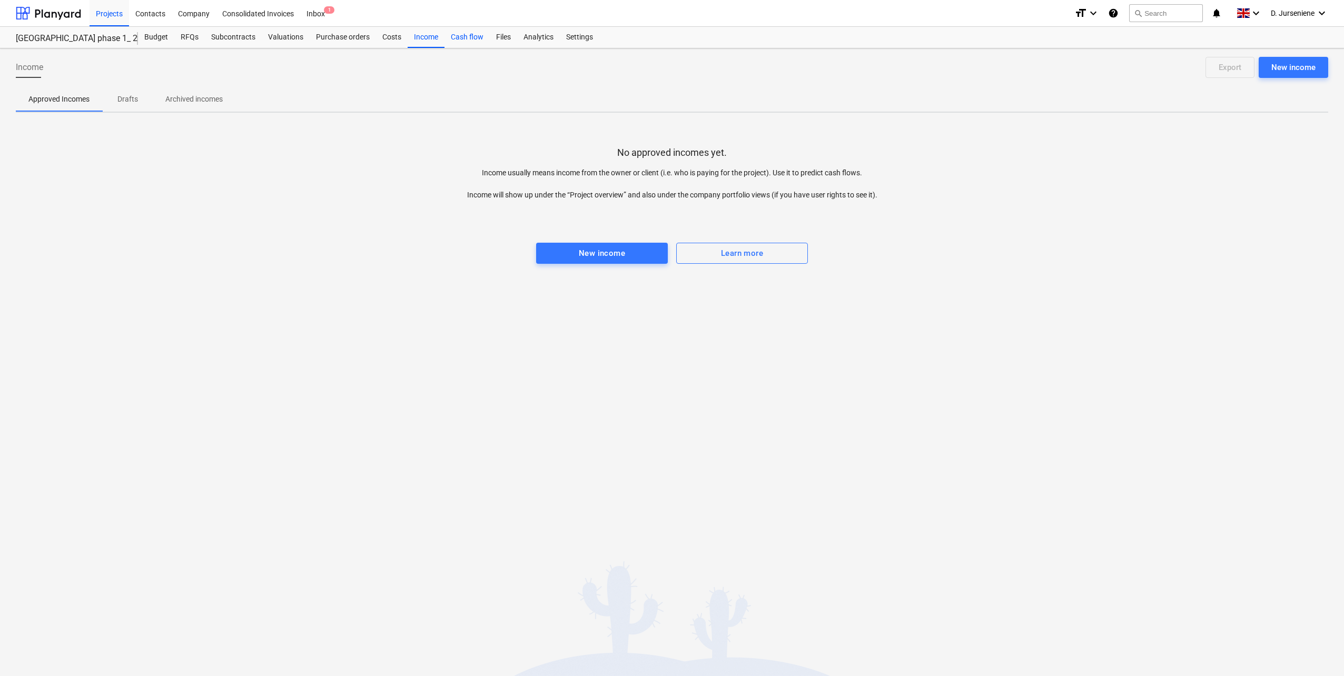
click at [459, 38] on div "Cash flow" at bounding box center [466, 37] width 45 height 21
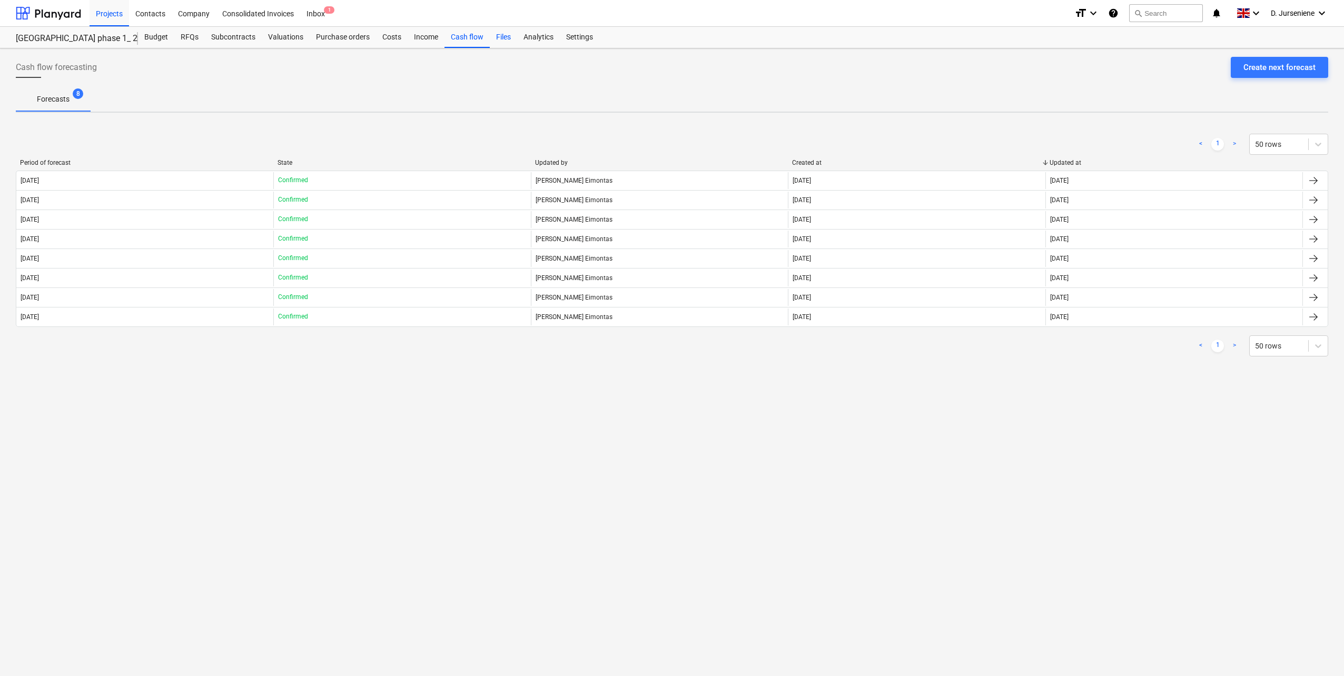
click at [498, 39] on div "Files" at bounding box center [503, 37] width 27 height 21
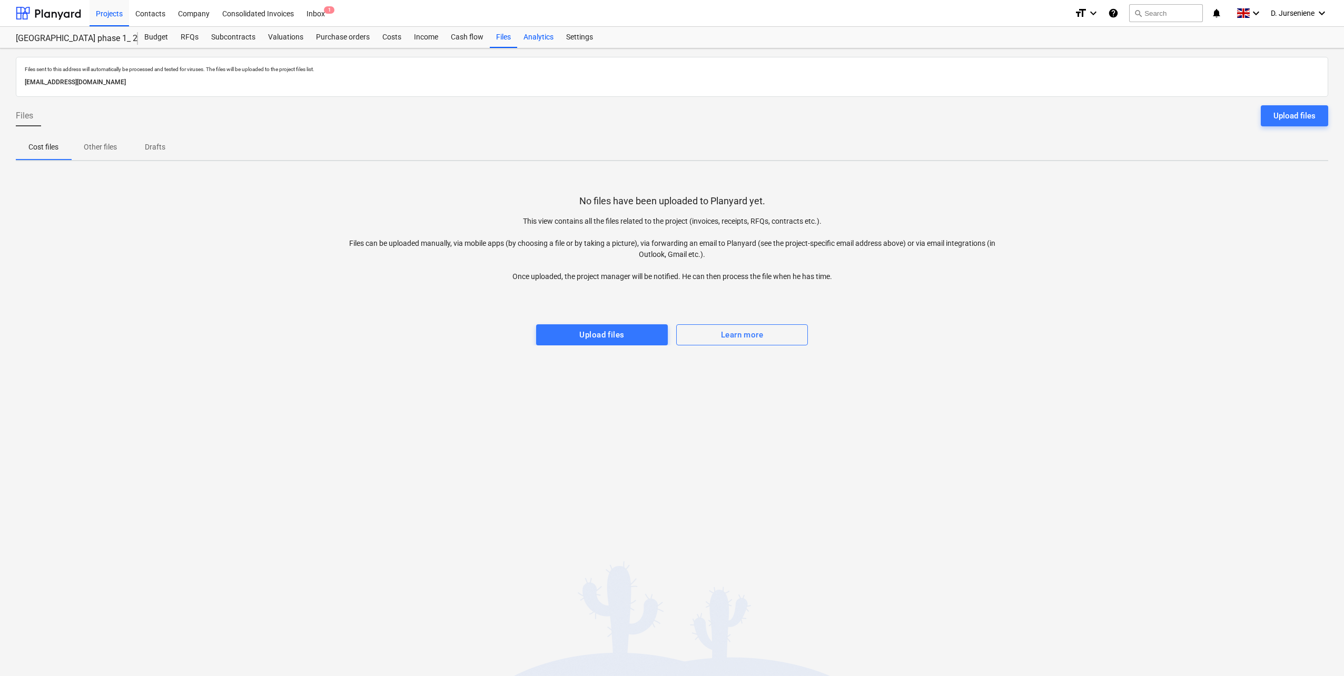
click at [535, 37] on div "Analytics" at bounding box center [538, 37] width 43 height 21
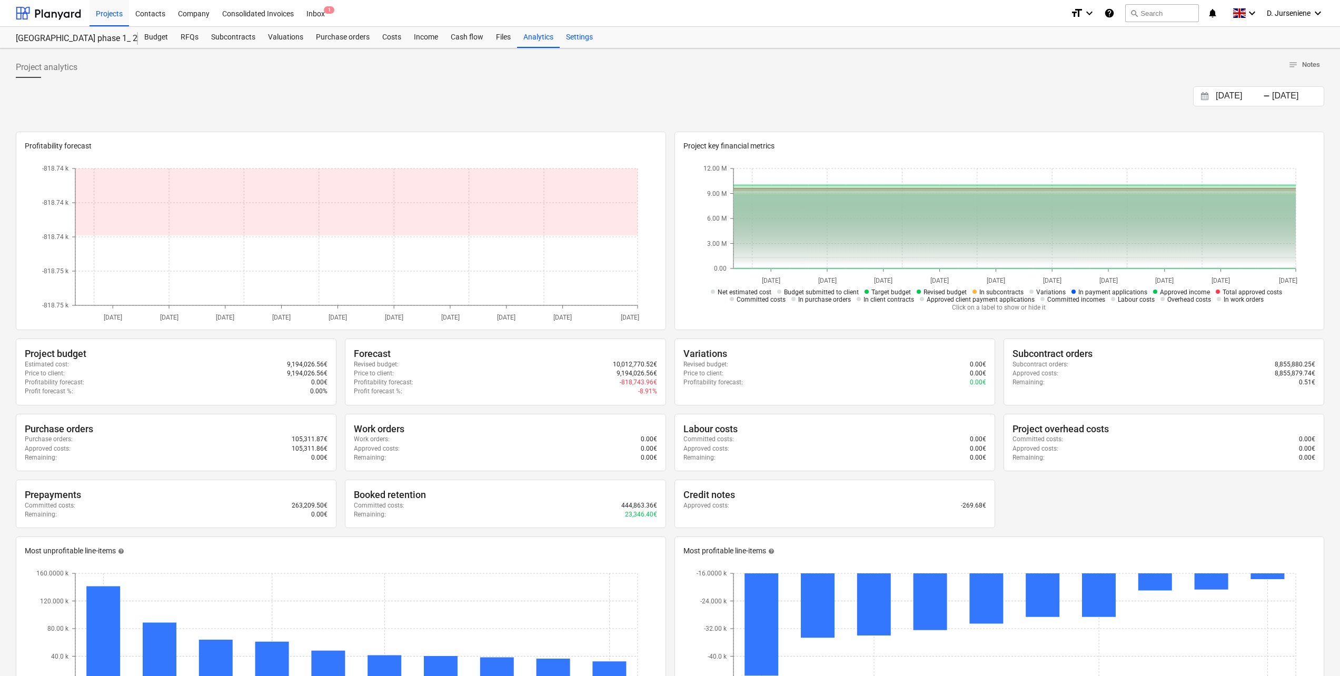
click at [584, 36] on div "Settings" at bounding box center [579, 37] width 39 height 21
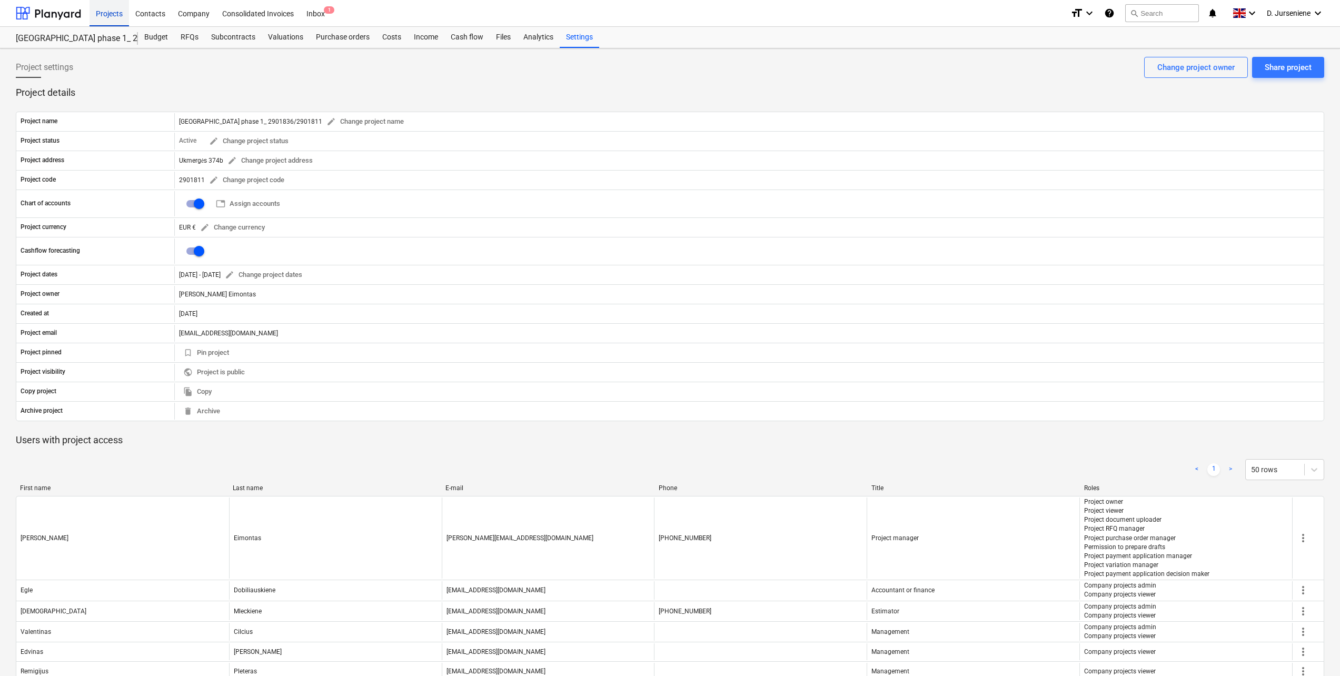
click at [108, 17] on div "Projects" at bounding box center [108, 12] width 39 height 27
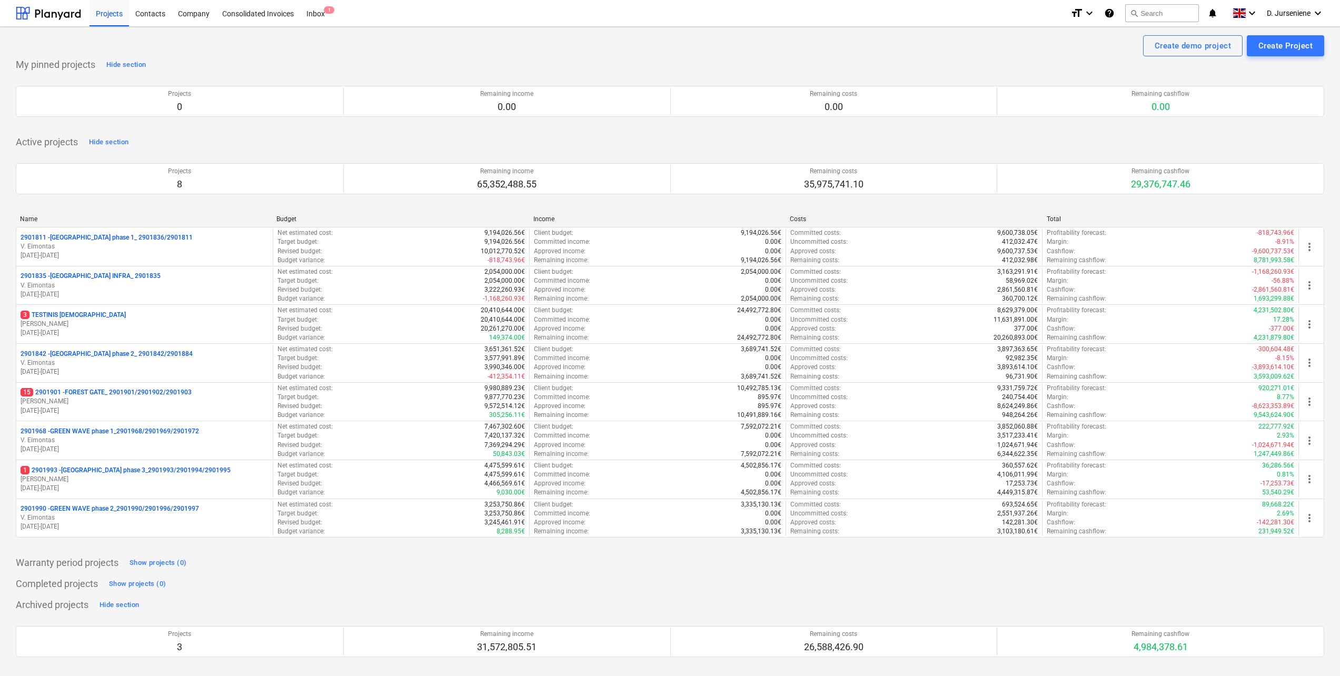
drag, startPoint x: 115, startPoint y: 13, endPoint x: 117, endPoint y: 29, distance: 15.9
click at [115, 13] on div "Projects" at bounding box center [108, 12] width 39 height 27
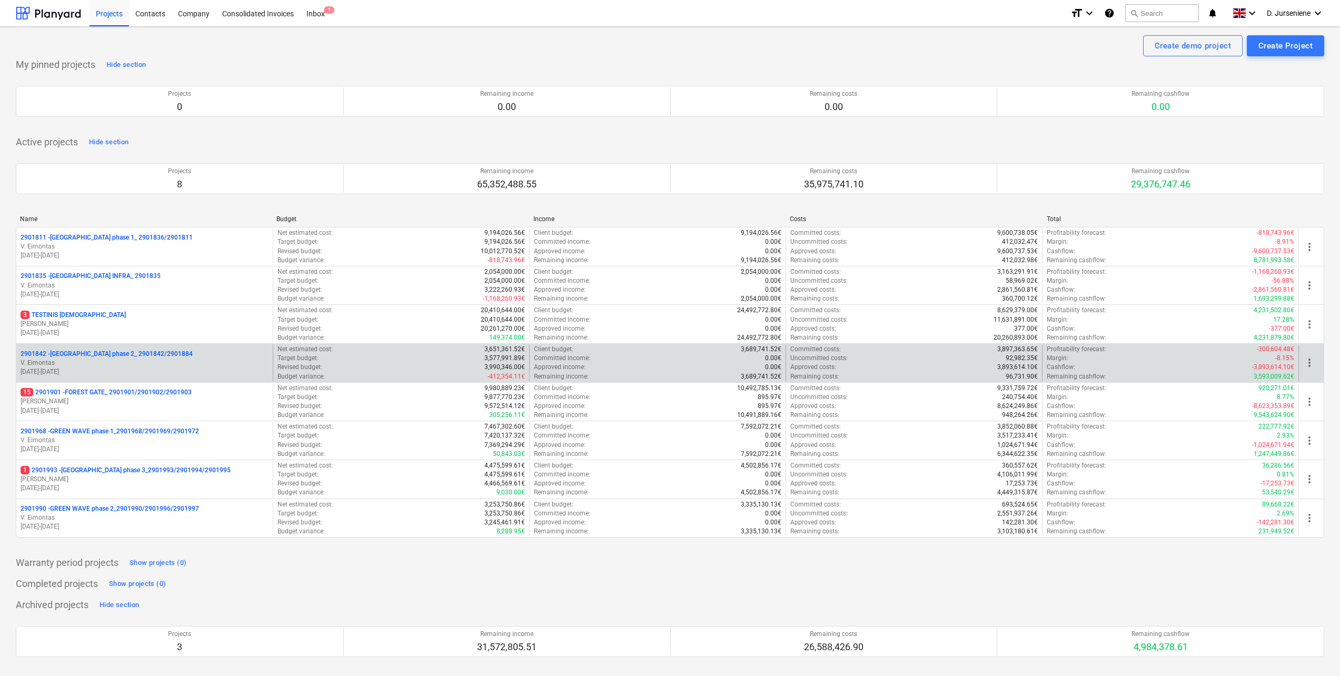
click at [93, 353] on p "2901842 - [GEOGRAPHIC_DATA] phase 2_ 2901842/2901884" at bounding box center [107, 354] width 172 height 9
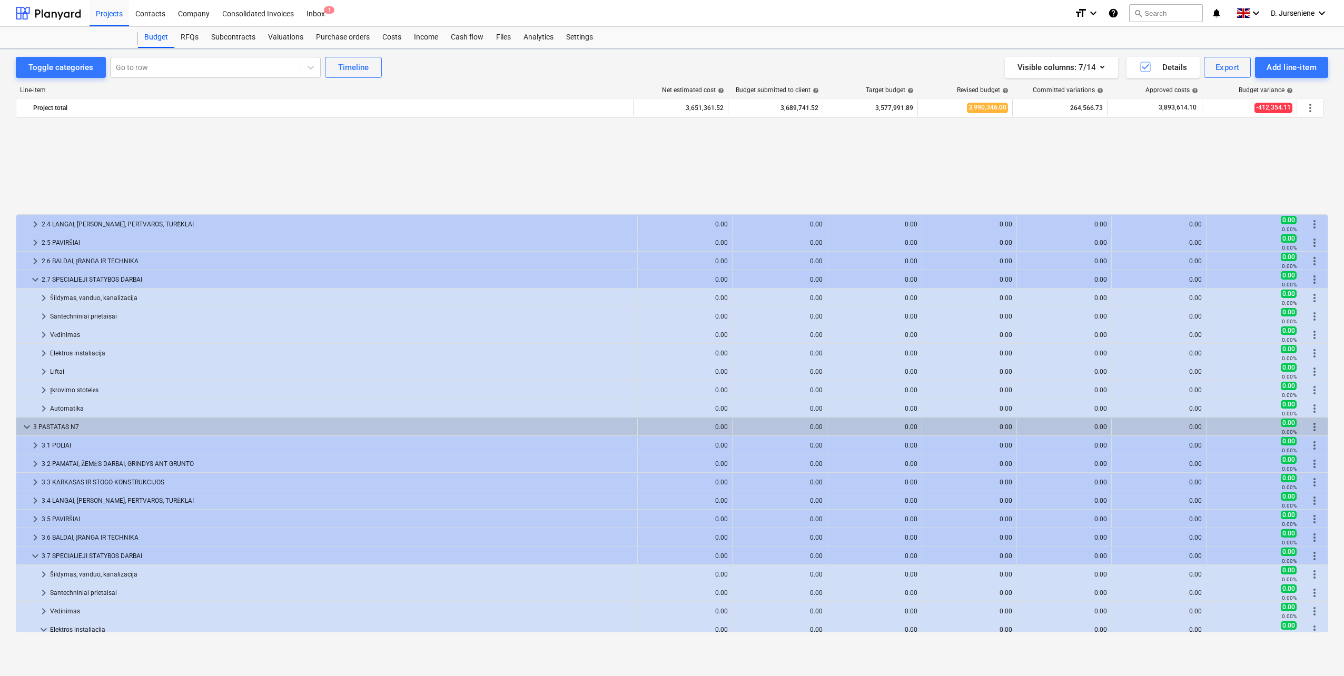
scroll to position [474, 0]
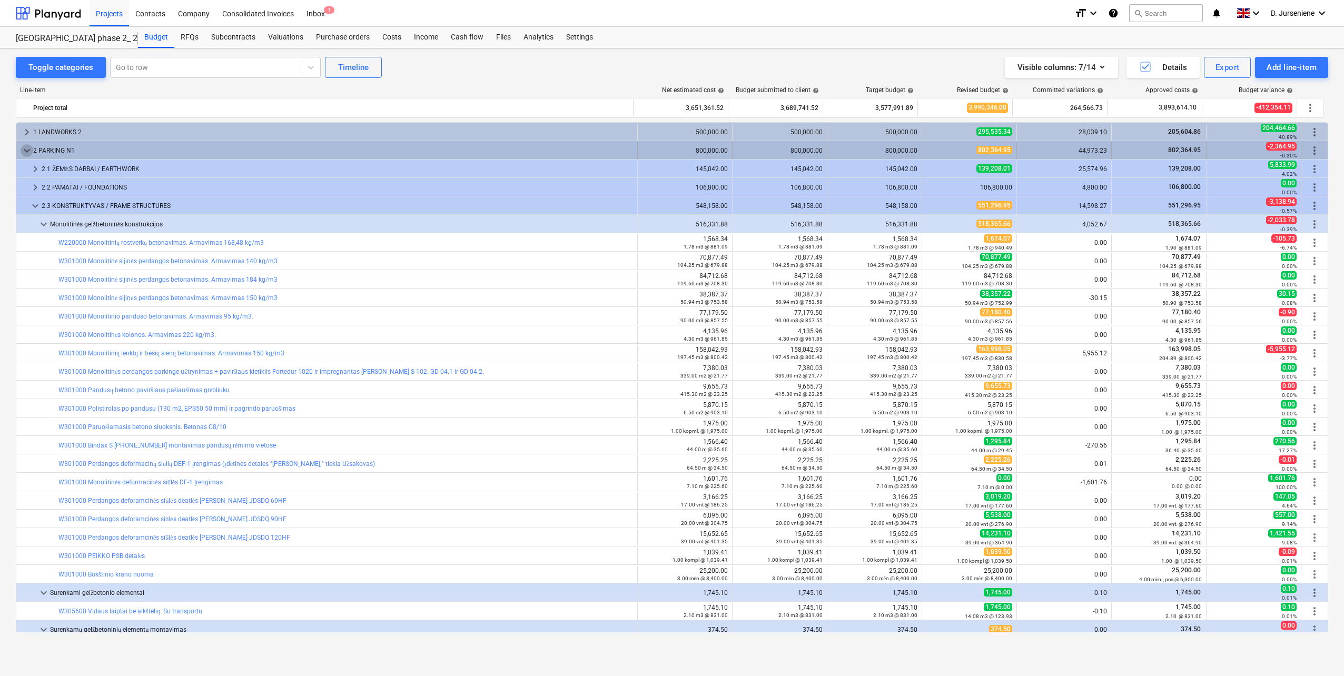
click at [24, 148] on span "keyboard_arrow_down" at bounding box center [27, 150] width 13 height 13
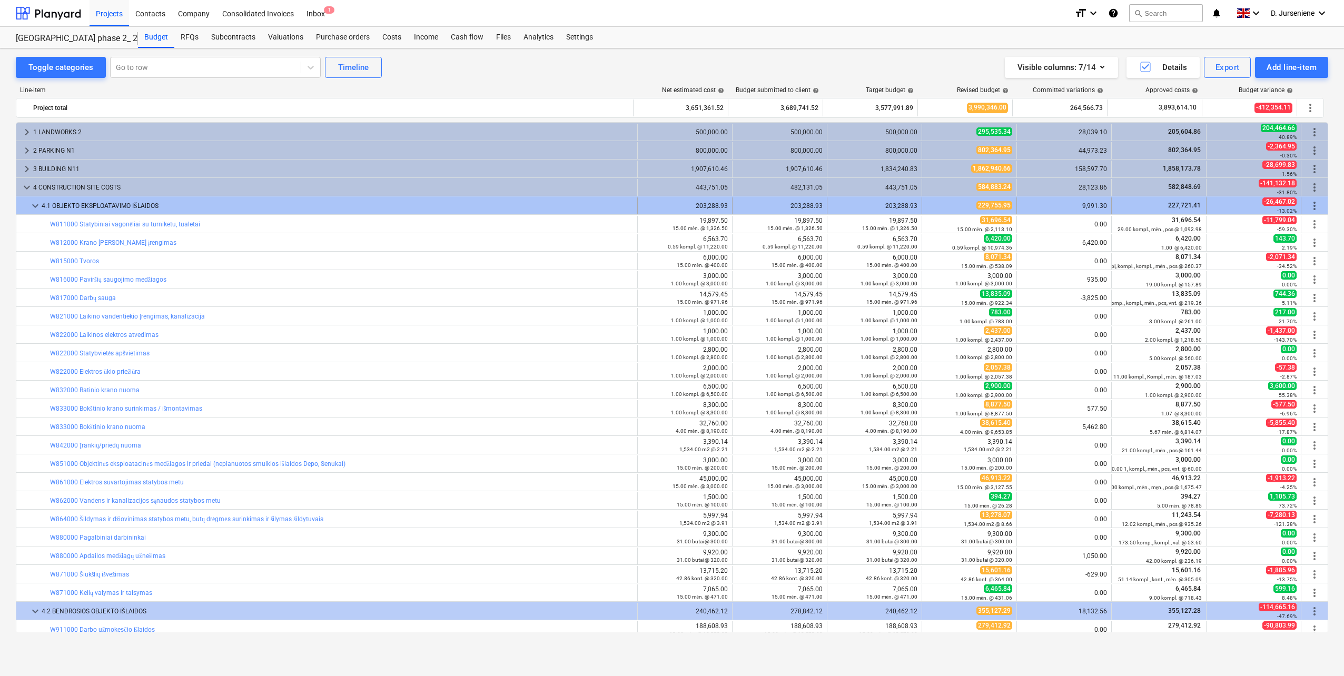
click at [31, 203] on span "keyboard_arrow_down" at bounding box center [35, 206] width 13 height 13
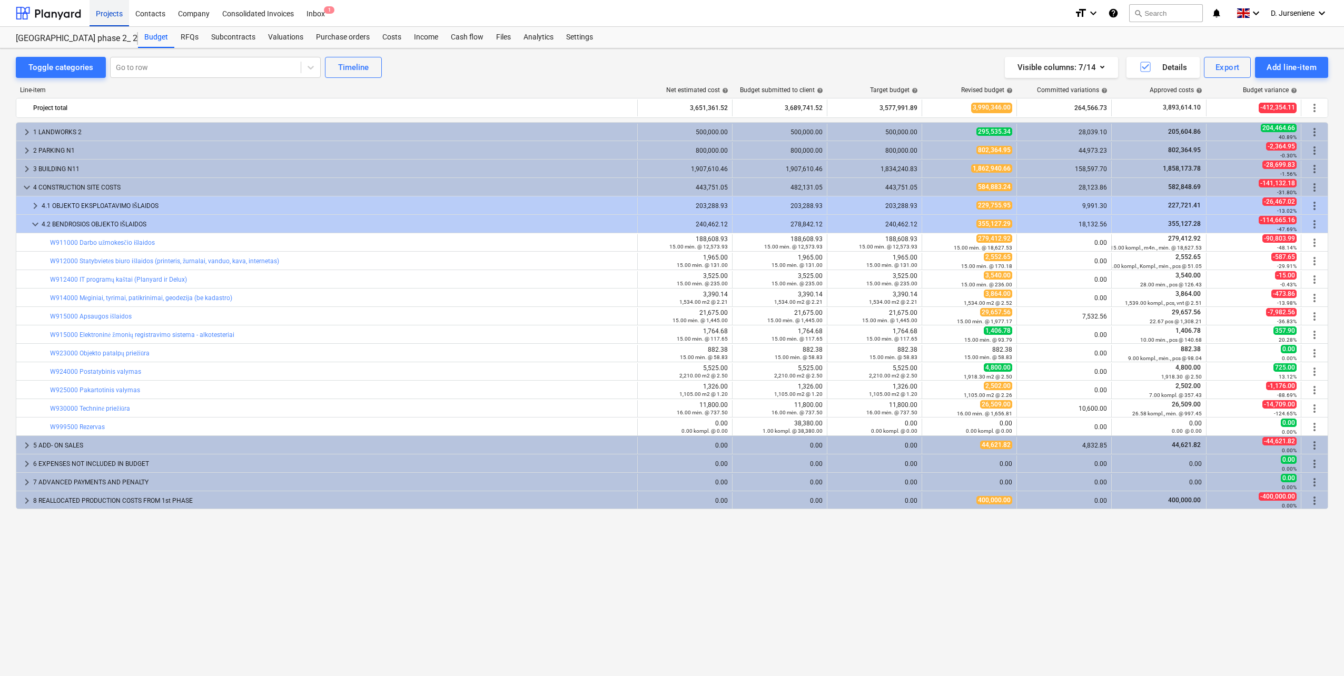
click at [120, 16] on div "Projects" at bounding box center [108, 12] width 39 height 27
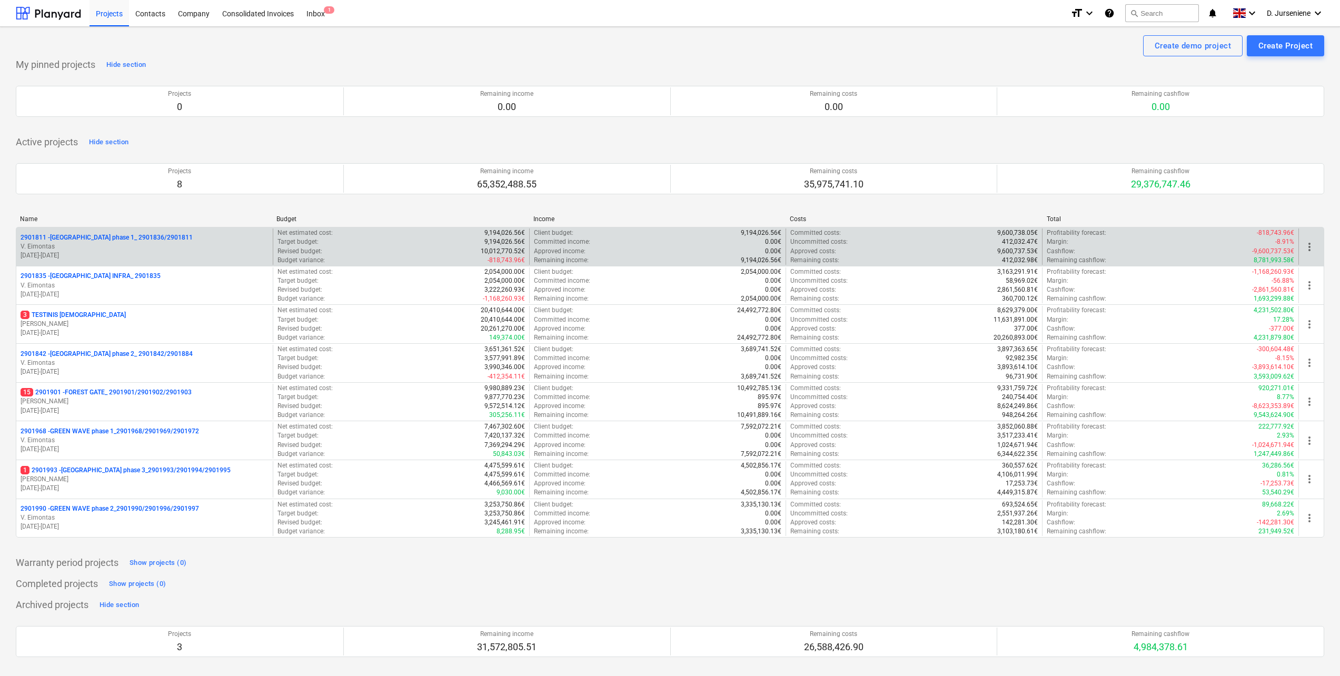
click at [117, 232] on div "2901811 - [GEOGRAPHIC_DATA] phase 1_ 2901836/2901811 V. [GEOGRAPHIC_DATA] [DATE…" at bounding box center [144, 246] width 256 height 36
click at [116, 236] on p "2901811 - [GEOGRAPHIC_DATA] phase 1_ 2901836/2901811" at bounding box center [107, 237] width 172 height 9
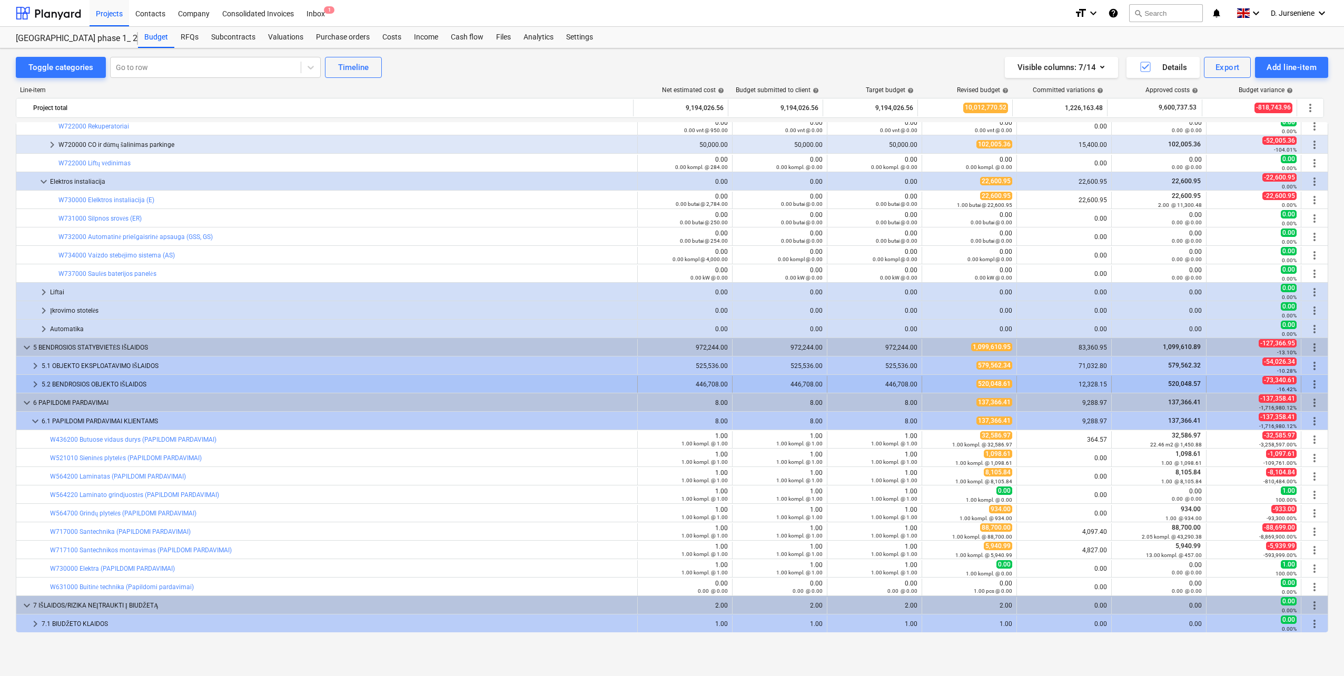
scroll to position [1053, 0]
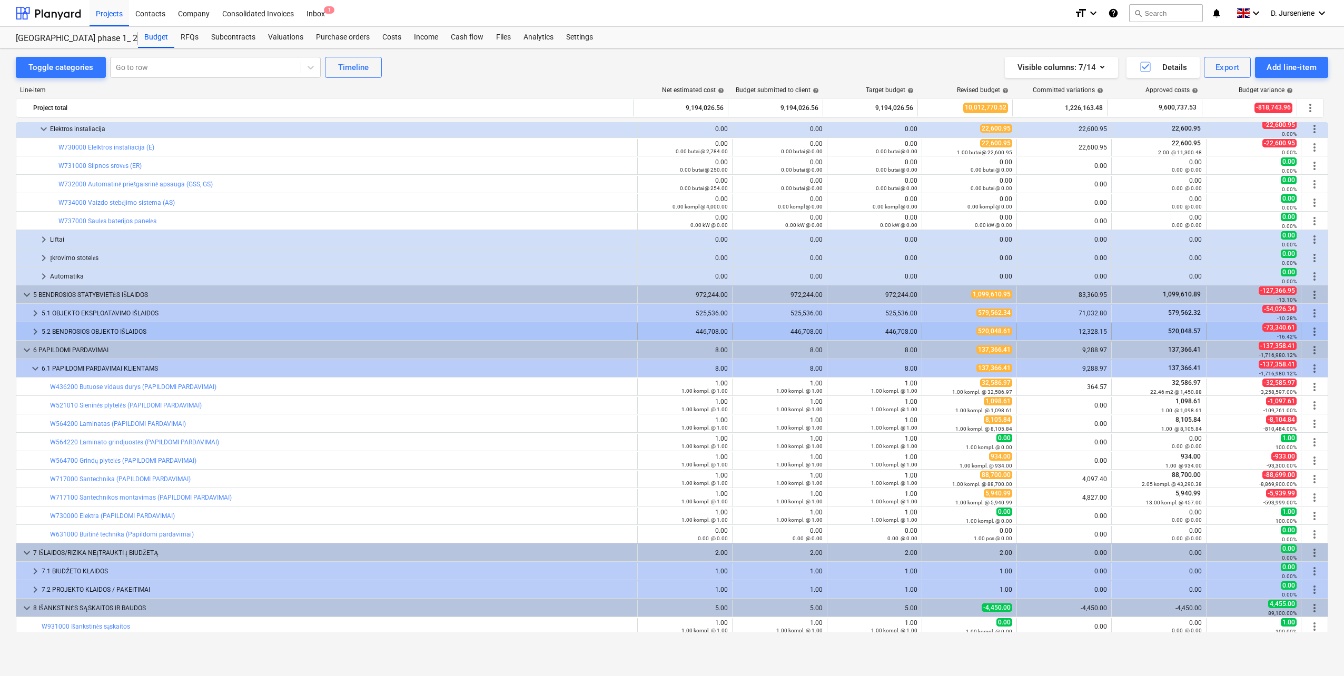
click at [30, 333] on span "keyboard_arrow_right" at bounding box center [35, 331] width 13 height 13
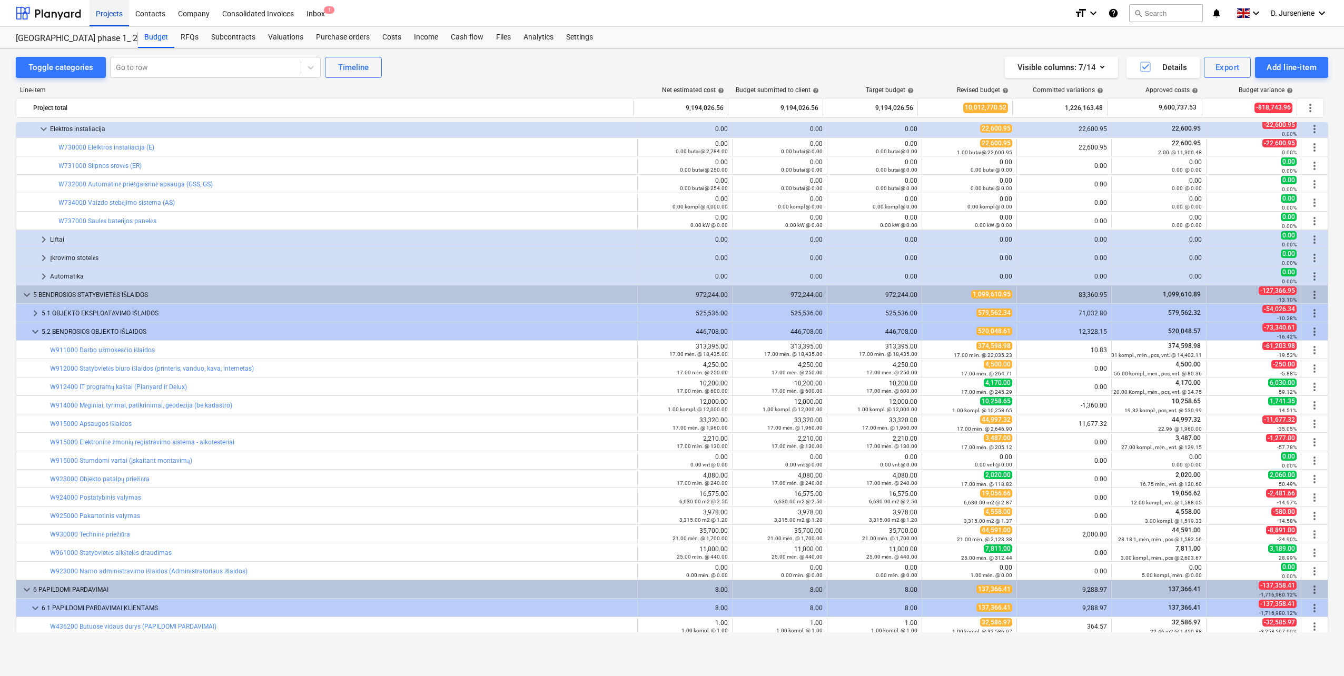
click at [113, 11] on div "Projects" at bounding box center [108, 12] width 39 height 27
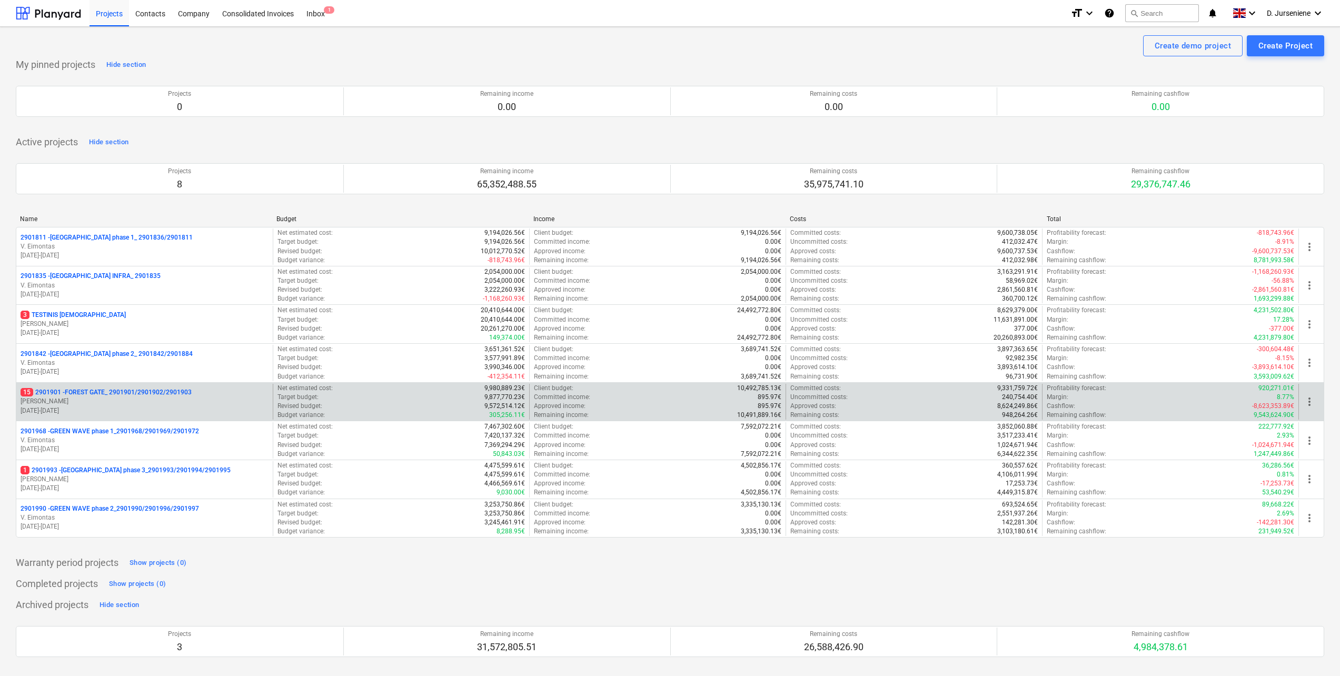
click at [110, 390] on p "15 2901901 - FOREST GATE_ 2901901/2901902/2901903" at bounding box center [106, 392] width 171 height 9
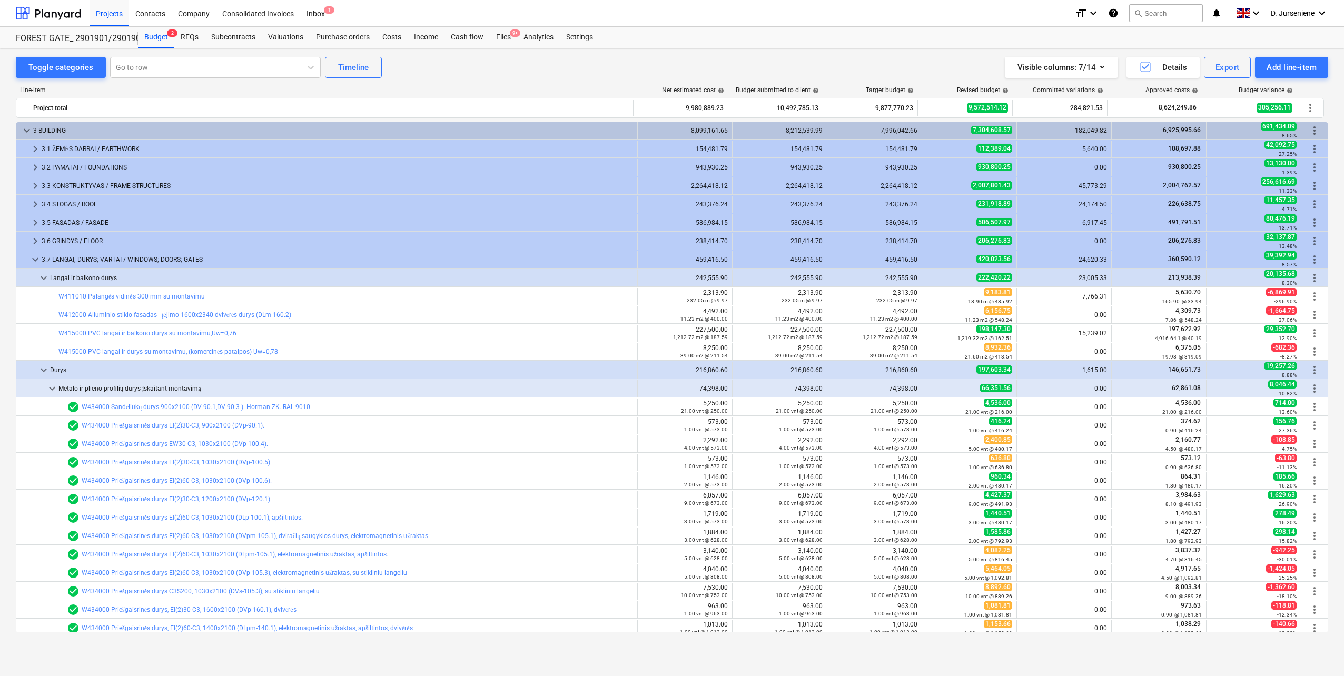
scroll to position [421, 0]
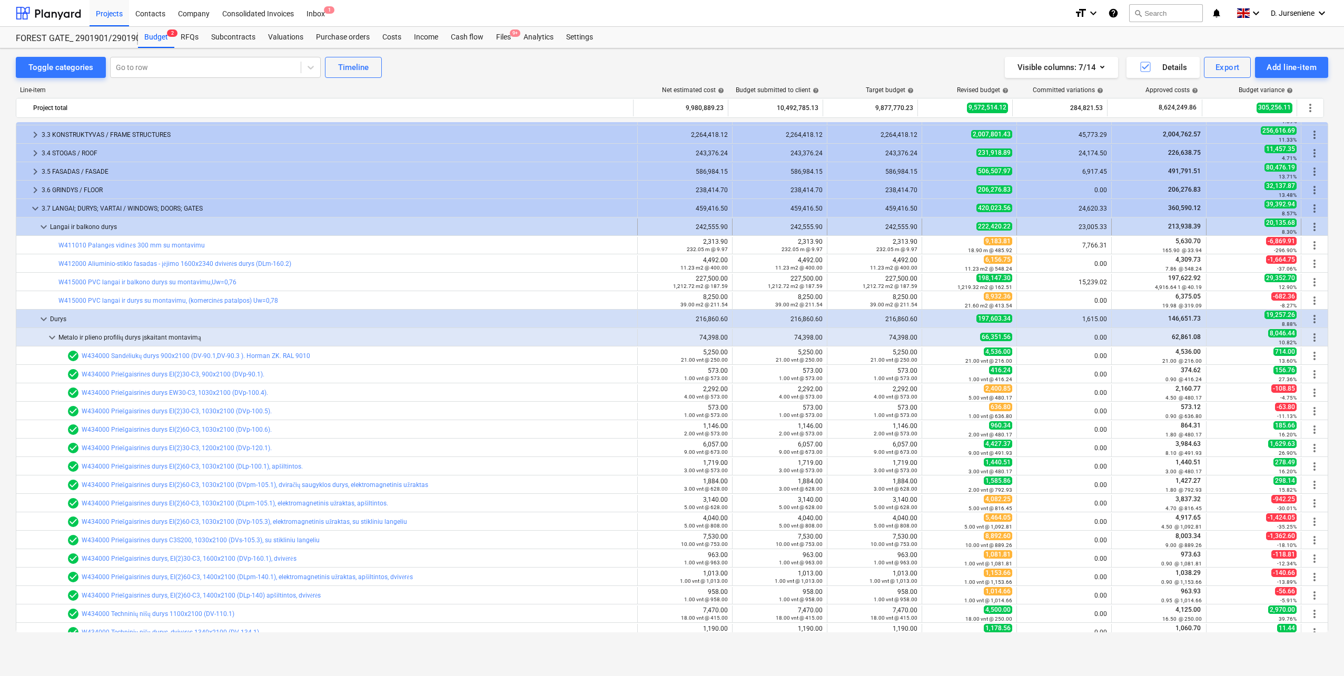
click at [35, 228] on div at bounding box center [29, 226] width 17 height 17
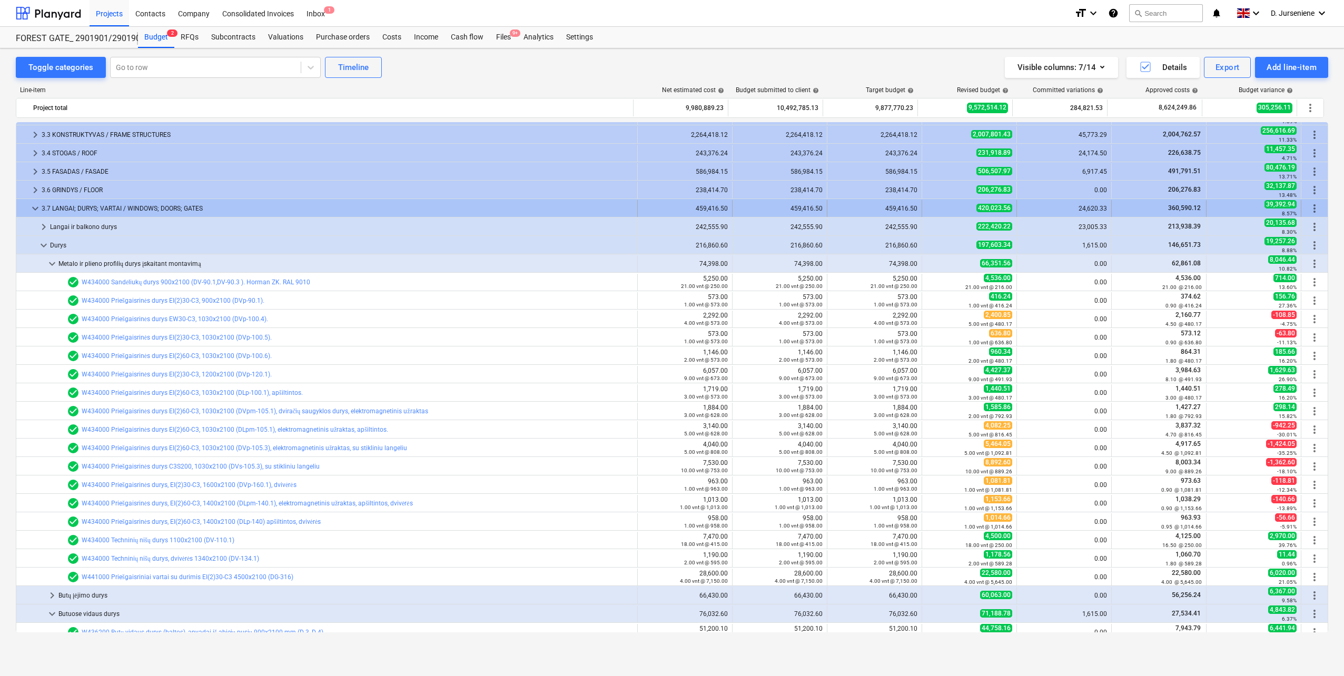
click at [31, 215] on div "keyboard_arrow_down" at bounding box center [35, 208] width 13 height 17
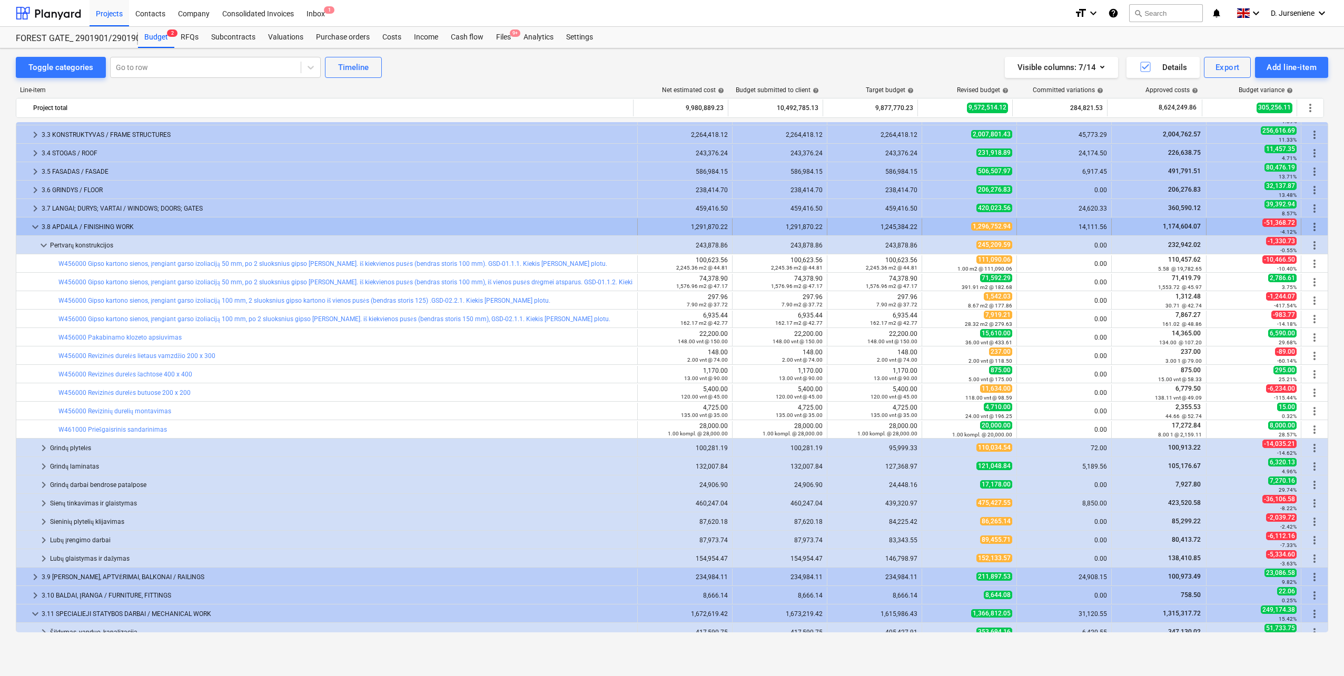
click at [35, 229] on span "keyboard_arrow_down" at bounding box center [35, 227] width 13 height 13
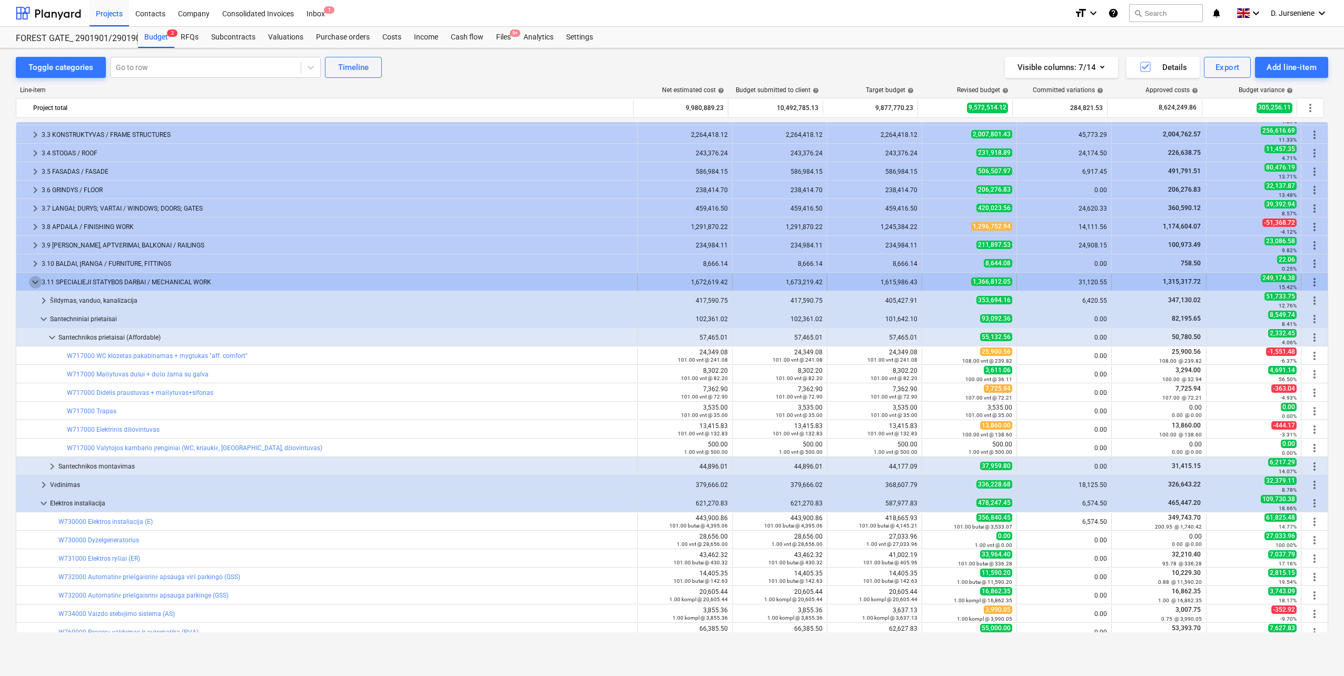
click at [35, 278] on span "keyboard_arrow_down" at bounding box center [35, 282] width 13 height 13
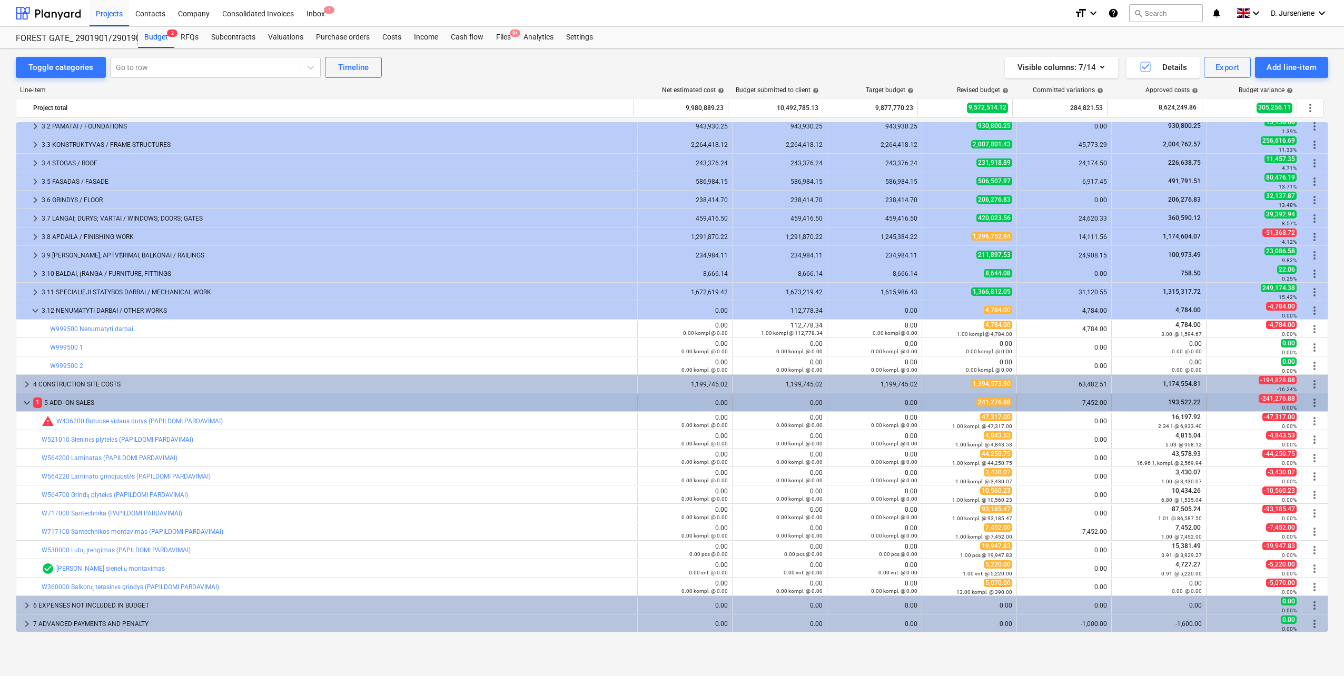
scroll to position [411, 0]
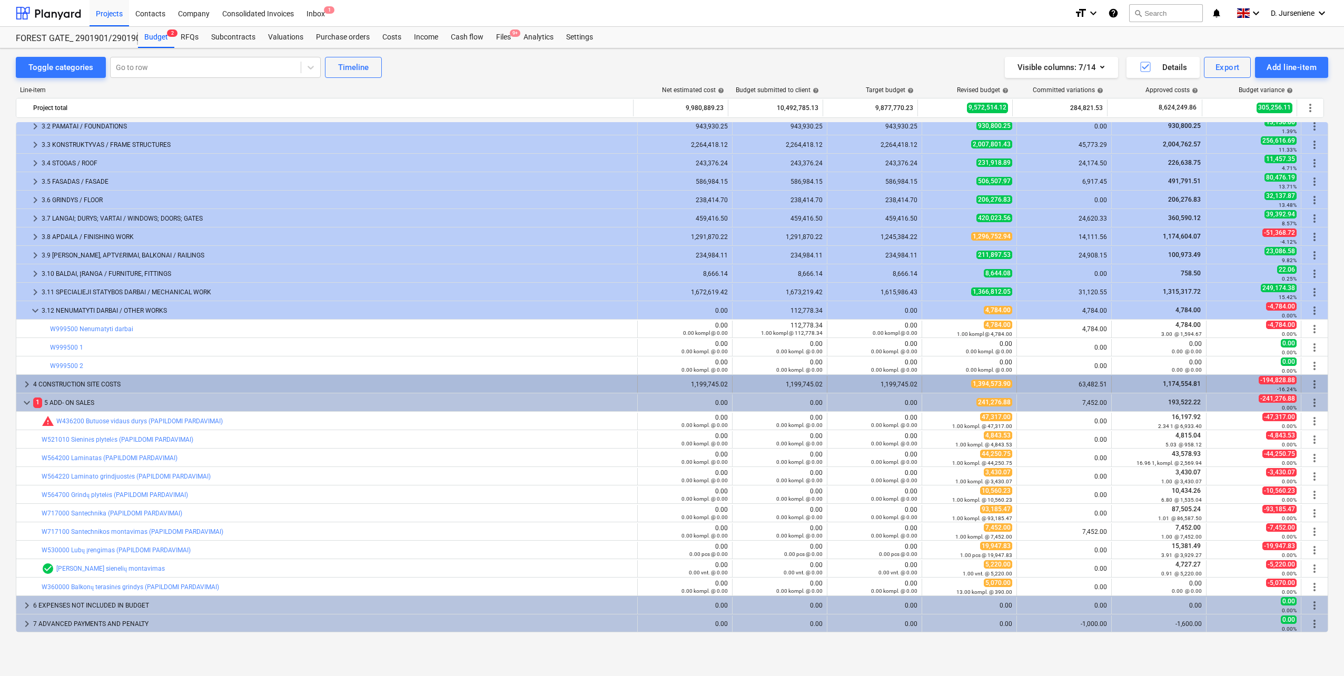
click at [69, 381] on div "4 CONSTRUCTION SITE COSTS" at bounding box center [333, 384] width 600 height 17
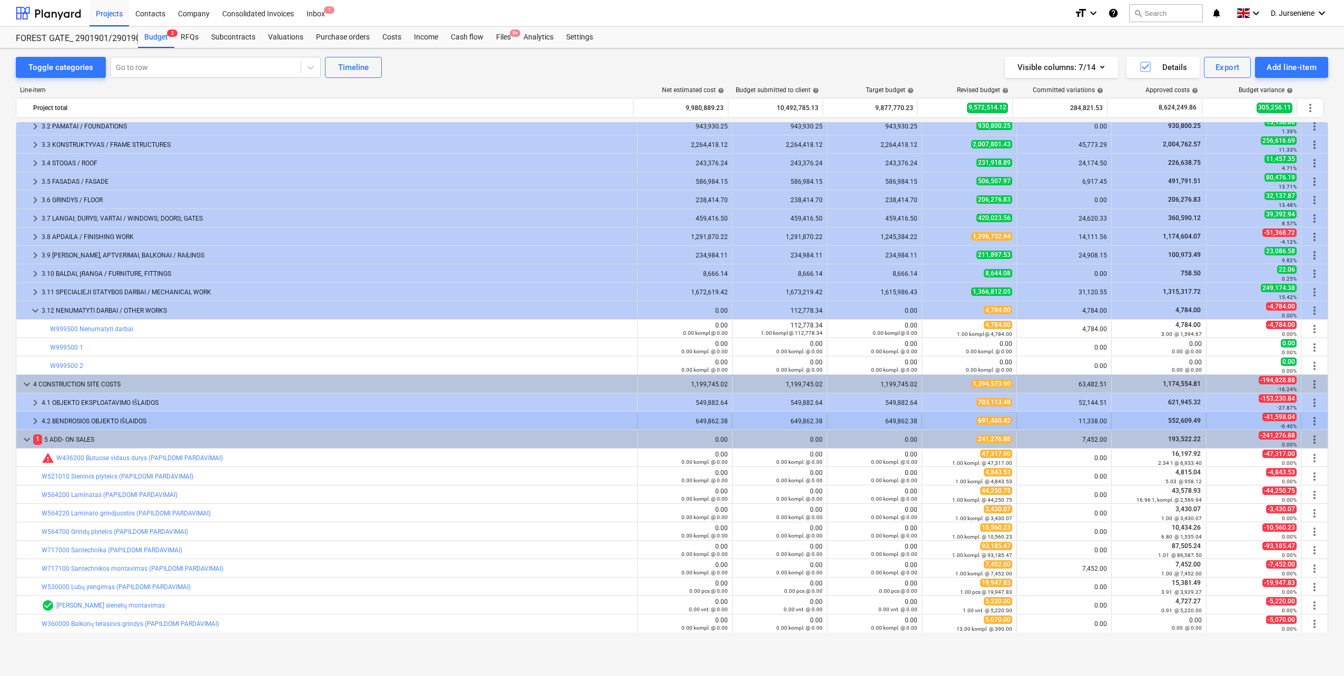
click at [28, 418] on div at bounding box center [25, 421] width 8 height 17
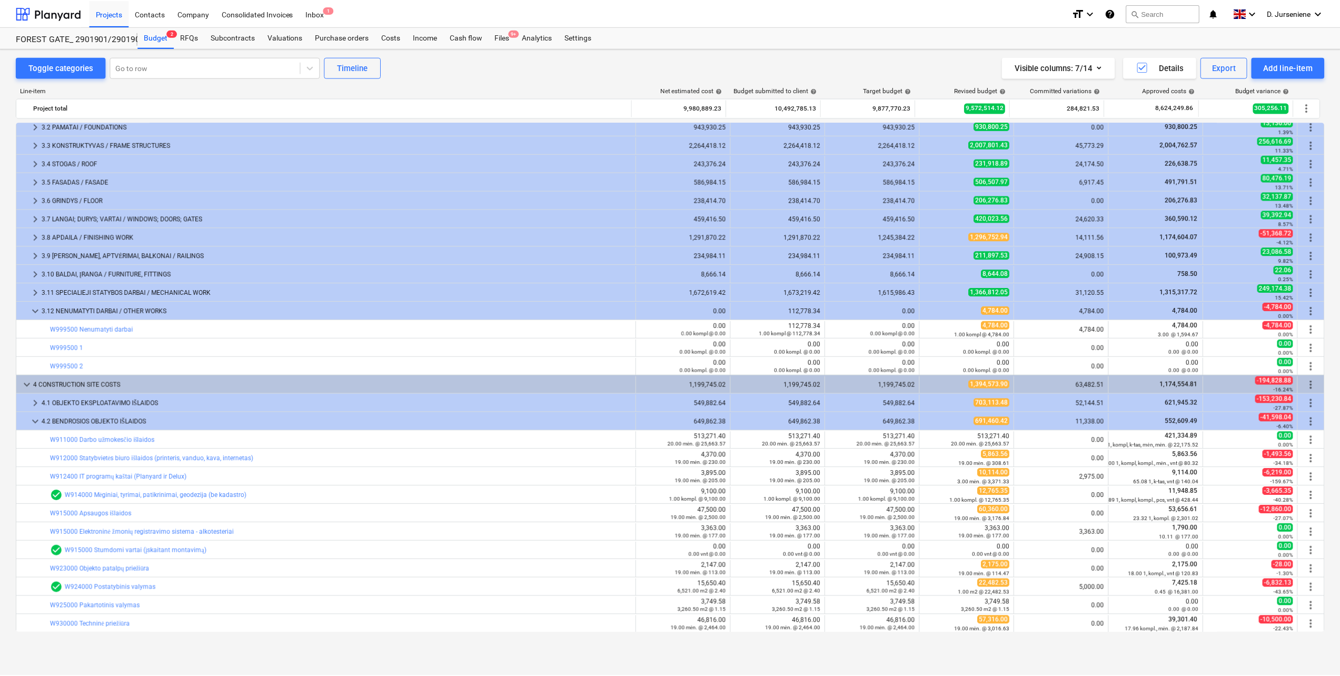
scroll to position [0, 0]
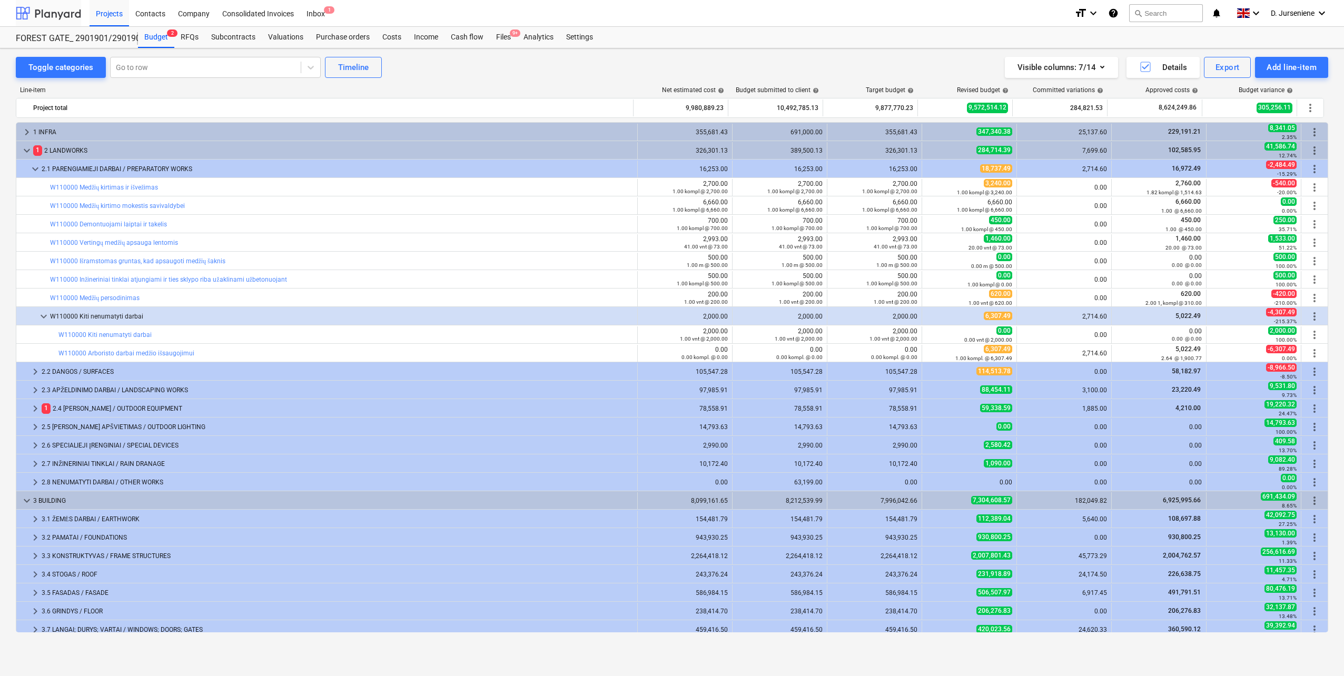
drag, startPoint x: 59, startPoint y: 9, endPoint x: 118, endPoint y: 1, distance: 59.5
click at [59, 9] on div at bounding box center [48, 13] width 65 height 26
